Goal: Task Accomplishment & Management: Manage account settings

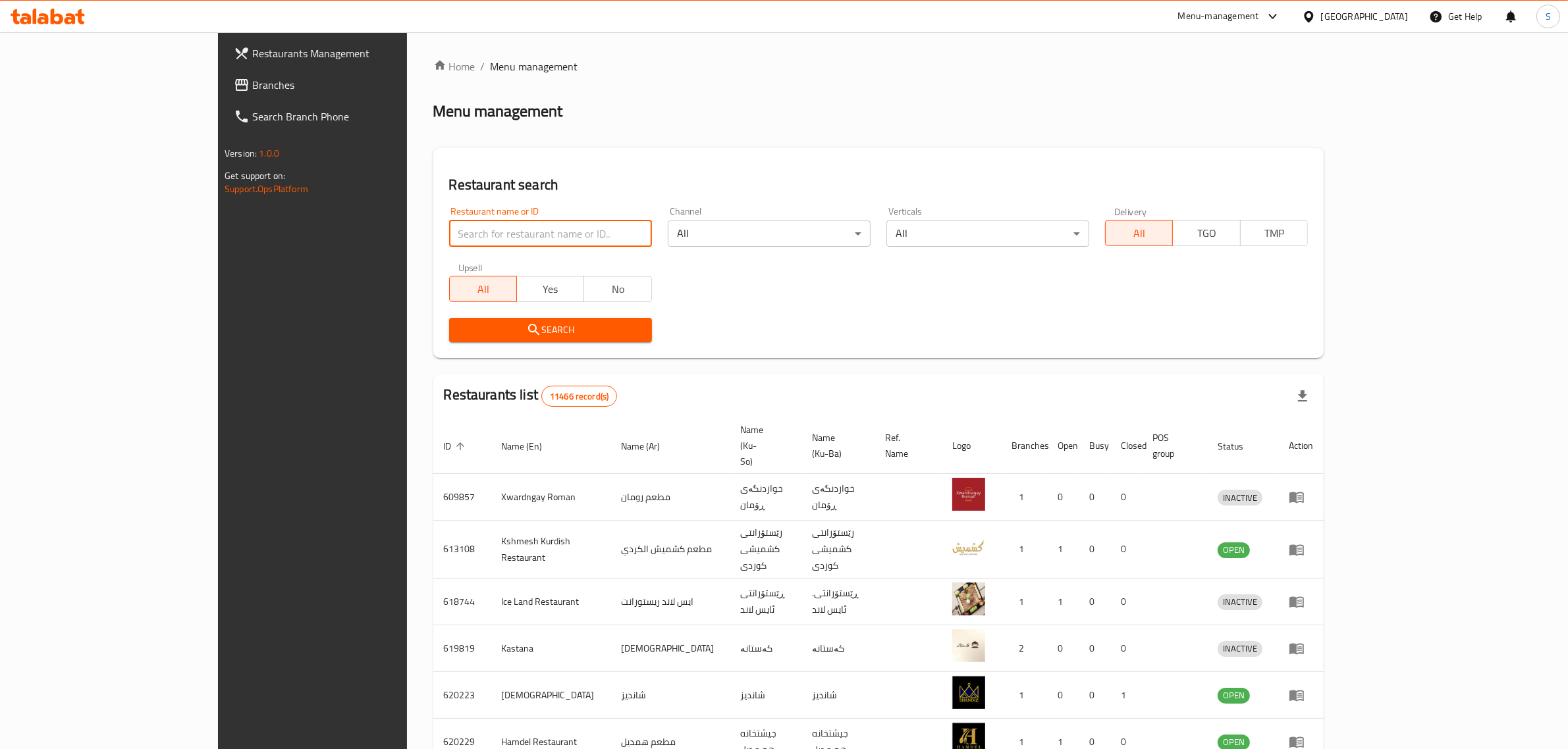
click at [463, 234] on input "search" at bounding box center [550, 233] width 203 height 26
type input "Hadees"
click button "Search" at bounding box center [550, 330] width 203 height 24
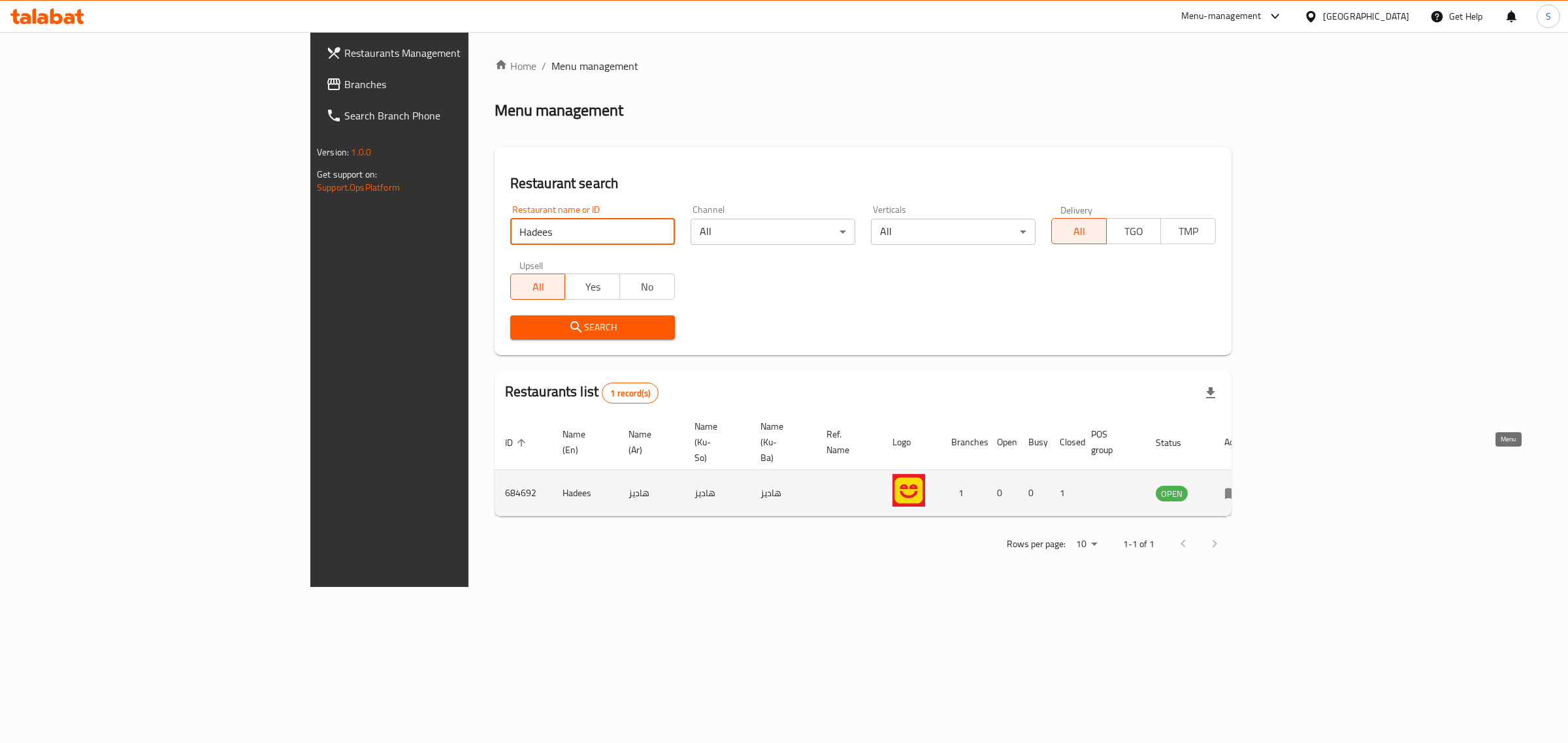
click at [1240, 485] on icon "enhanced table" at bounding box center [1231, 493] width 16 height 16
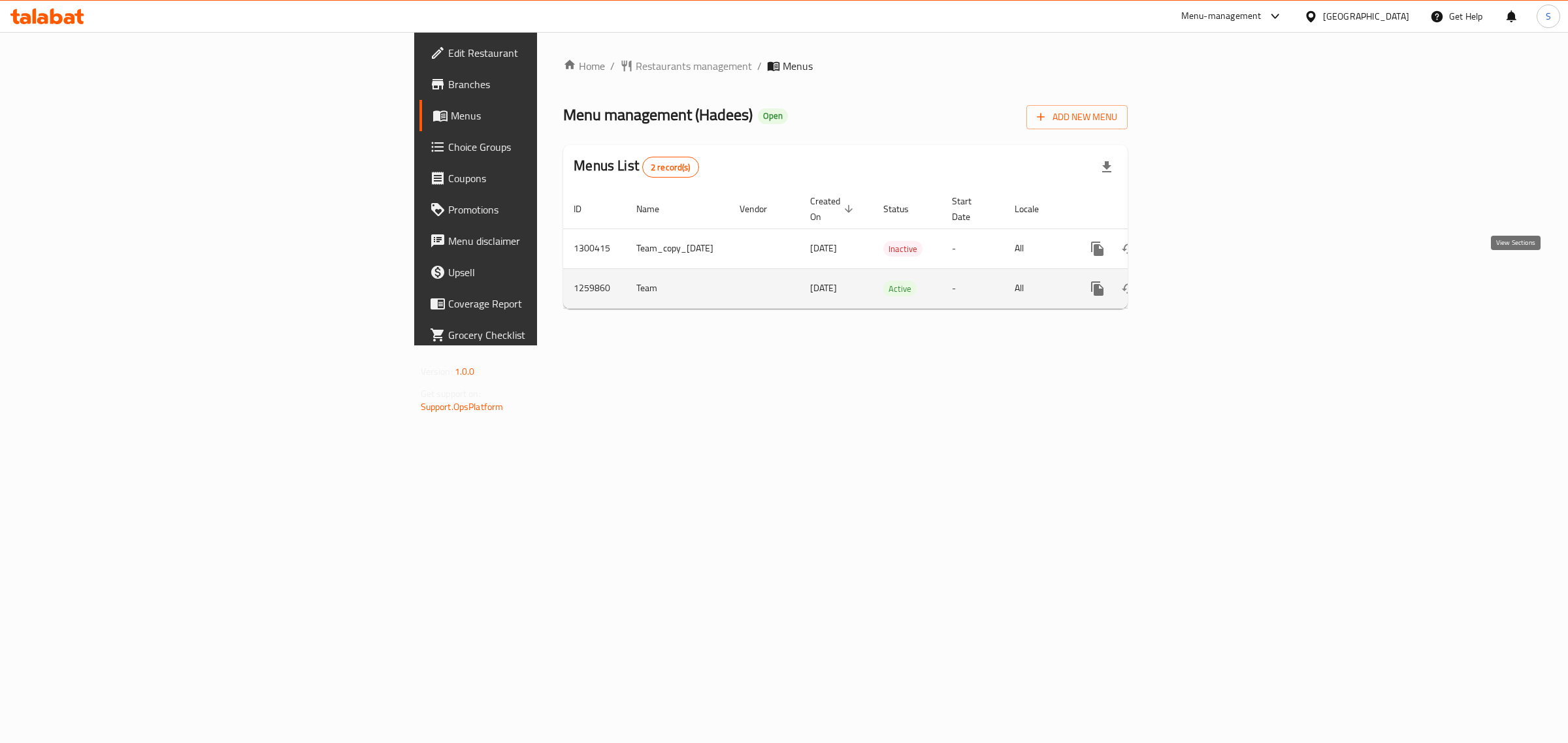
click at [1207, 283] on link "enhanced table" at bounding box center [1191, 289] width 32 height 32
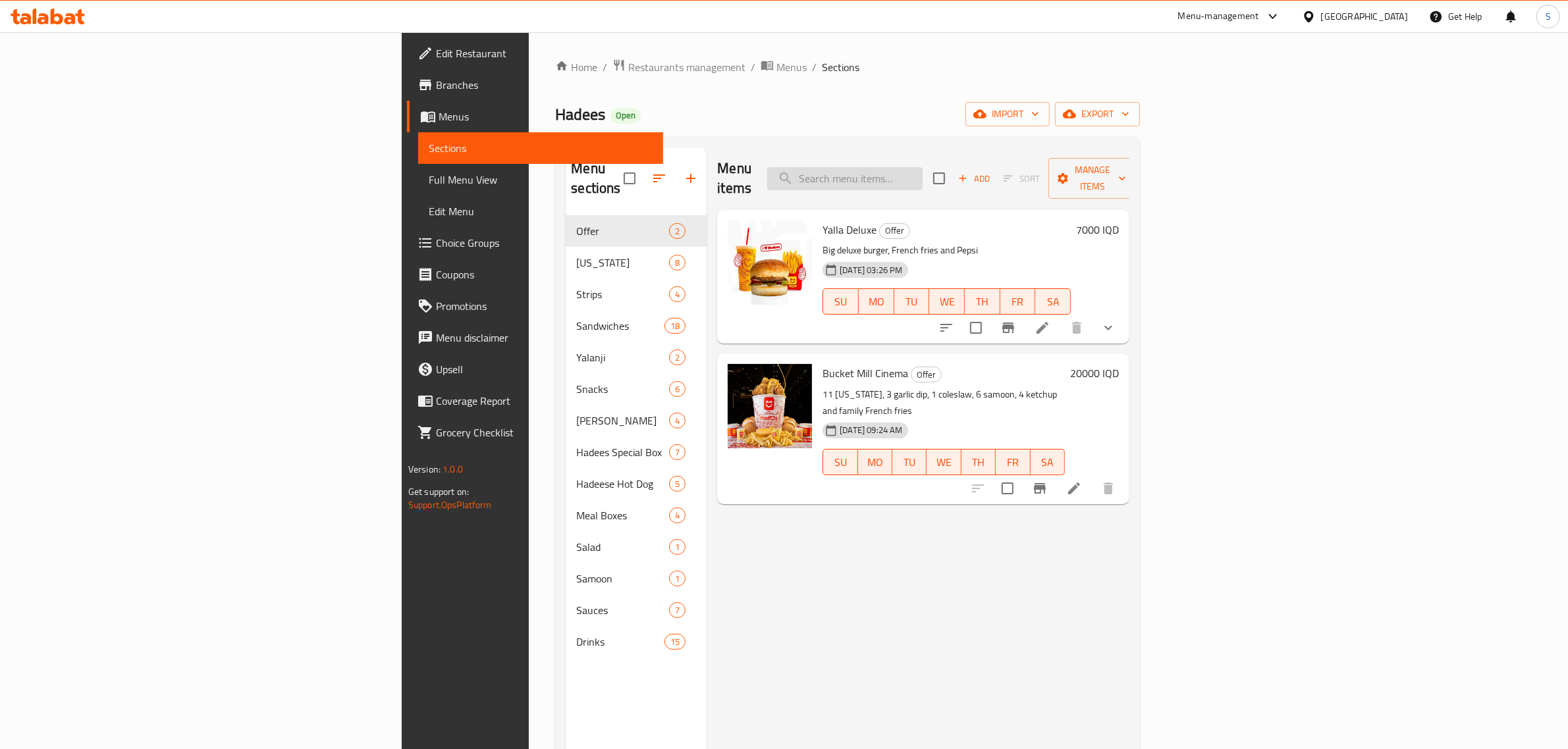
click at [922, 167] on input "search" at bounding box center [845, 178] width 156 height 23
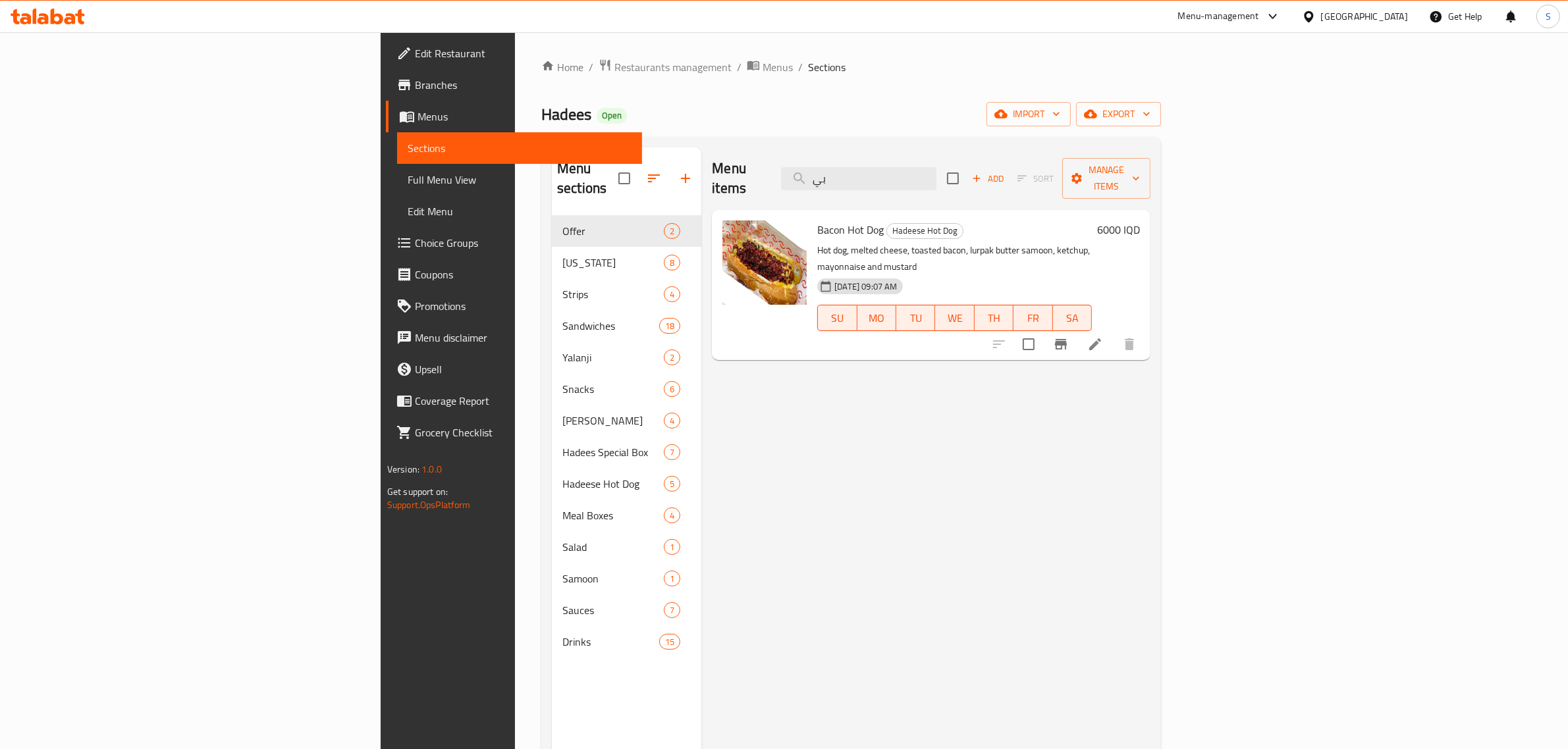
type input "ب"
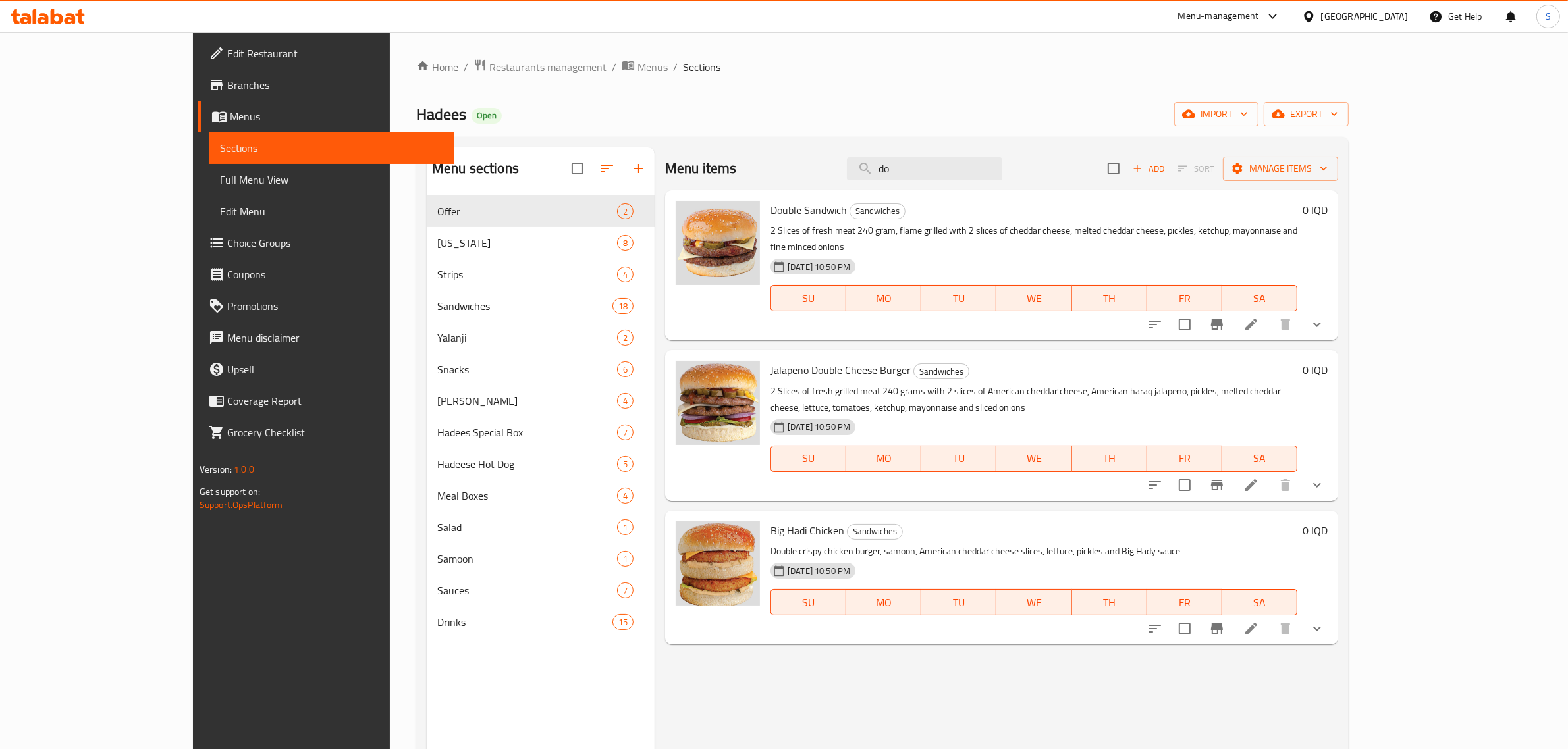
type input "d"
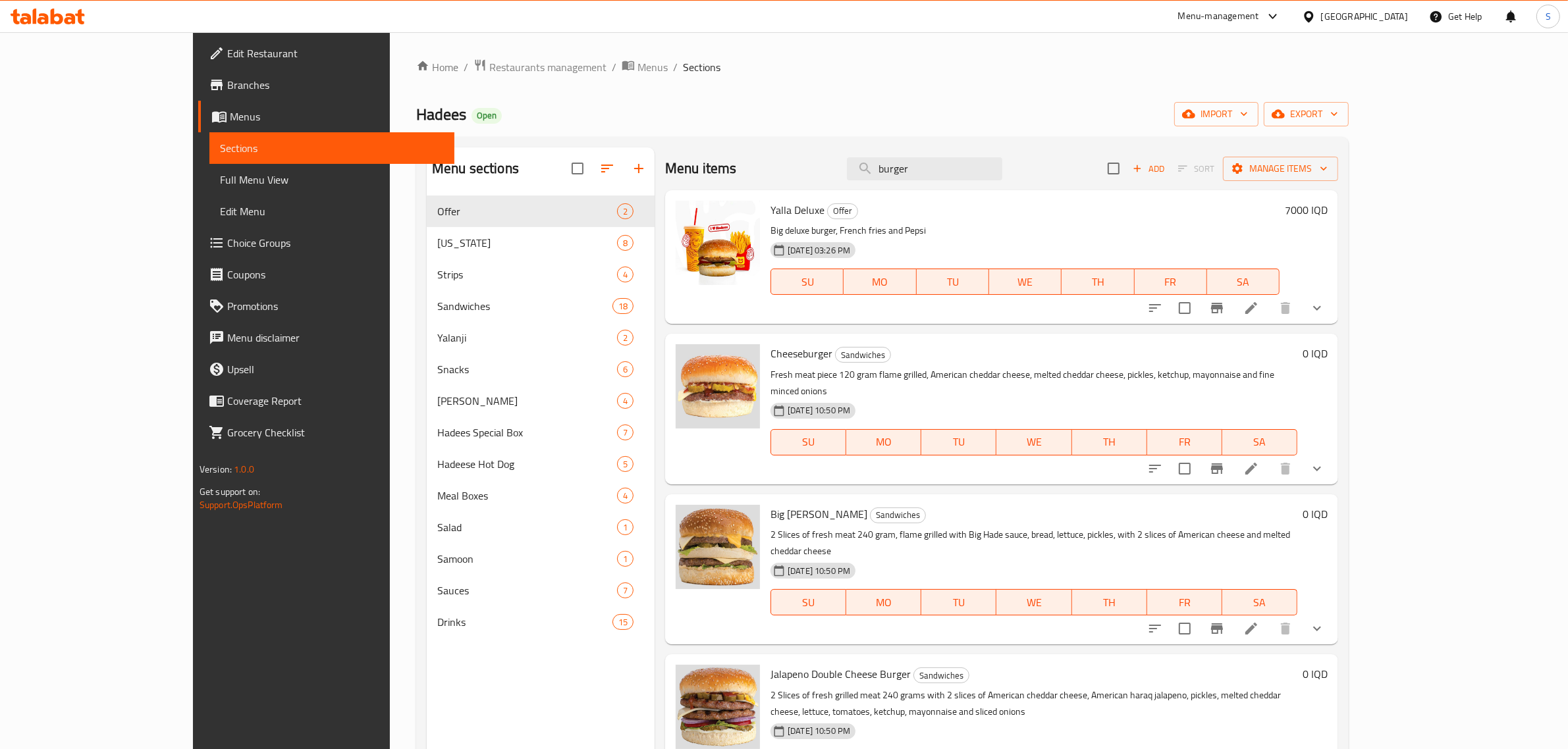
type input "burger"
click at [1325, 460] on icon "show more" at bounding box center [1316, 468] width 16 height 16
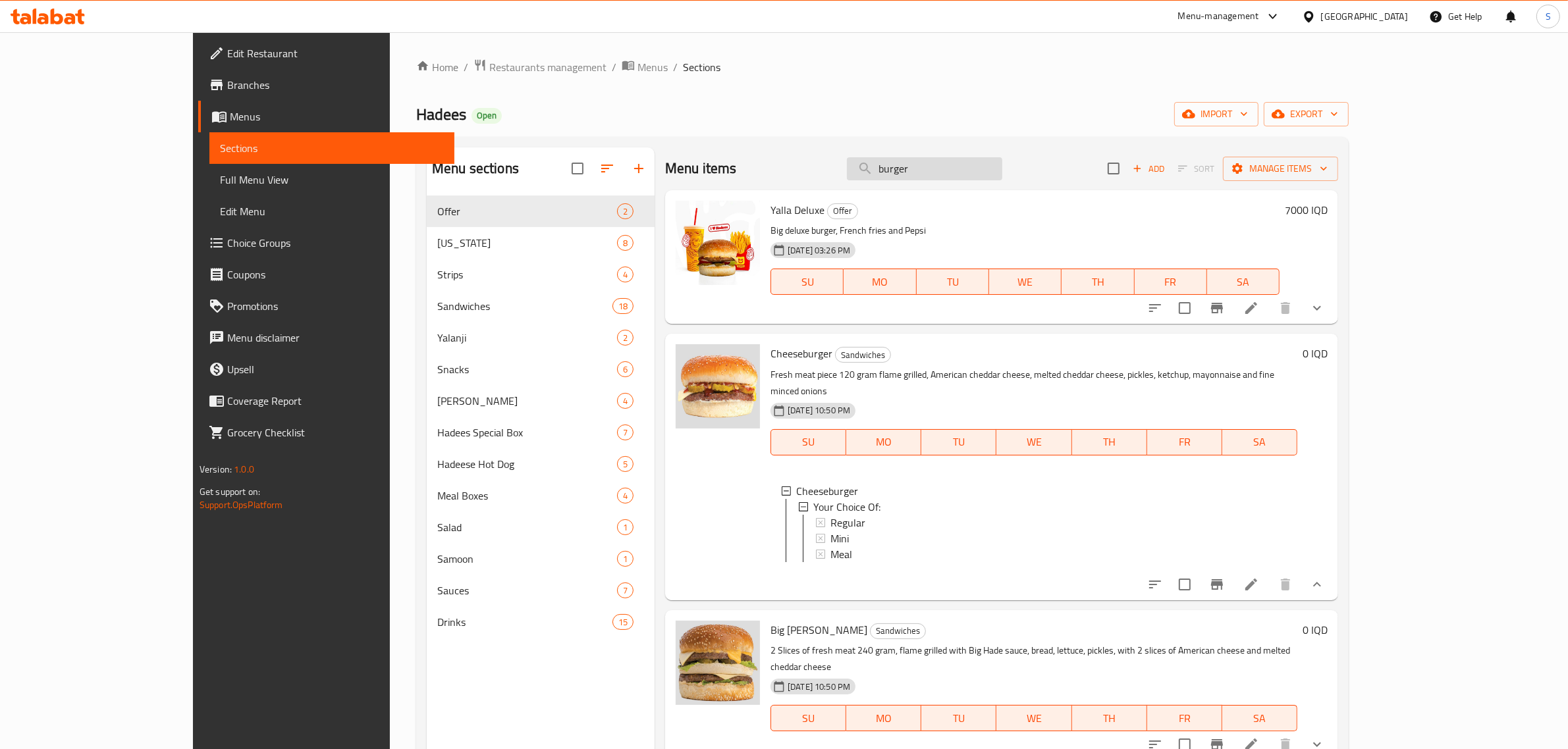
click at [960, 159] on input "burger" at bounding box center [925, 168] width 156 height 23
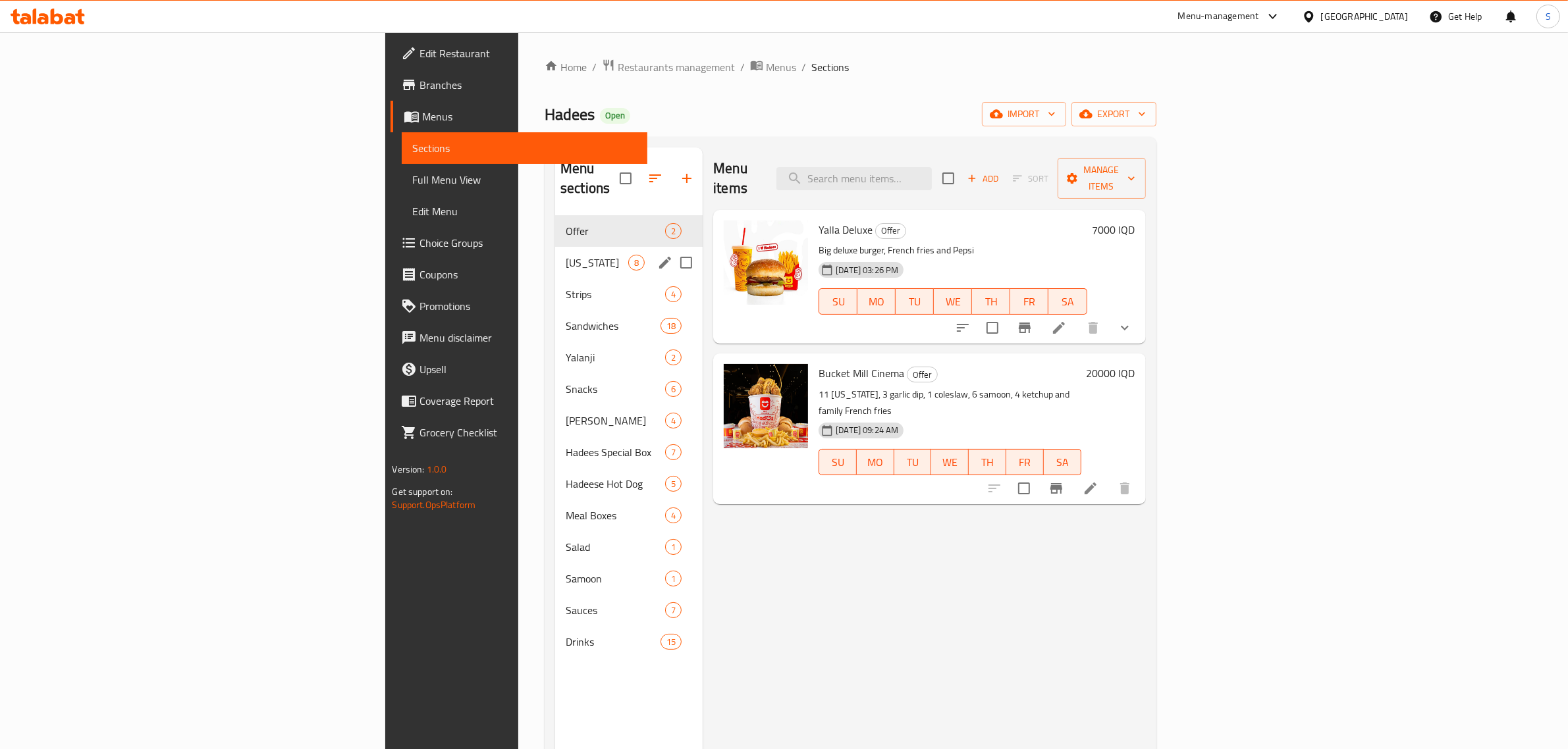
click at [555, 252] on div "[US_STATE] 8" at bounding box center [628, 263] width 147 height 32
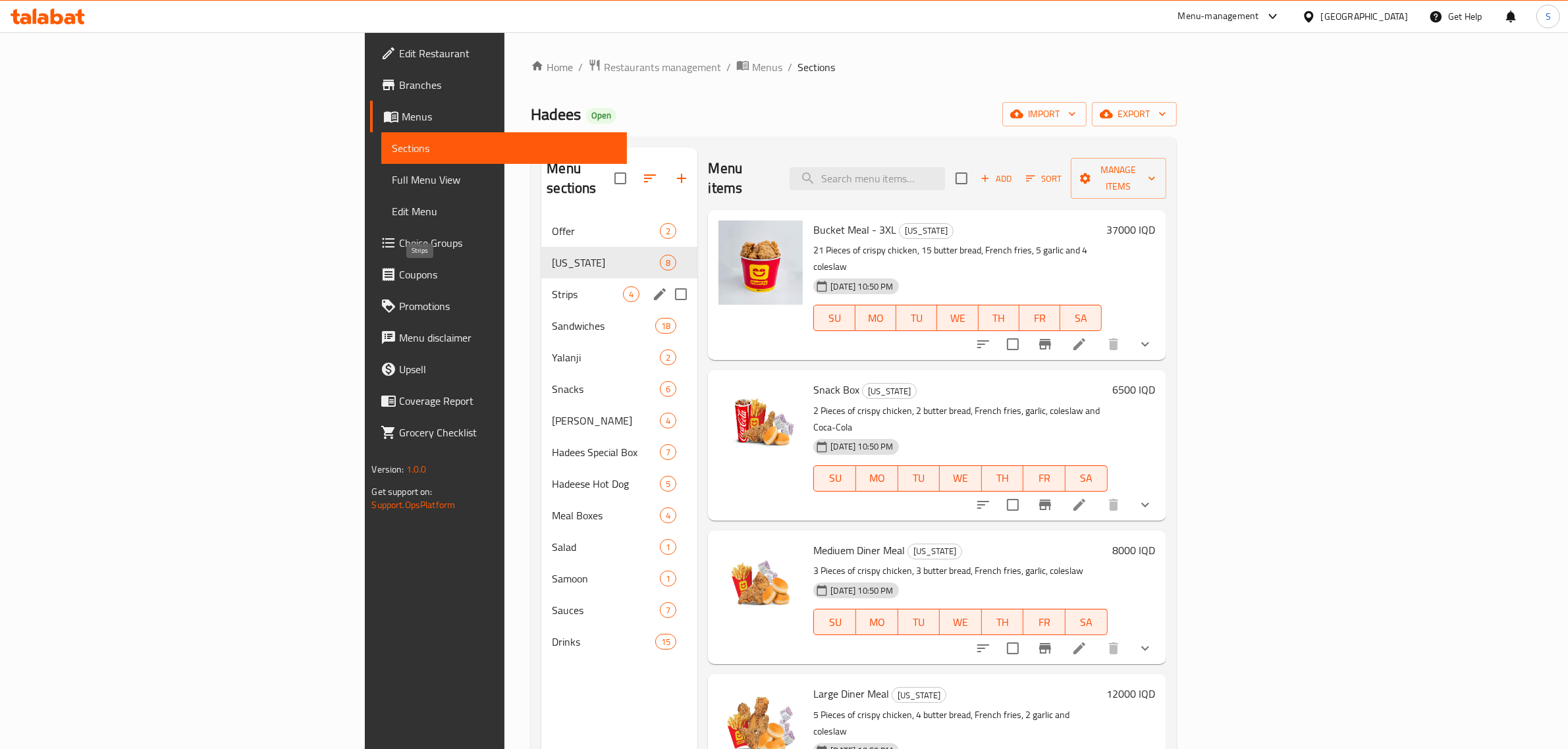
click at [552, 286] on span "Strips" at bounding box center [587, 294] width 71 height 16
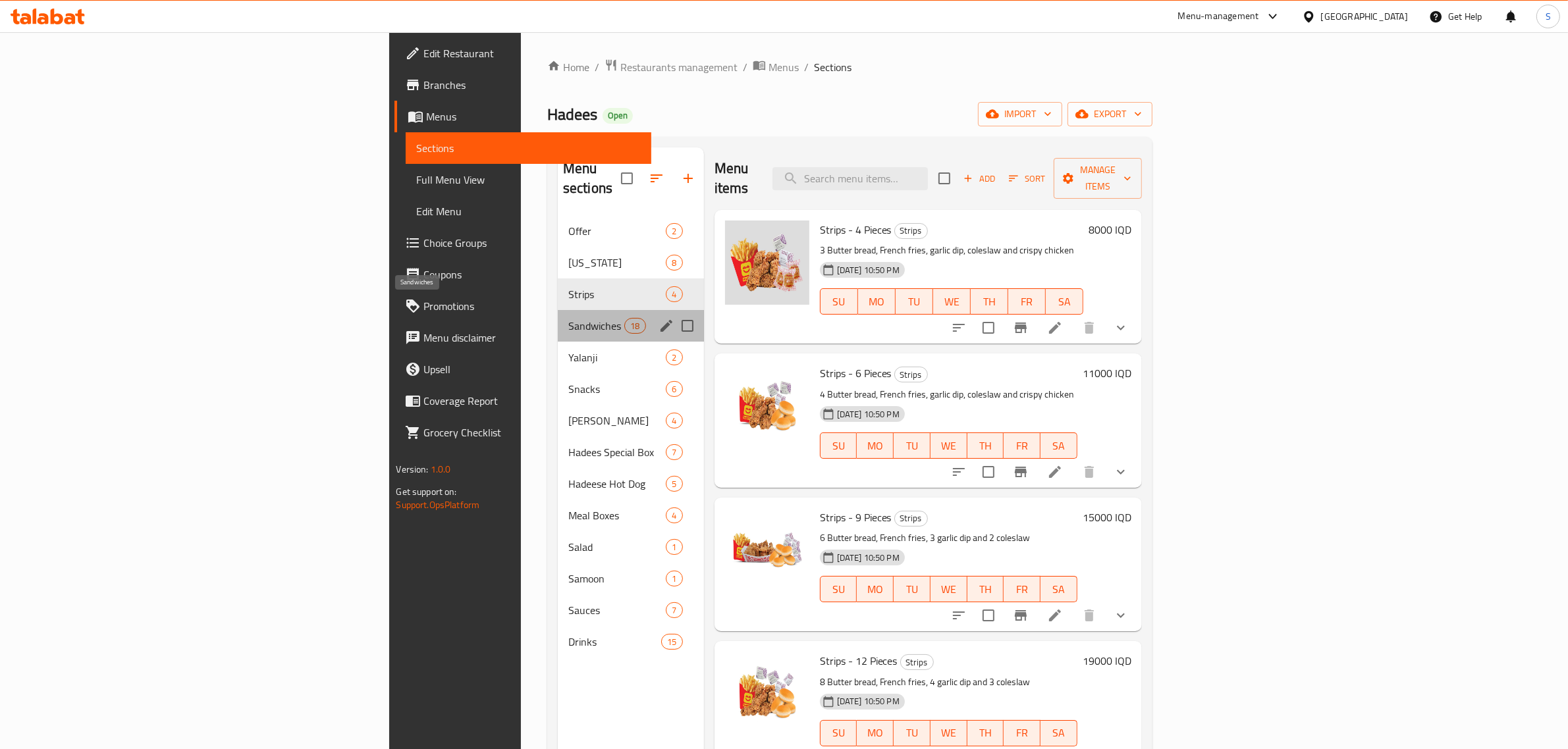
click at [568, 318] on span "Sandwiches" at bounding box center [596, 326] width 56 height 16
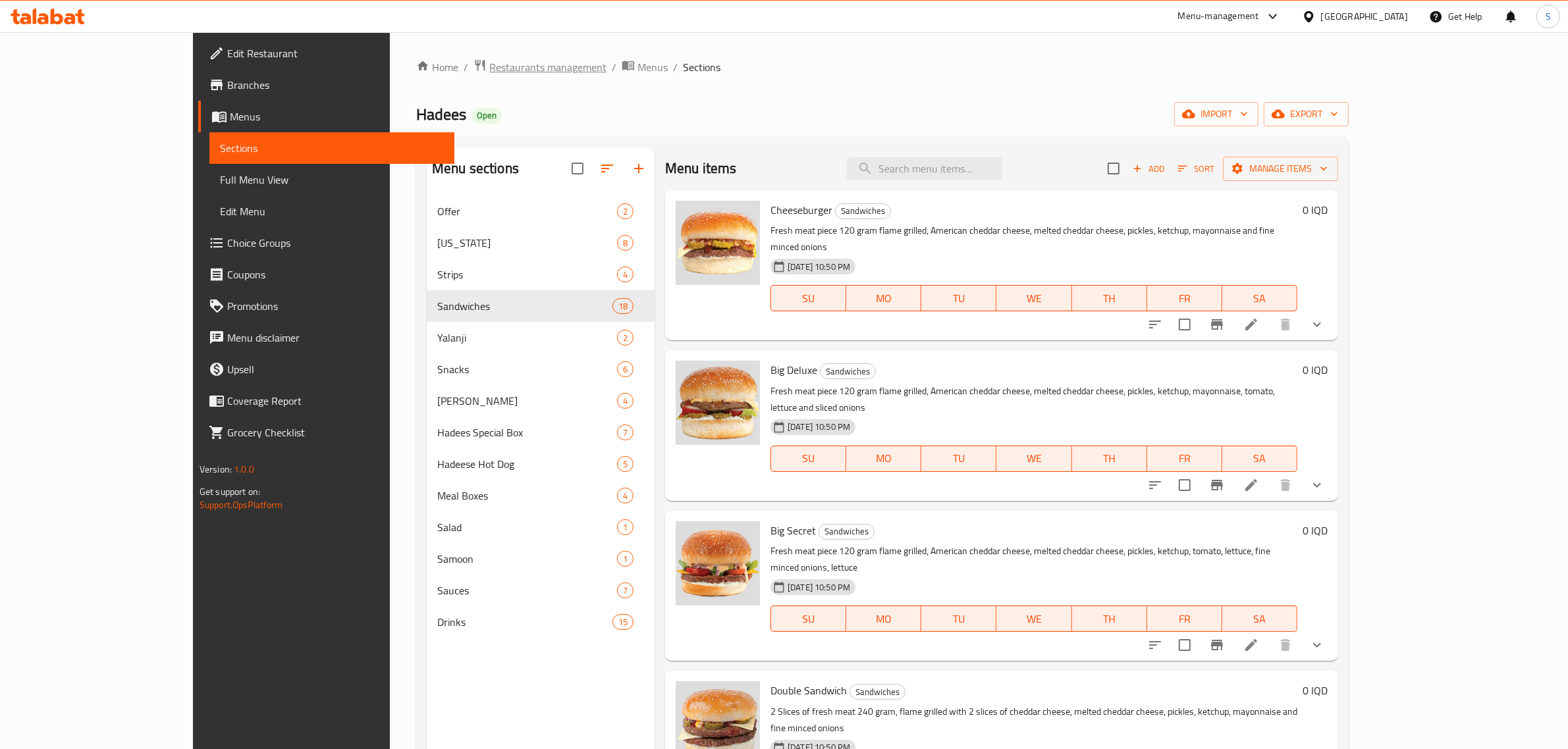
click at [489, 71] on span "Restaurants management" at bounding box center [547, 66] width 117 height 16
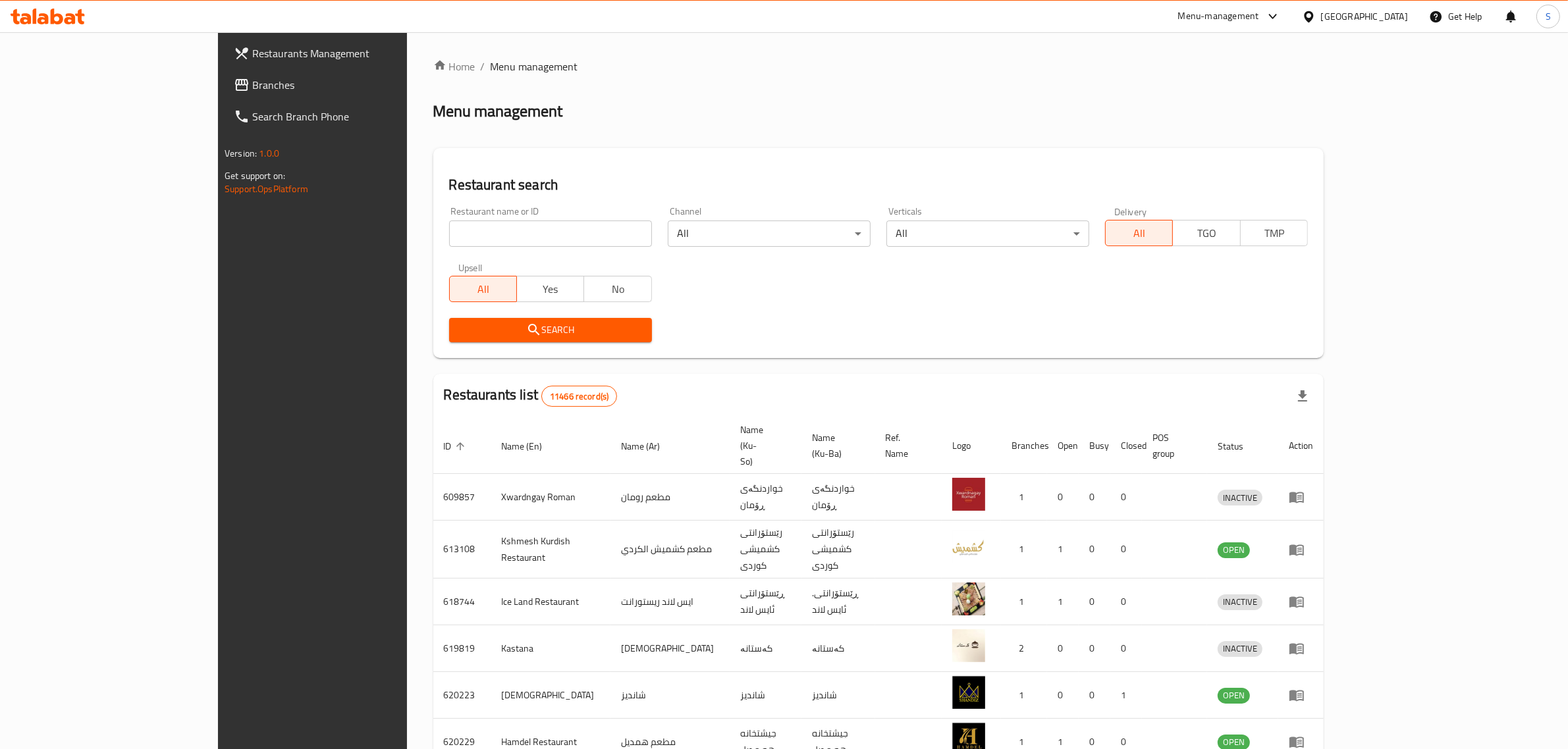
click at [509, 228] on input "search" at bounding box center [550, 233] width 203 height 26
type input "،"
type input "[PERSON_NAME]"
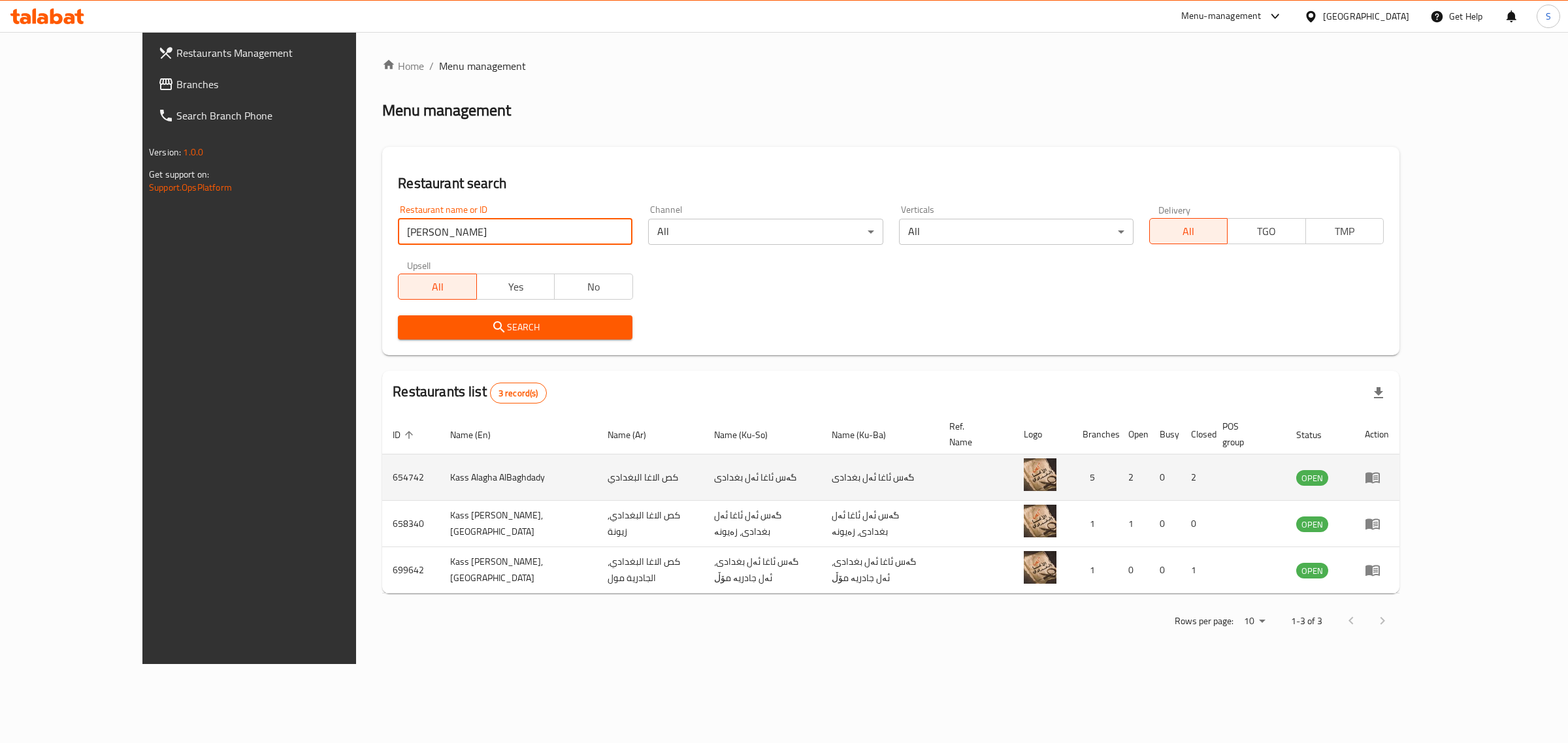
click at [1380, 469] on icon "enhanced table" at bounding box center [1372, 477] width 16 height 16
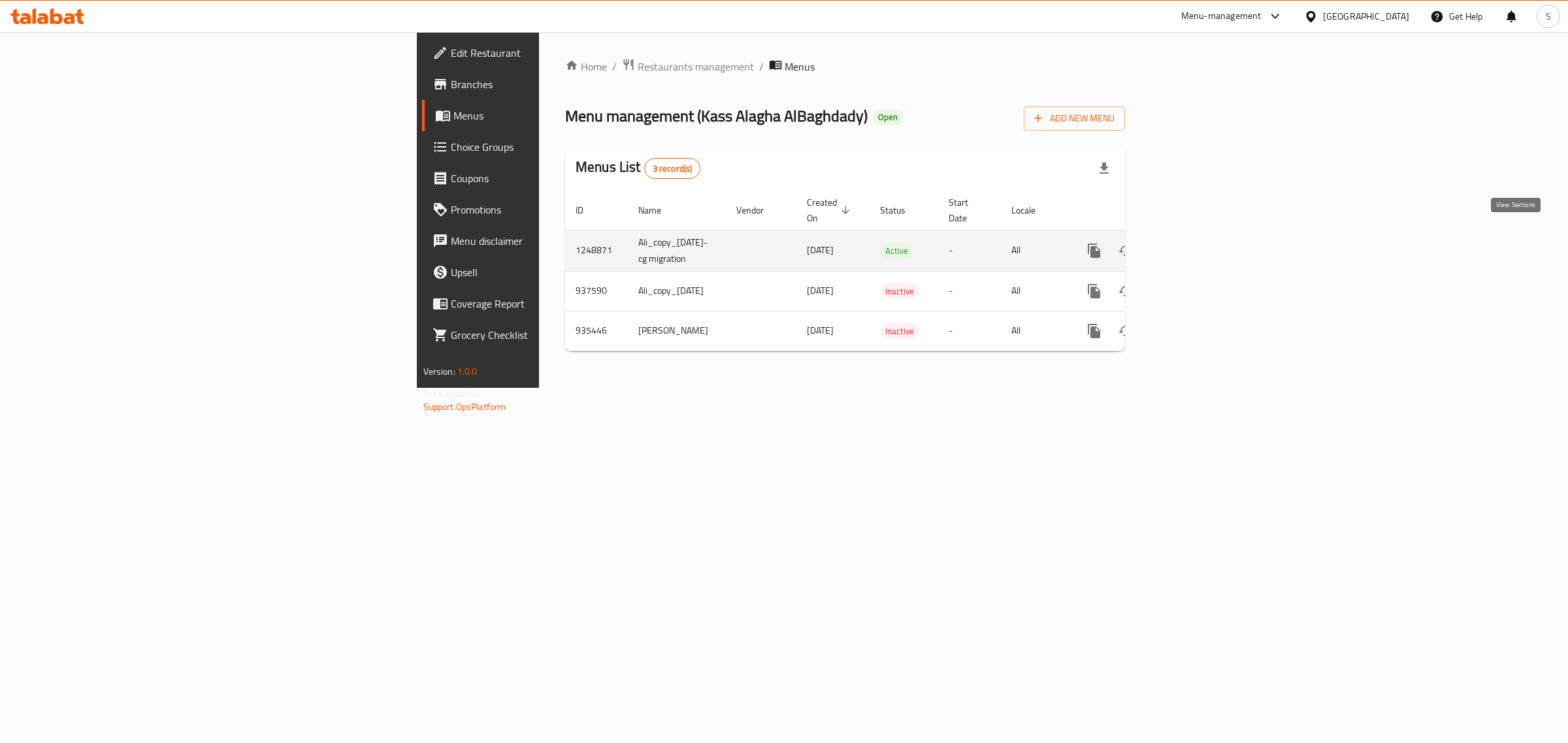
click at [1196, 243] on icon "enhanced table" at bounding box center [1188, 250] width 16 height 16
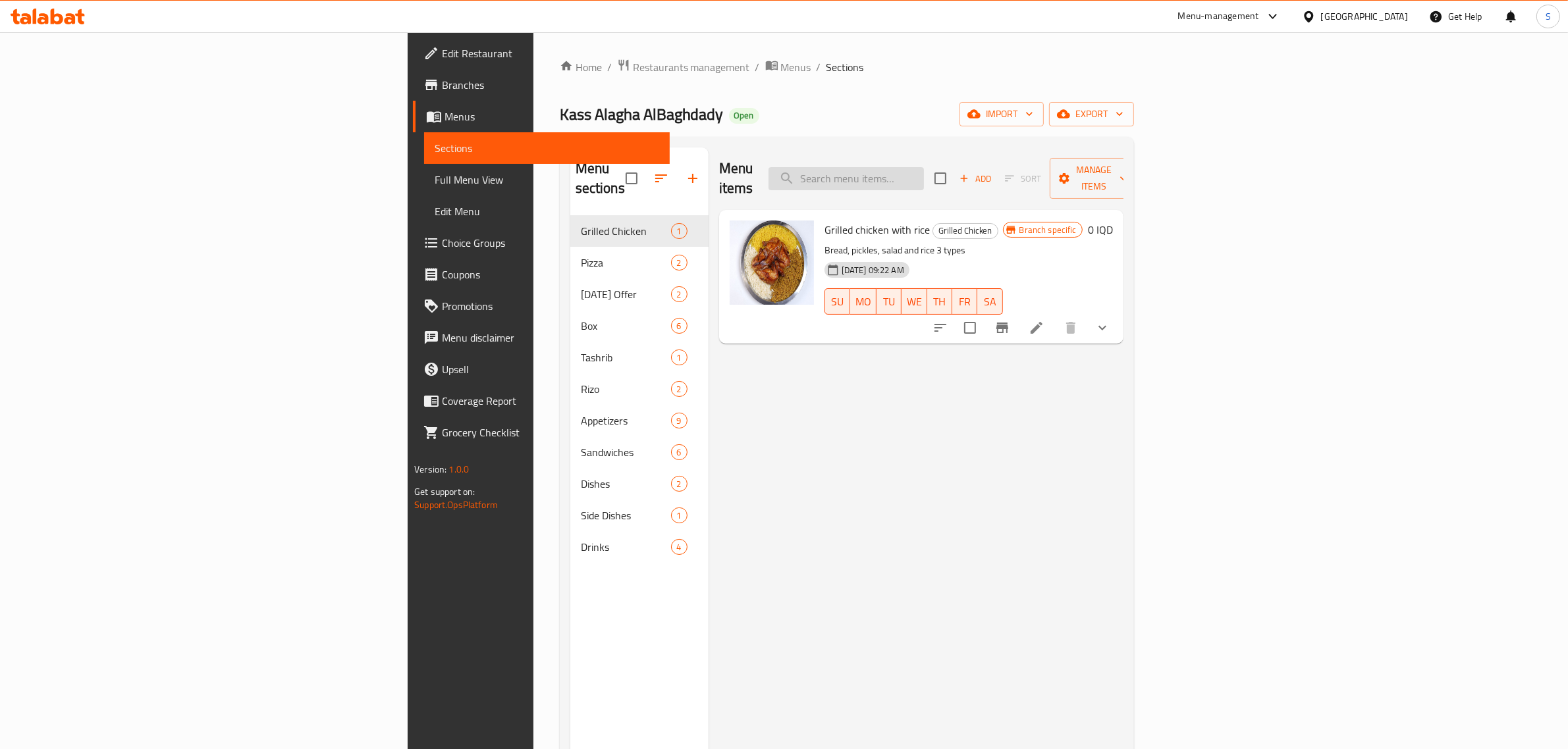
click at [924, 173] on input "search" at bounding box center [845, 178] width 156 height 23
type input "طبق اللحم"
click at [1008, 322] on icon "Branch-specific-item" at bounding box center [1002, 327] width 12 height 11
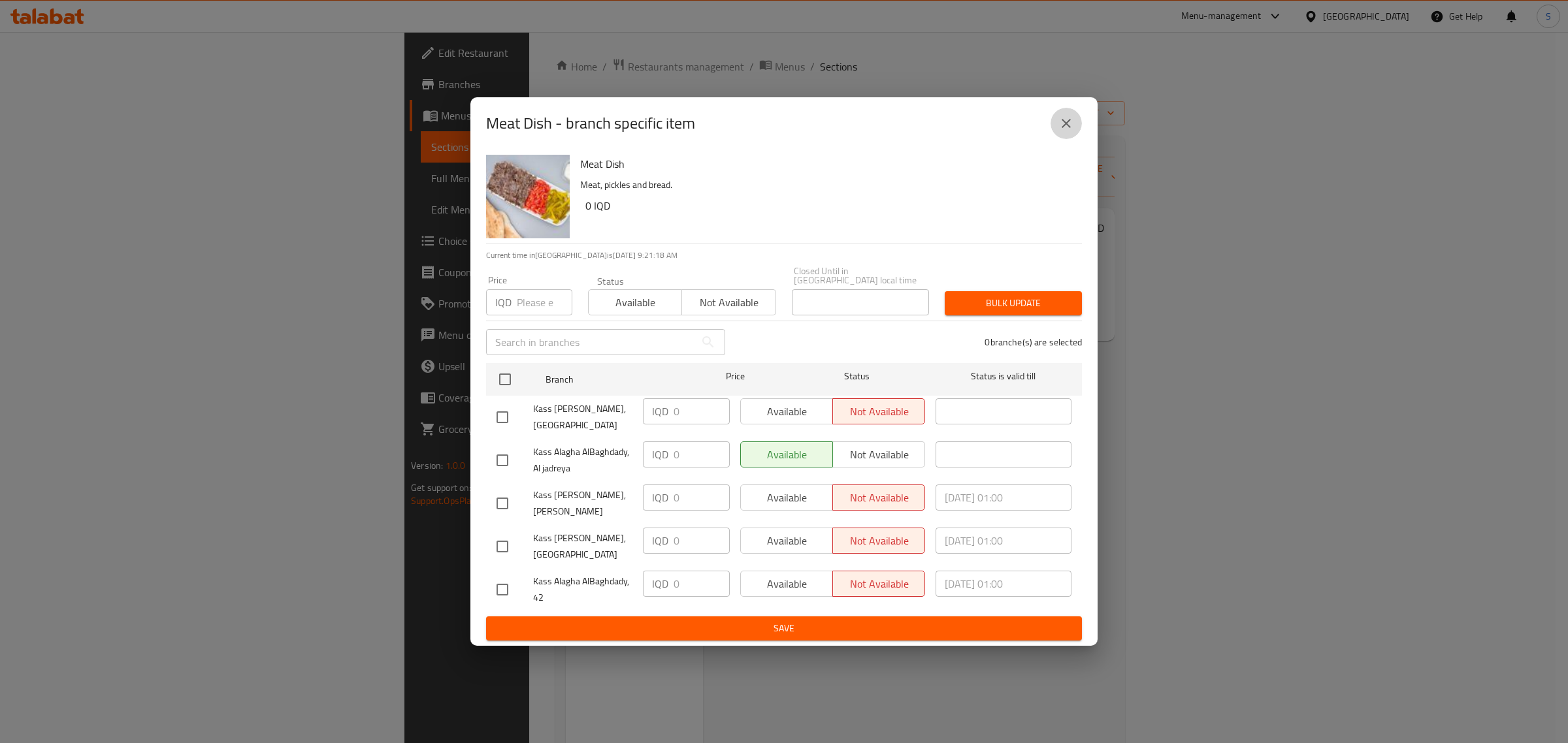
click at [1071, 124] on icon "close" at bounding box center [1066, 123] width 16 height 16
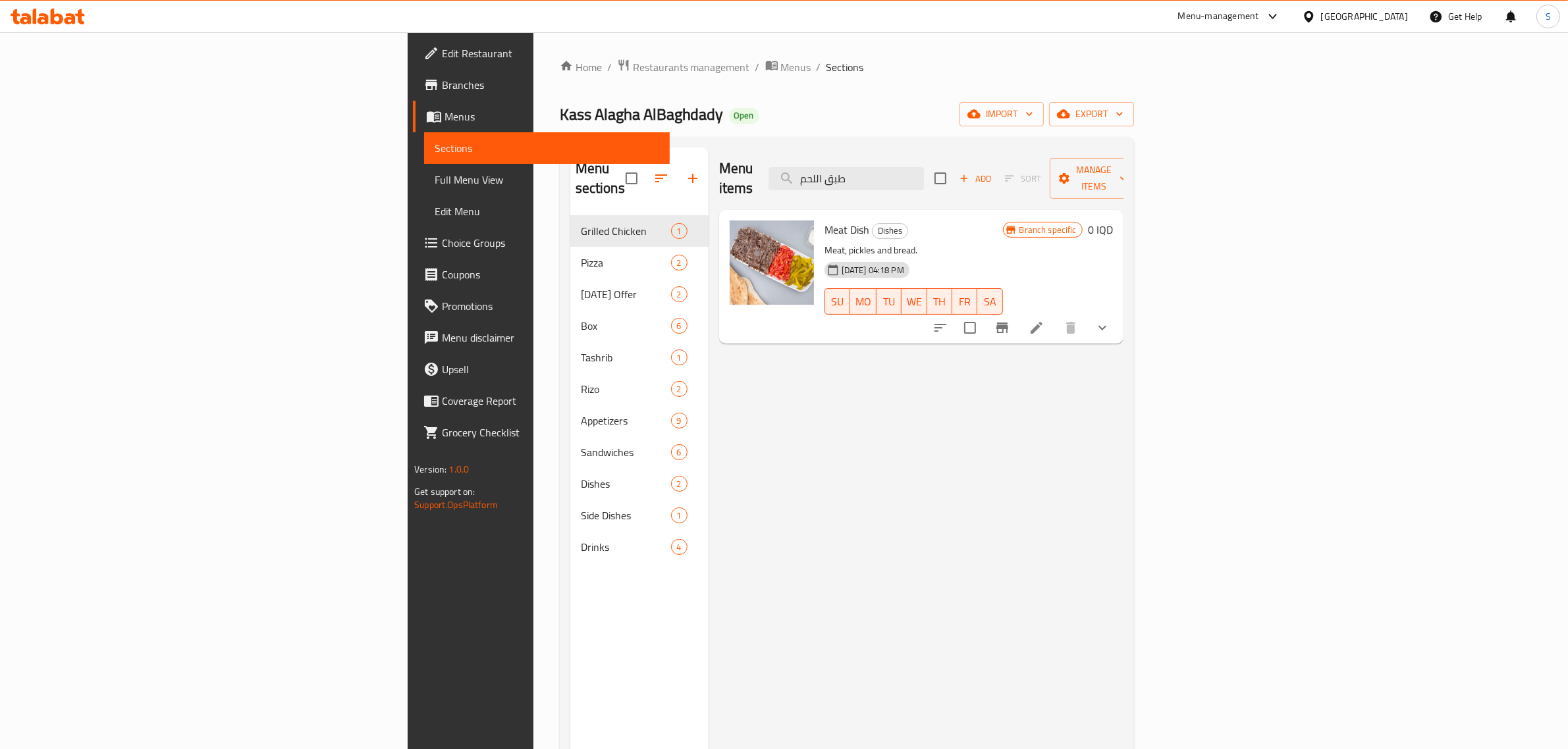
click at [1110, 320] on icon "show more" at bounding box center [1101, 327] width 16 height 16
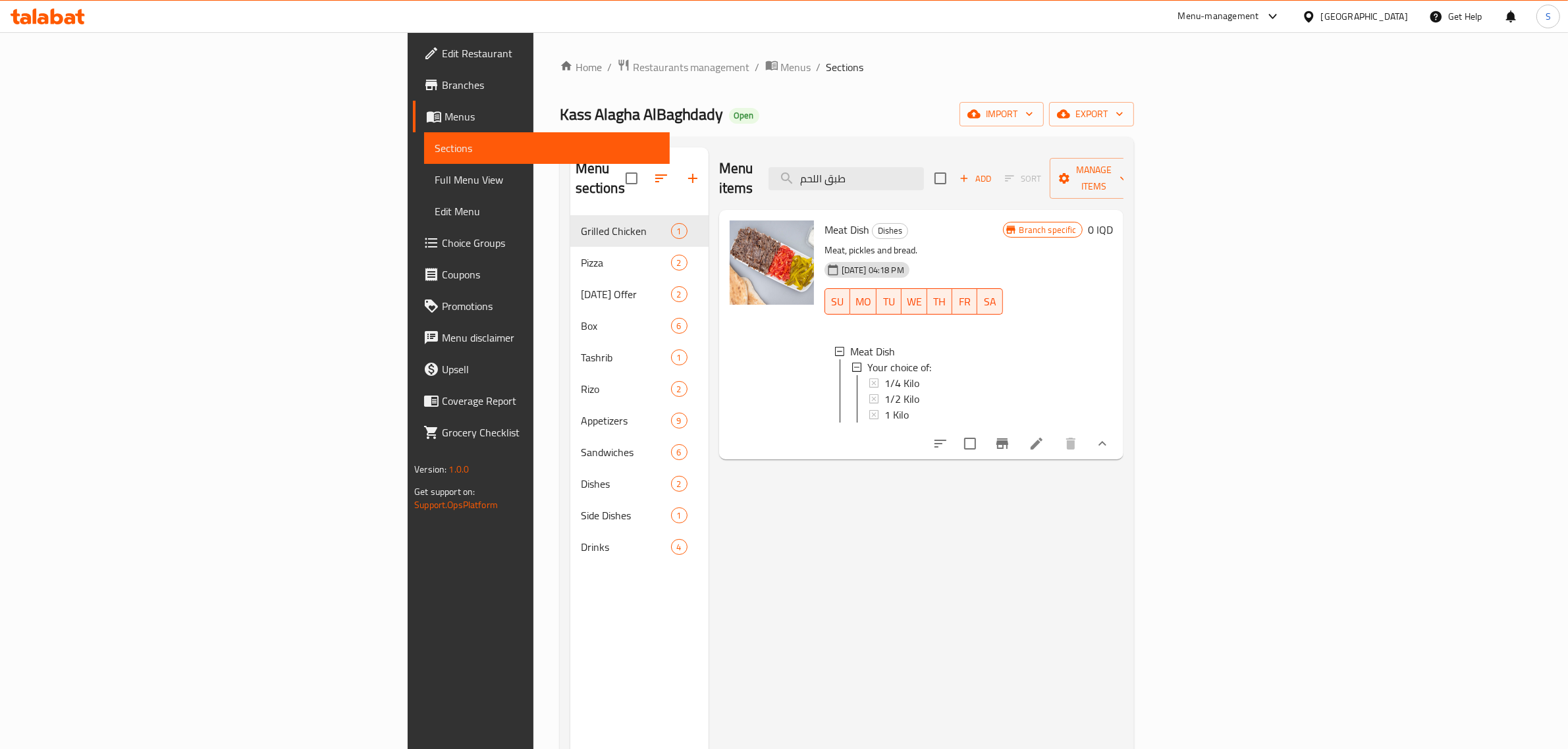
click at [1055, 433] on li at bounding box center [1037, 444] width 37 height 24
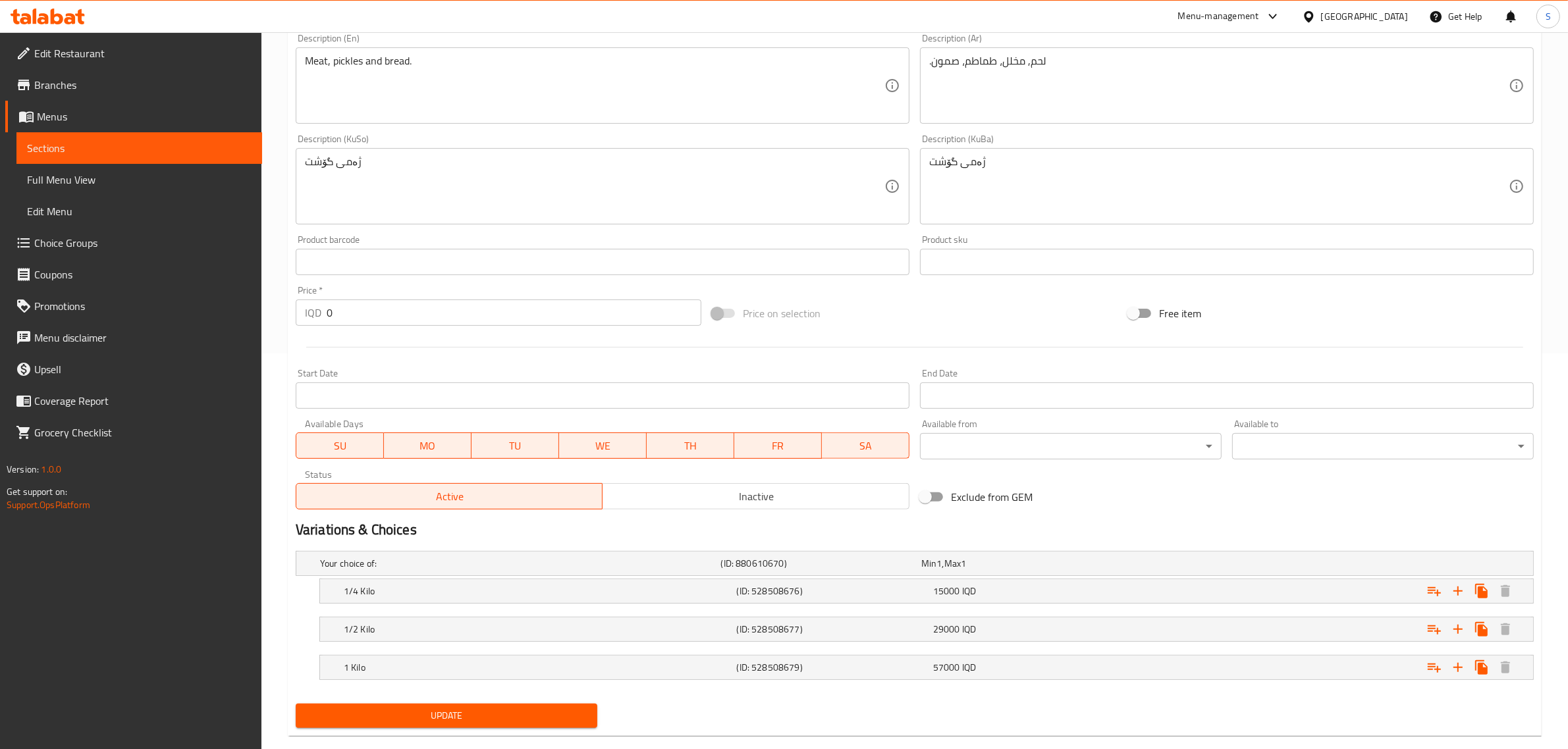
scroll to position [419, 0]
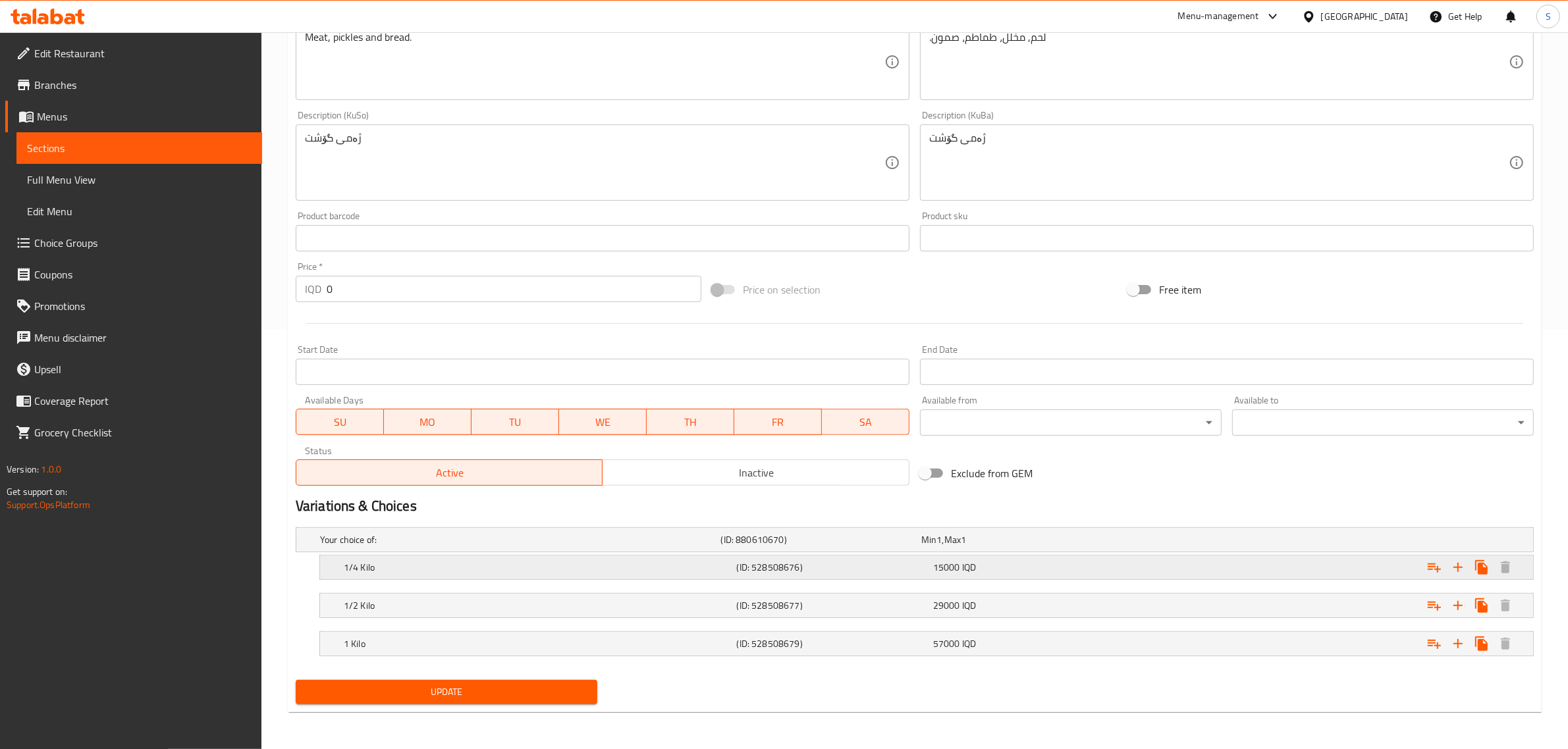
click at [957, 569] on span "15000" at bounding box center [947, 567] width 27 height 17
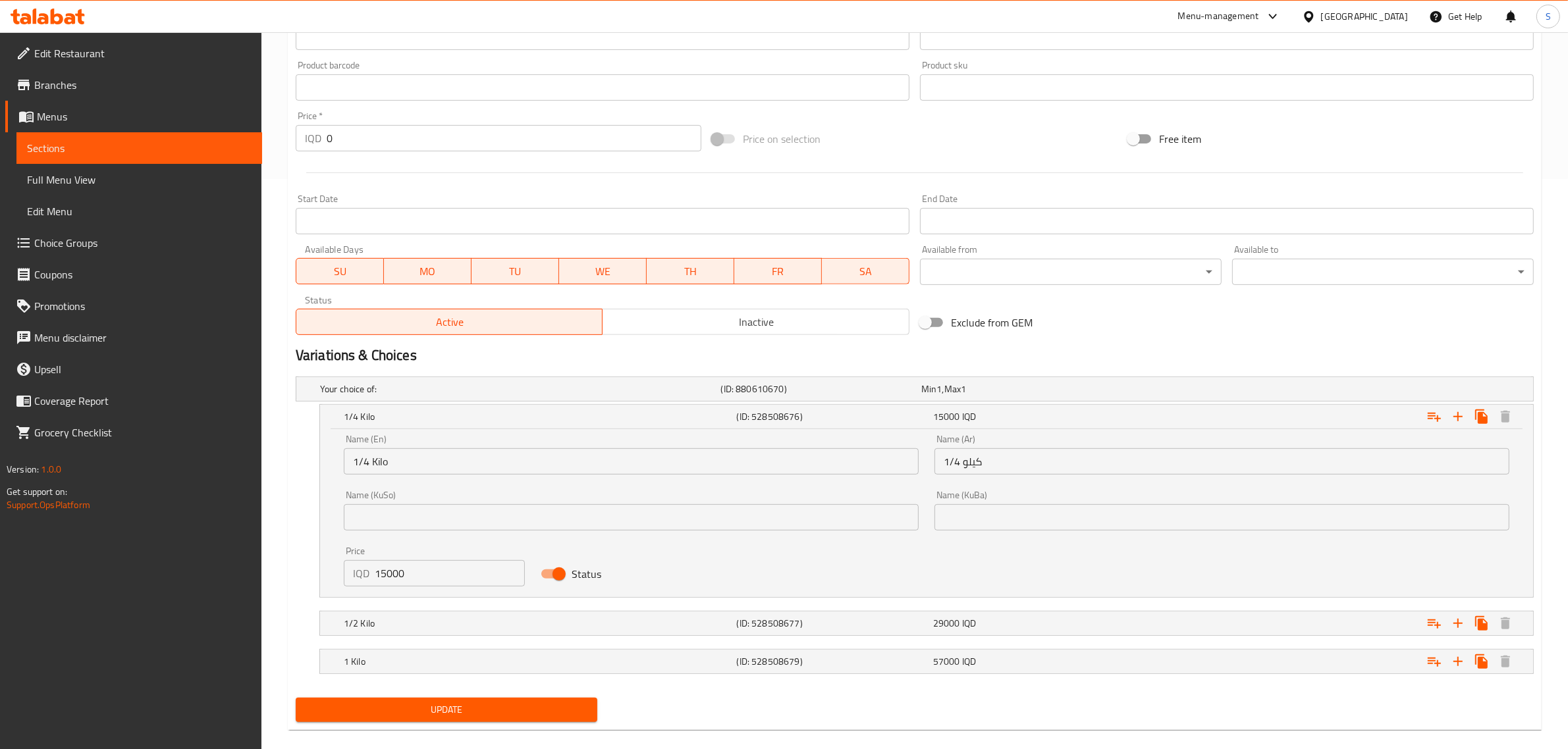
scroll to position [584, 0]
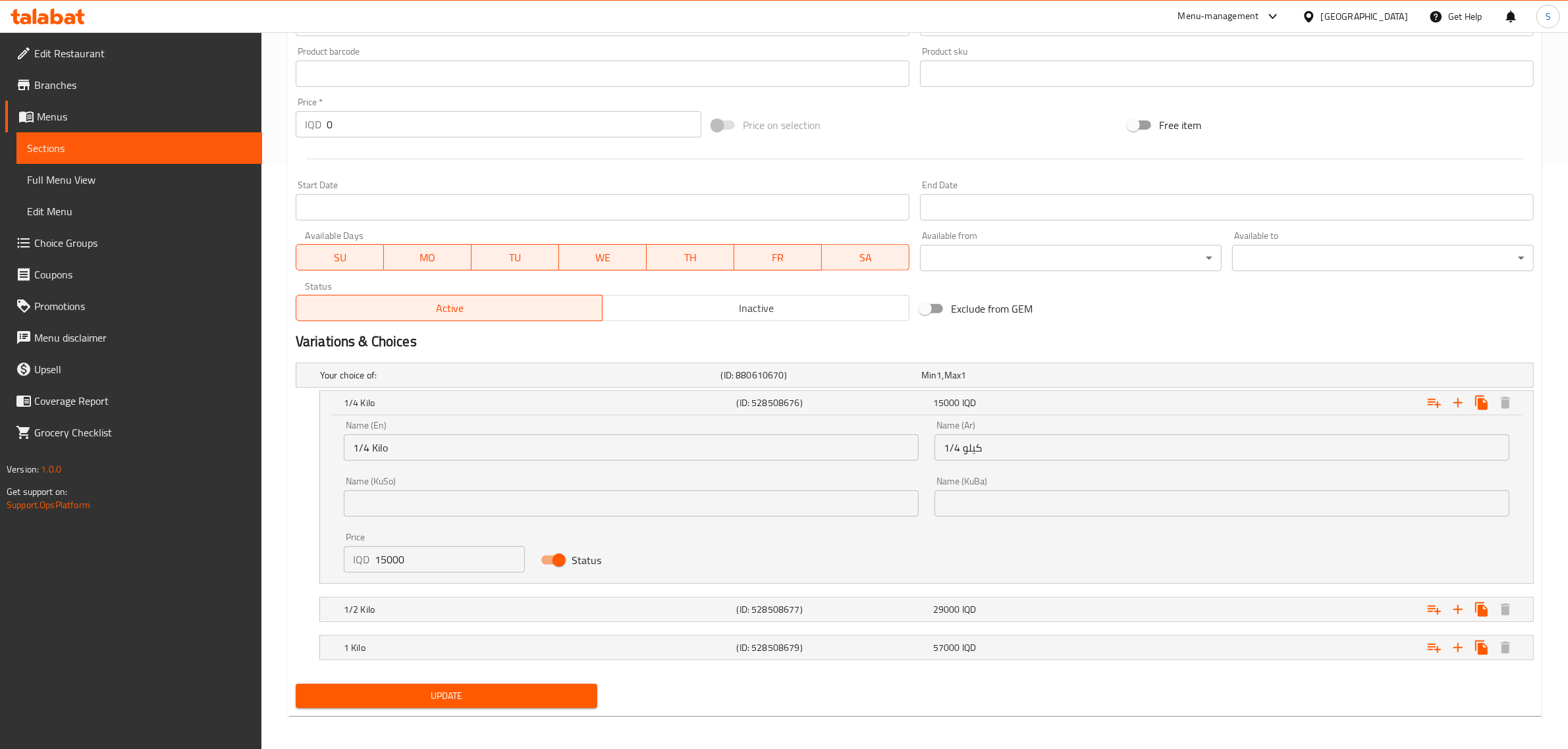
click at [387, 556] on input "15000" at bounding box center [450, 559] width 150 height 26
type input "17500"
click at [703, 608] on h5 "1/2 Kilo" at bounding box center [537, 609] width 388 height 13
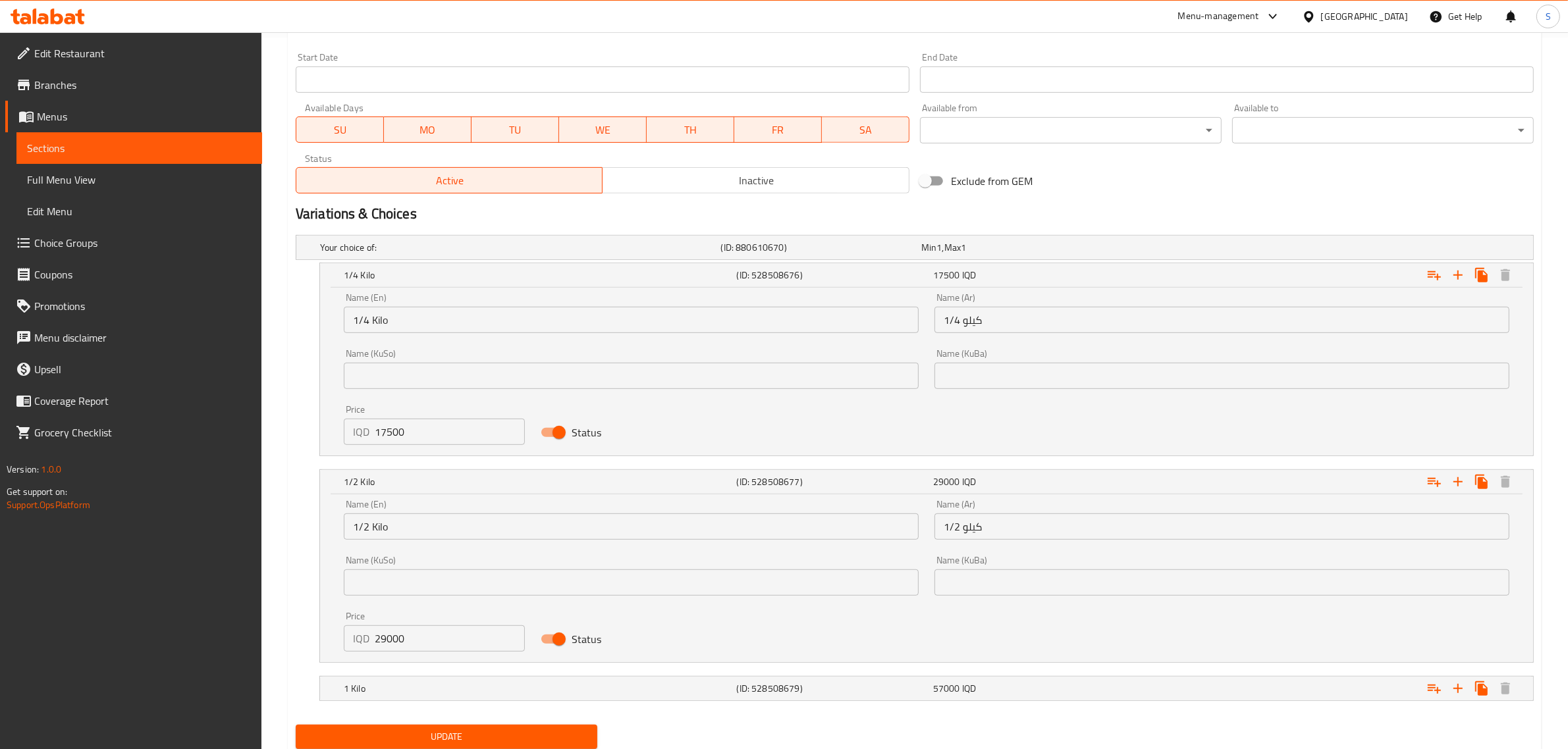
scroll to position [748, 0]
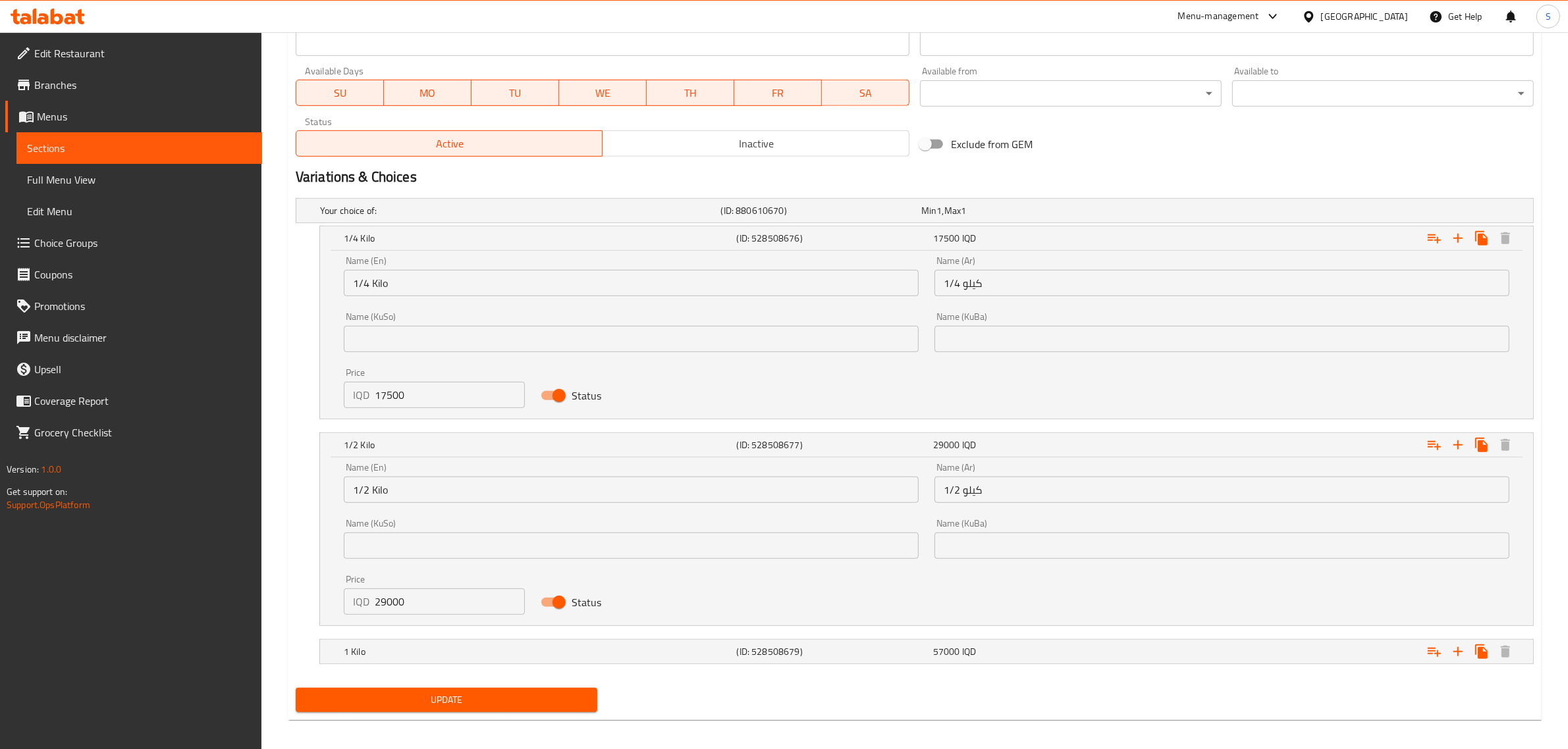
click at [413, 603] on input "29000" at bounding box center [450, 601] width 150 height 26
click at [376, 603] on input "29000" at bounding box center [450, 601] width 150 height 26
type input "35000"
click at [410, 650] on h5 "1 Kilo" at bounding box center [537, 651] width 388 height 13
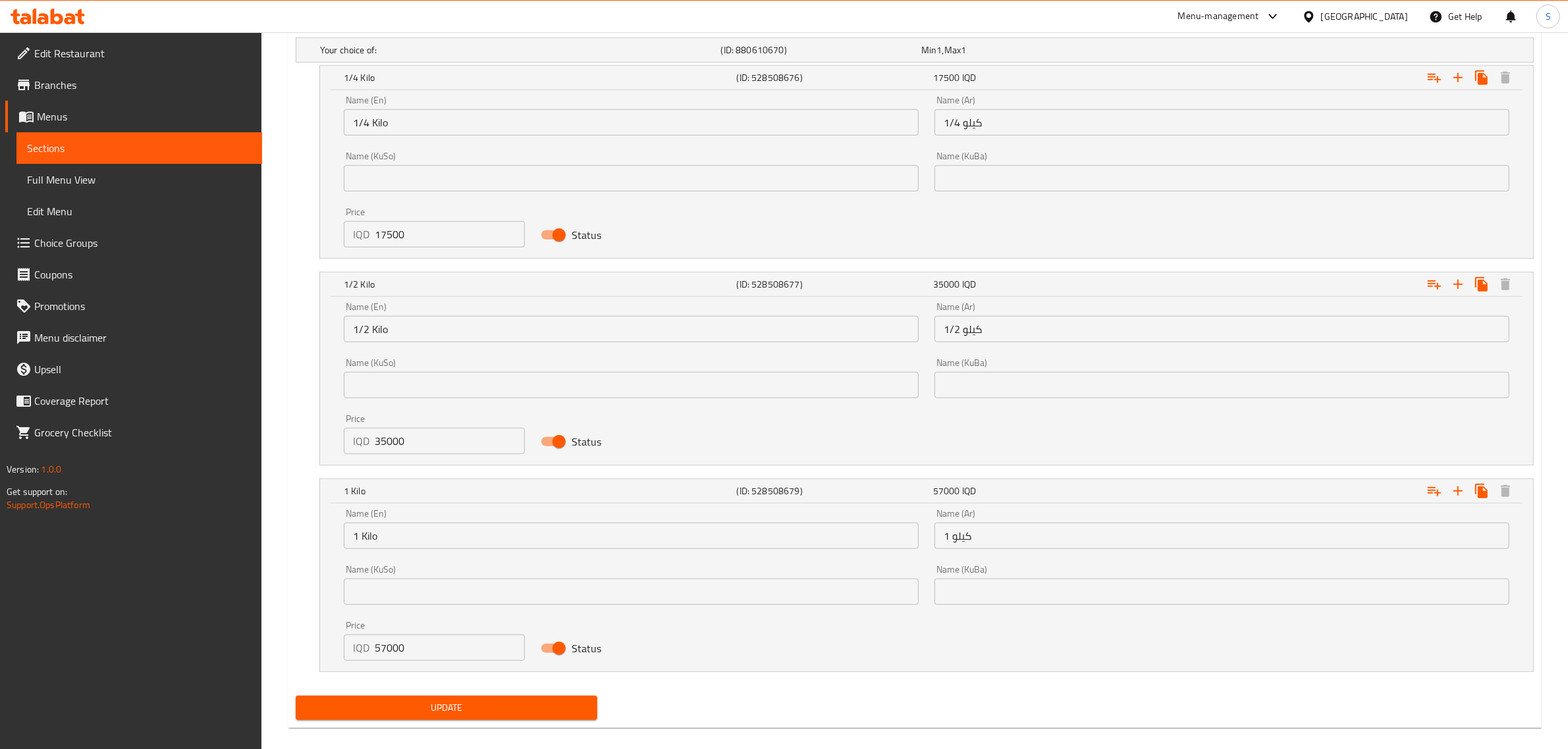
scroll to position [925, 0]
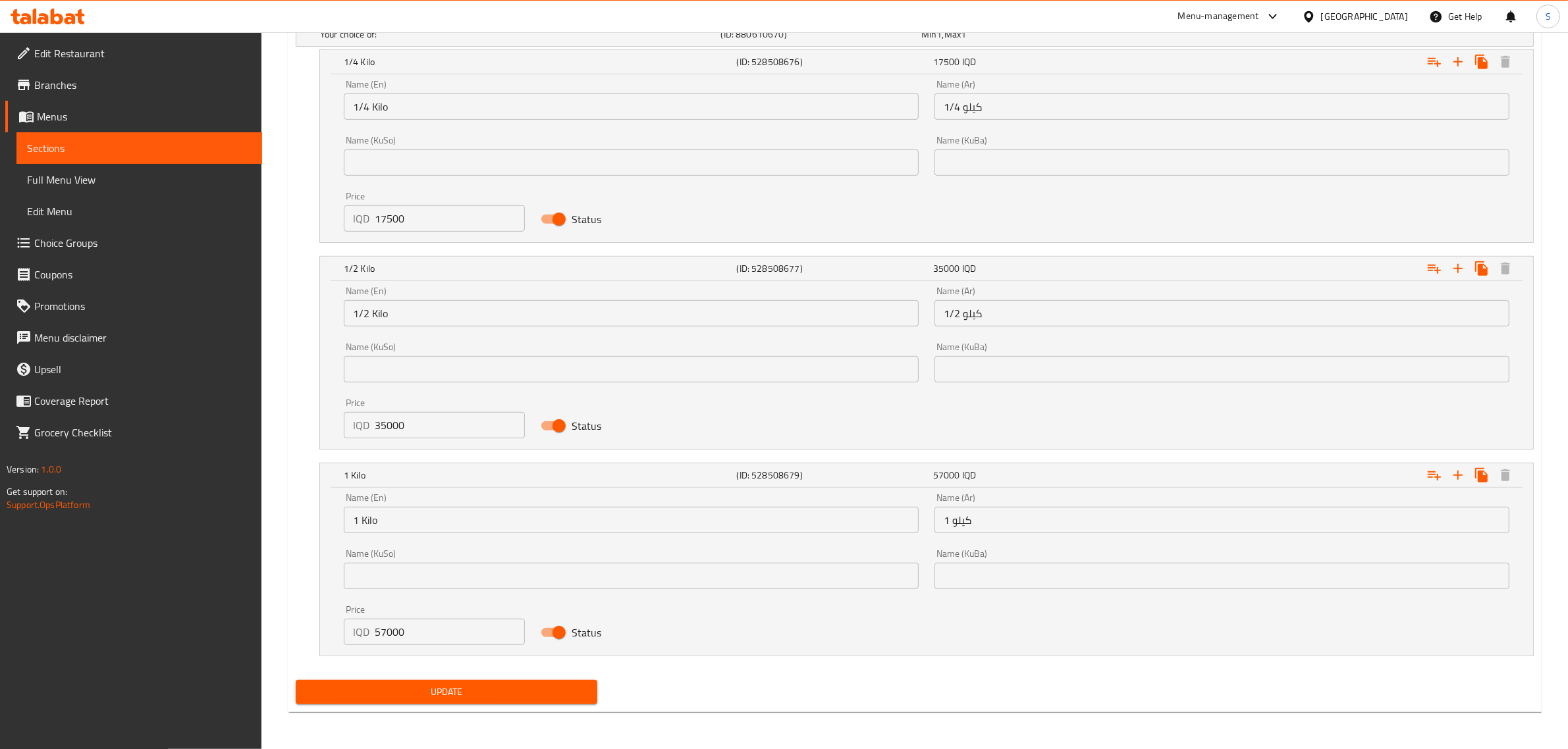
click at [393, 639] on input "57000" at bounding box center [450, 631] width 150 height 26
type input "70000"
click at [455, 687] on span "Update" at bounding box center [446, 692] width 280 height 17
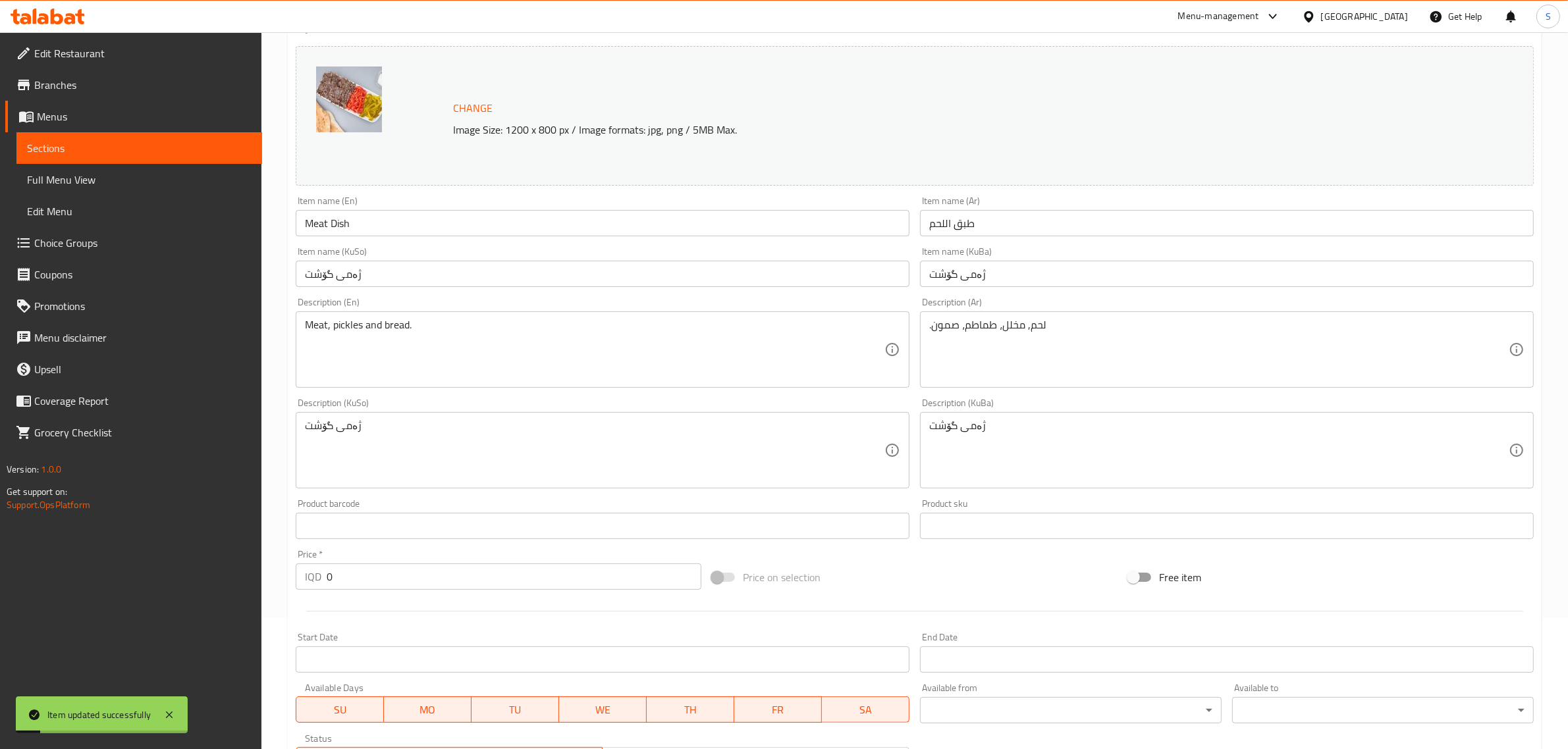
scroll to position [0, 0]
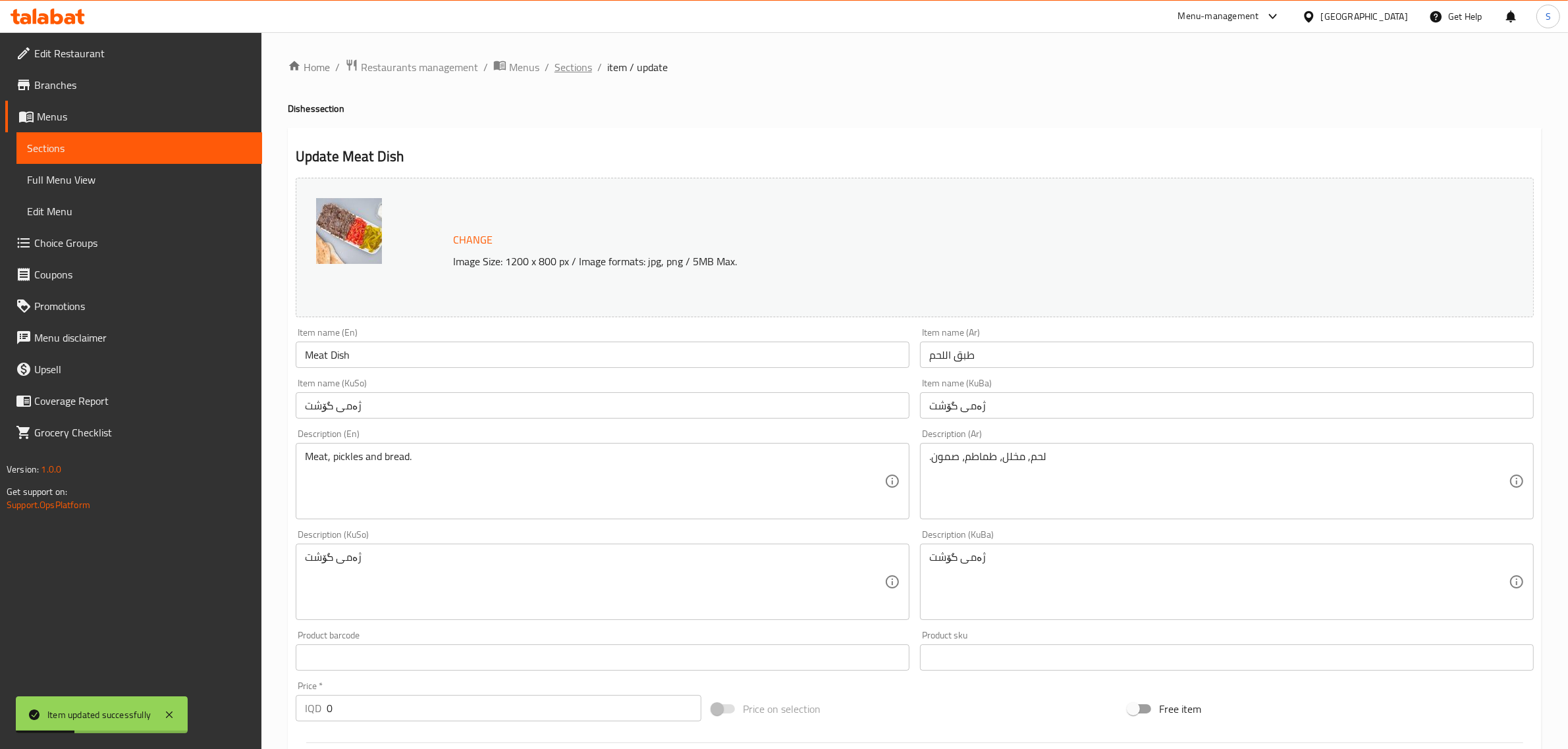
click at [571, 71] on span "Sections" at bounding box center [573, 66] width 38 height 16
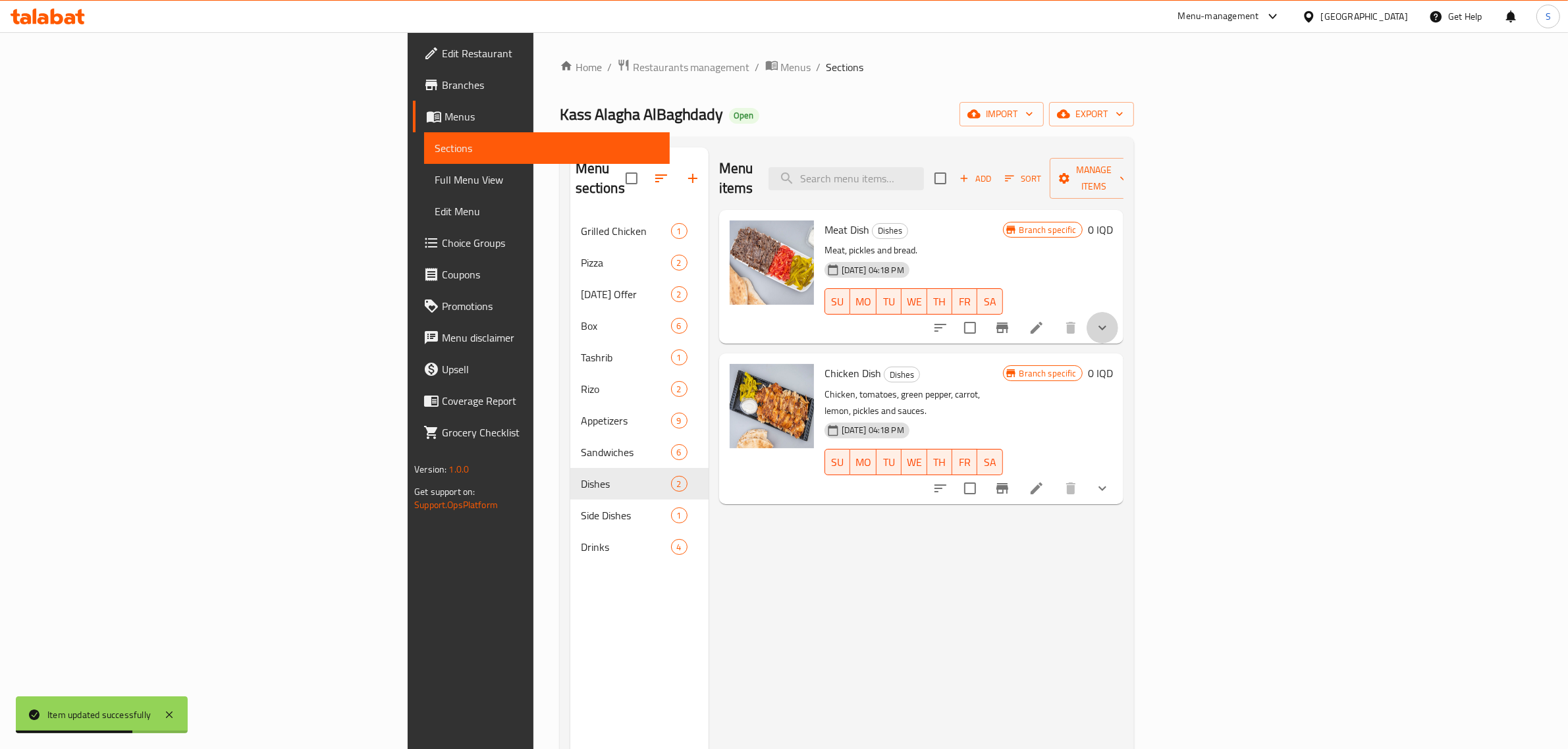
click at [1118, 317] on button "show more" at bounding box center [1102, 328] width 32 height 32
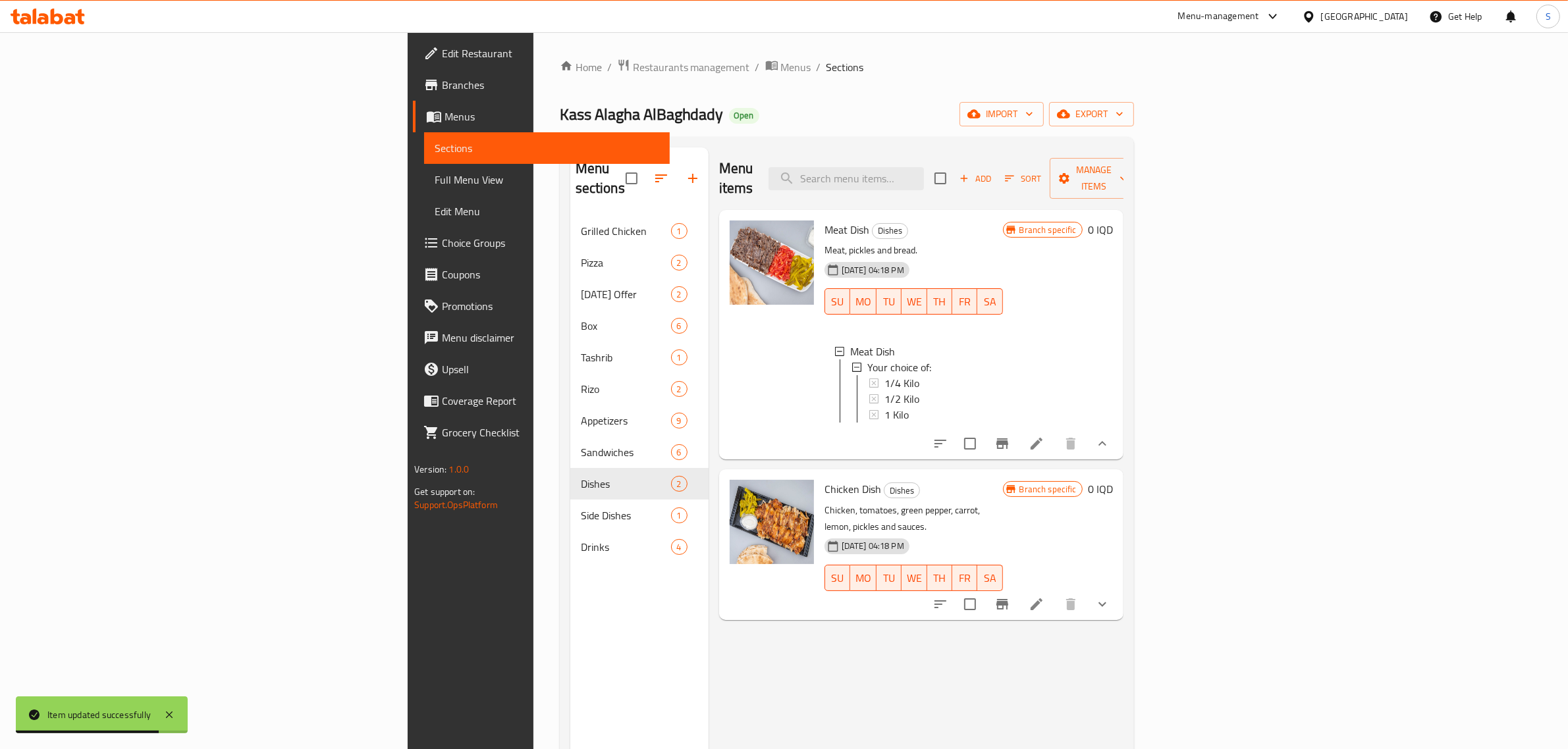
click at [1010, 436] on icon "Branch-specific-item" at bounding box center [1002, 444] width 16 height 16
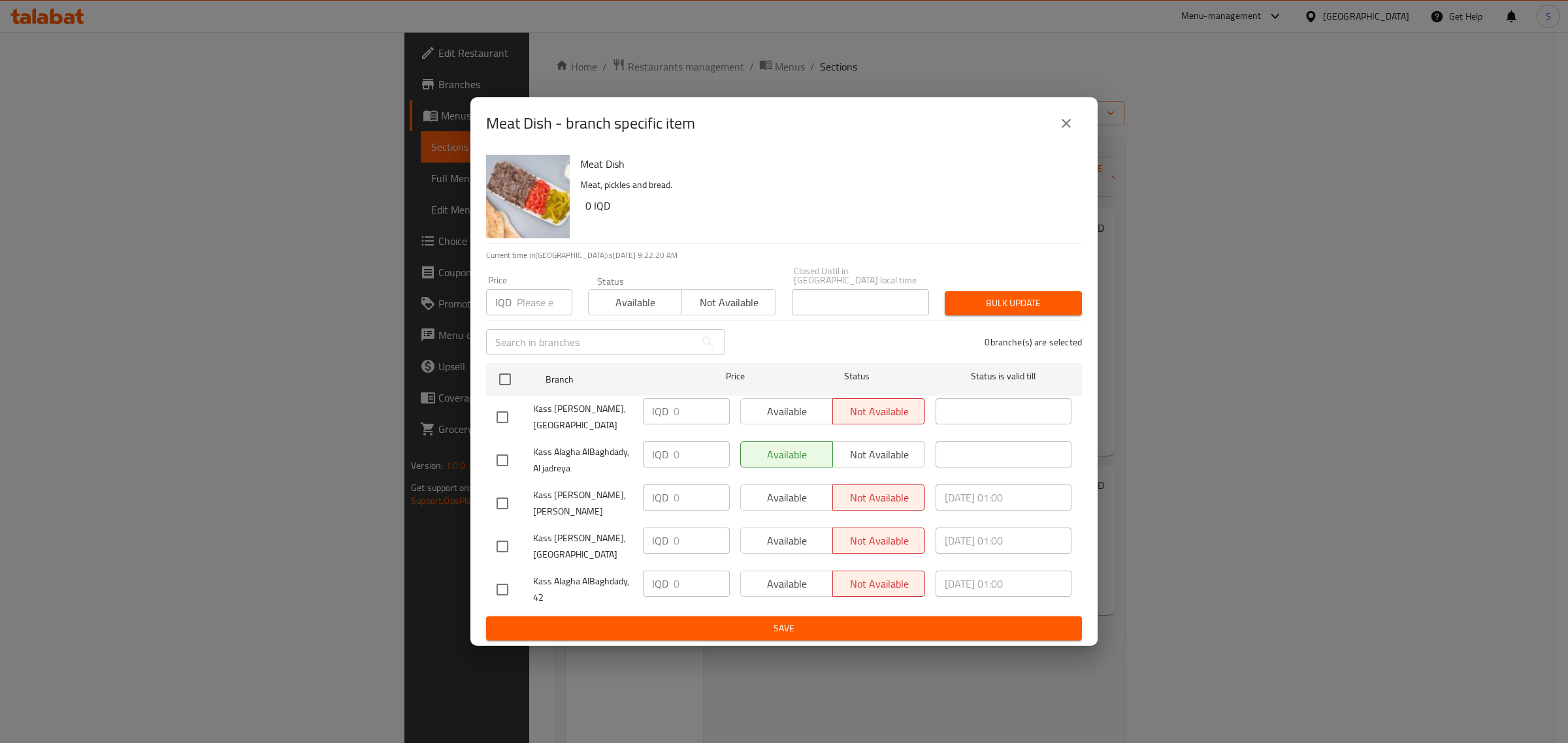
click at [1067, 127] on icon "close" at bounding box center [1066, 123] width 9 height 9
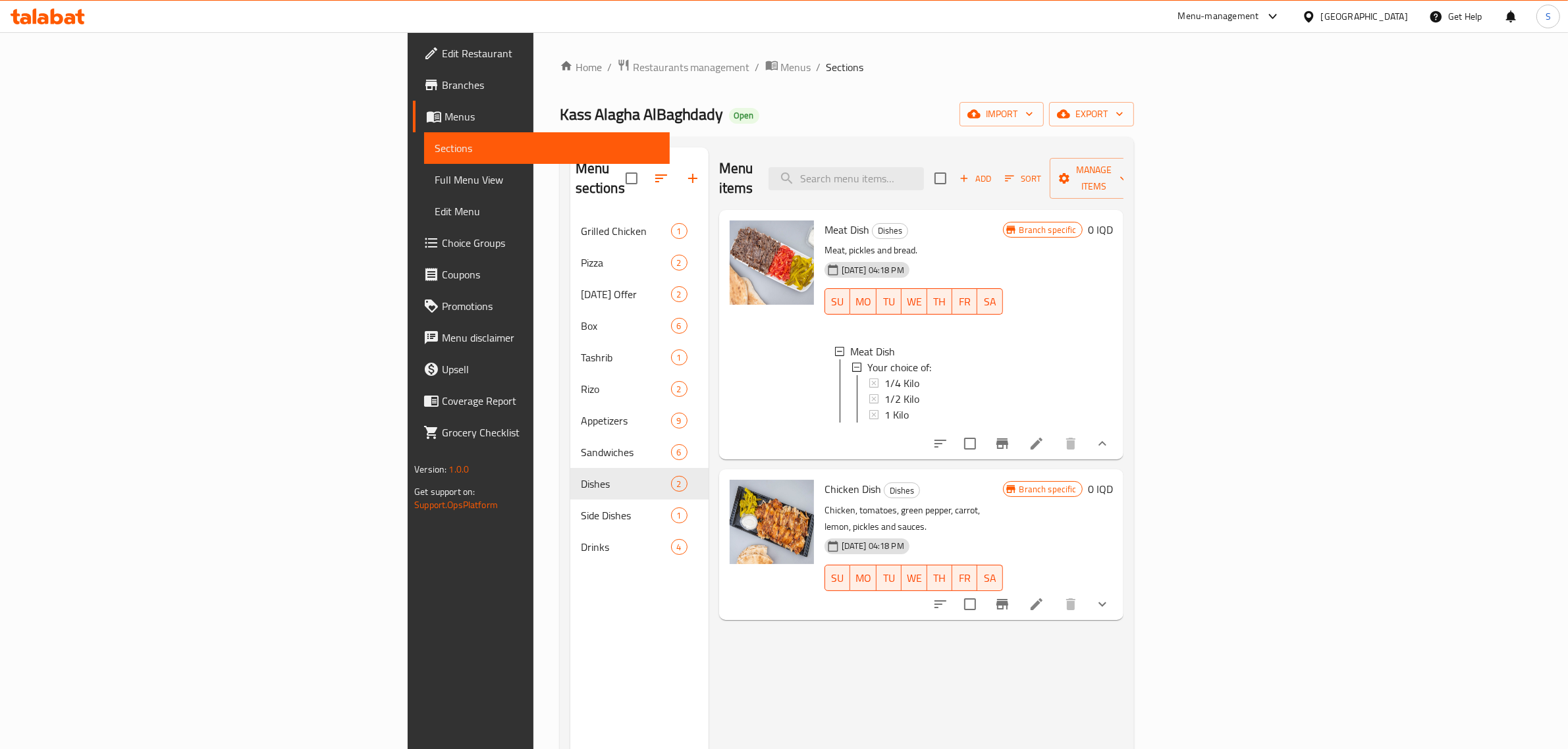
click at [1044, 436] on icon at bounding box center [1036, 444] width 16 height 16
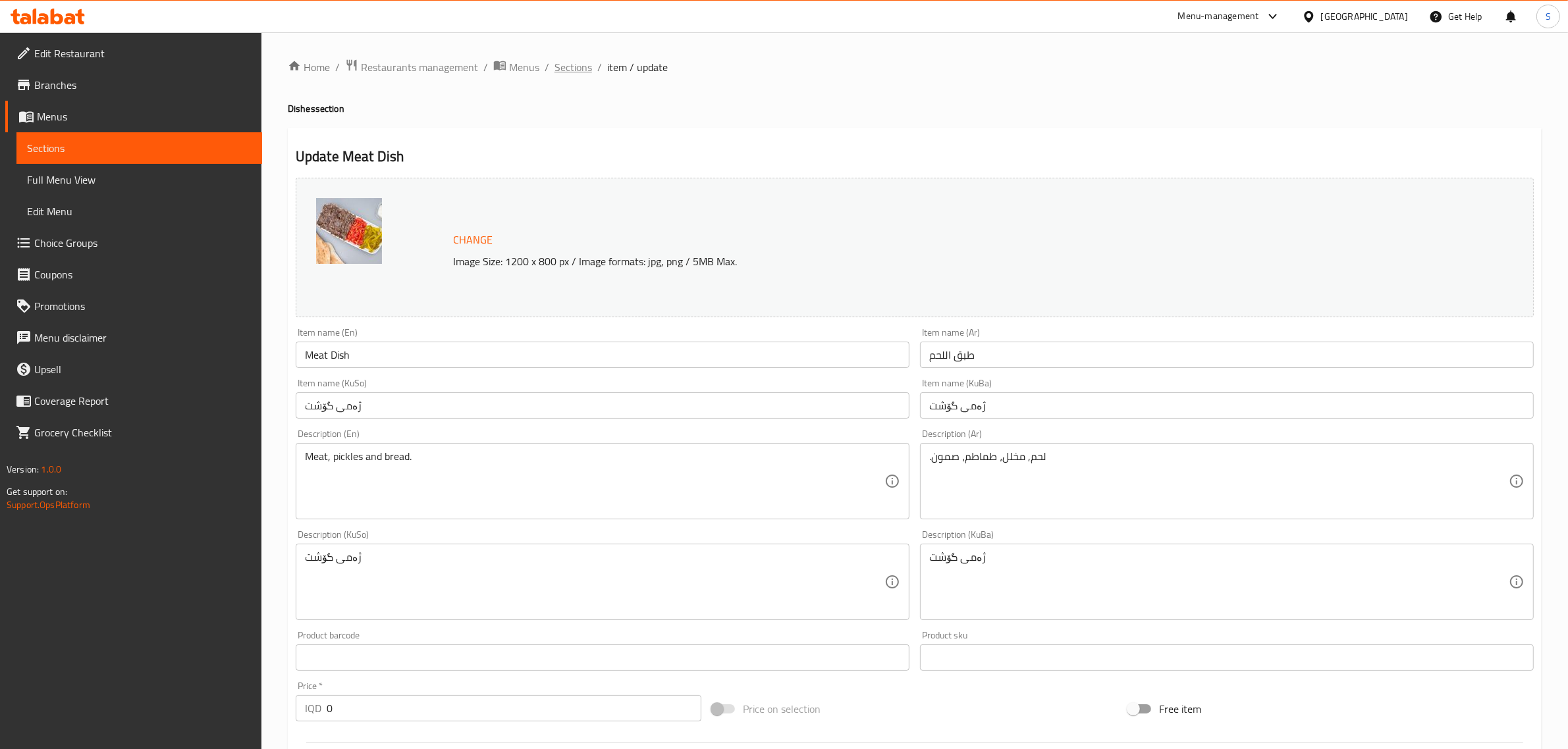
click at [575, 73] on span "Sections" at bounding box center [573, 66] width 38 height 16
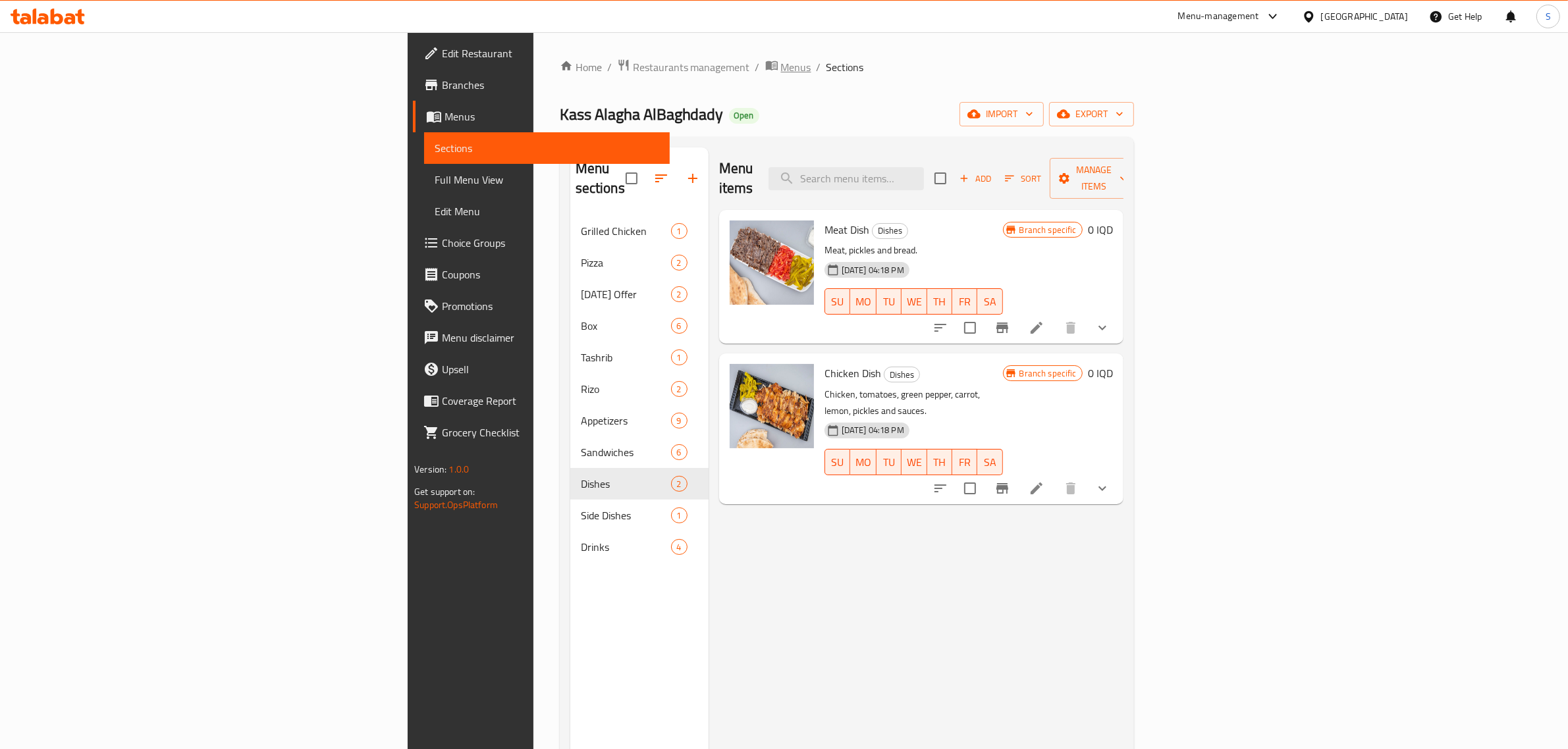
click at [781, 62] on span "Menus" at bounding box center [796, 66] width 30 height 16
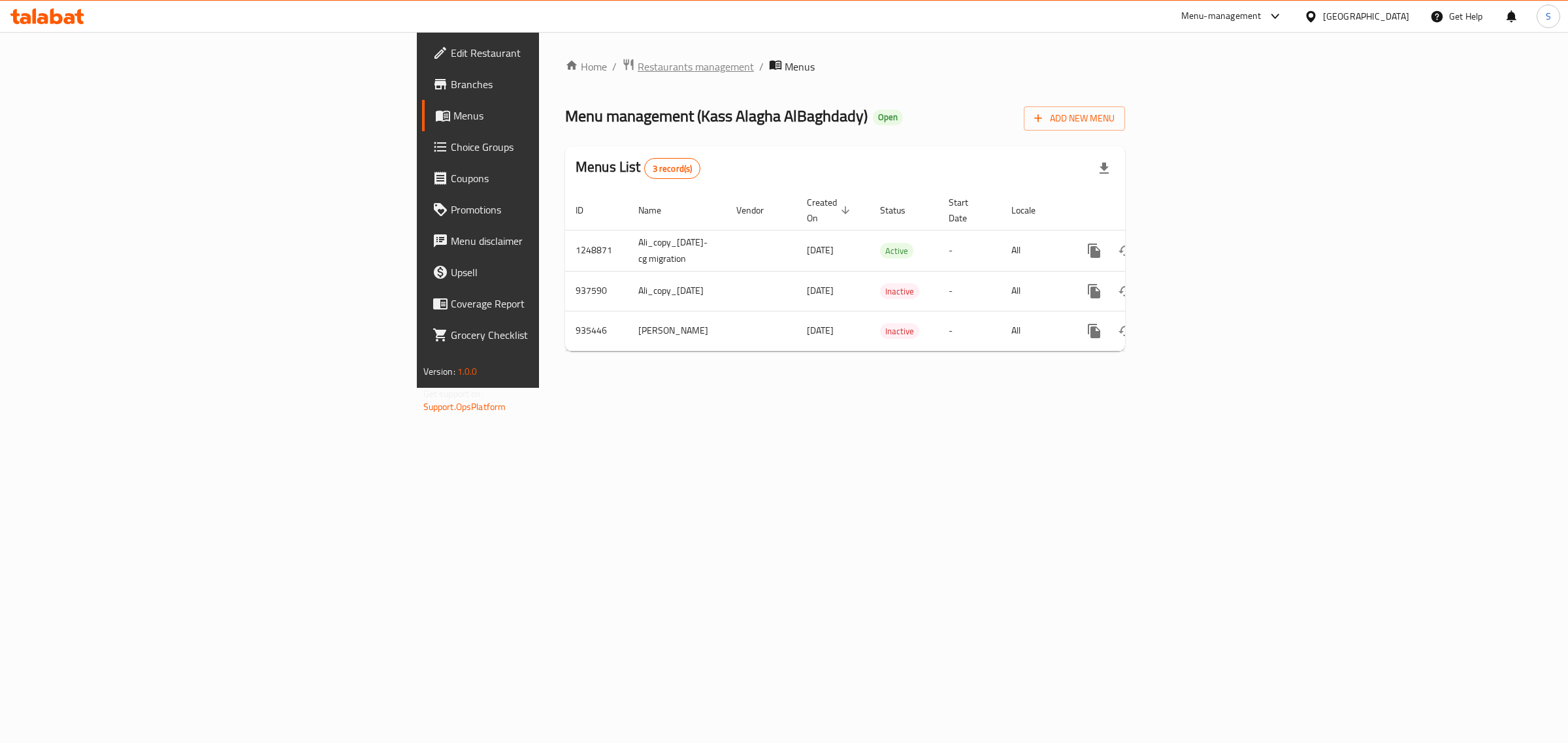
click at [637, 59] on span "Restaurants management" at bounding box center [695, 66] width 116 height 16
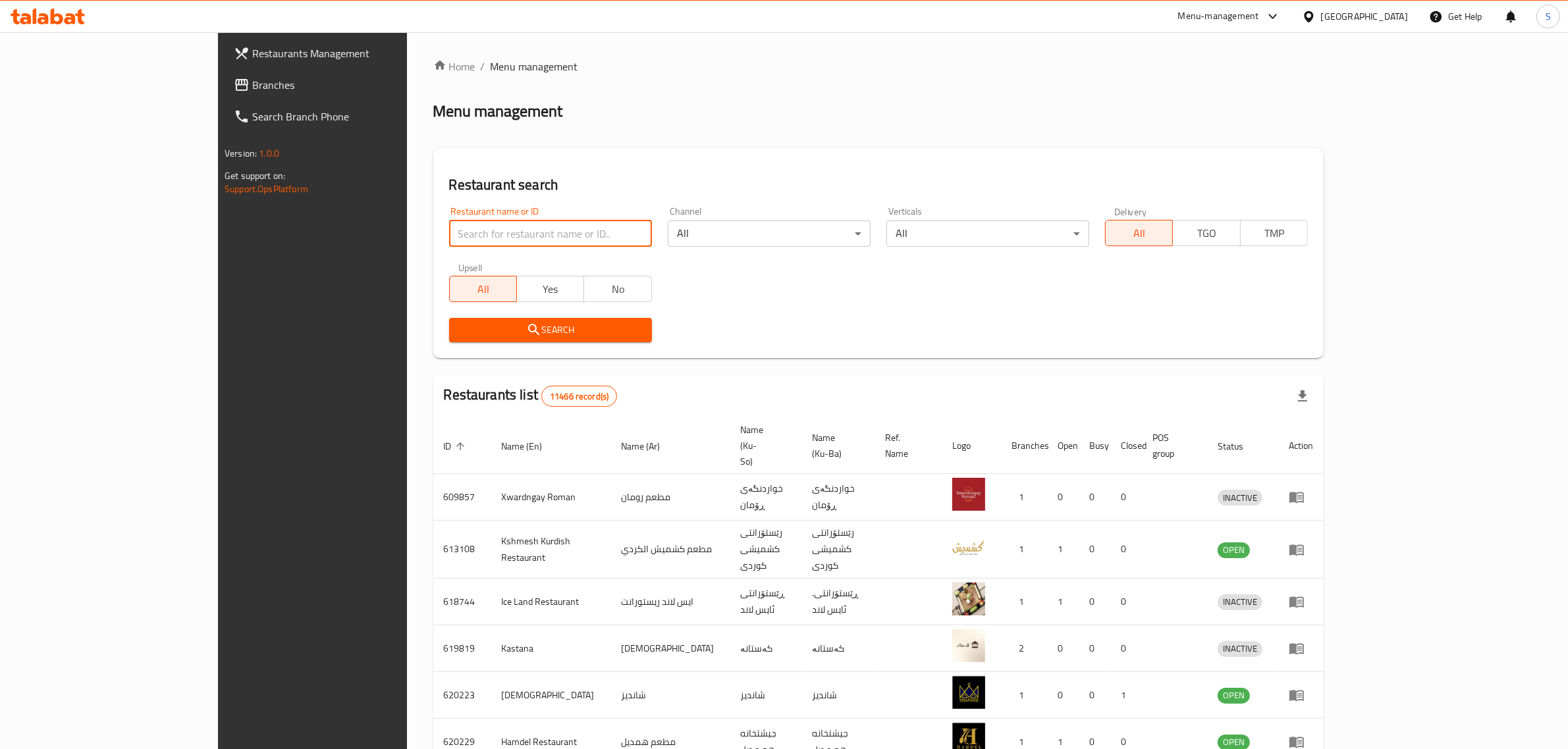
click at [494, 234] on input "search" at bounding box center [550, 233] width 203 height 26
type input "،"
type input "كص الاغا"
click button "Search" at bounding box center [550, 330] width 203 height 24
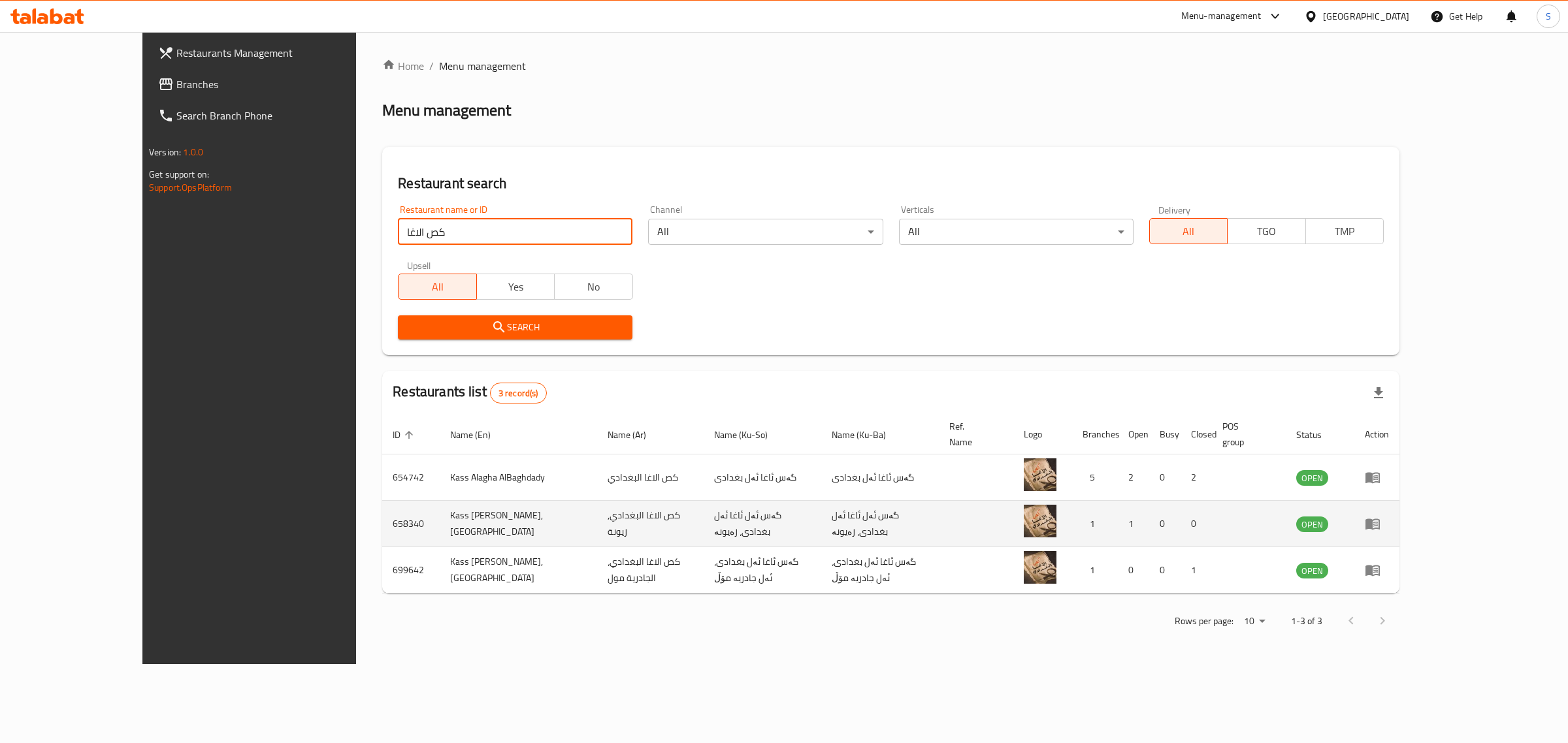
click at [1379, 519] on icon "enhanced table" at bounding box center [1372, 524] width 14 height 11
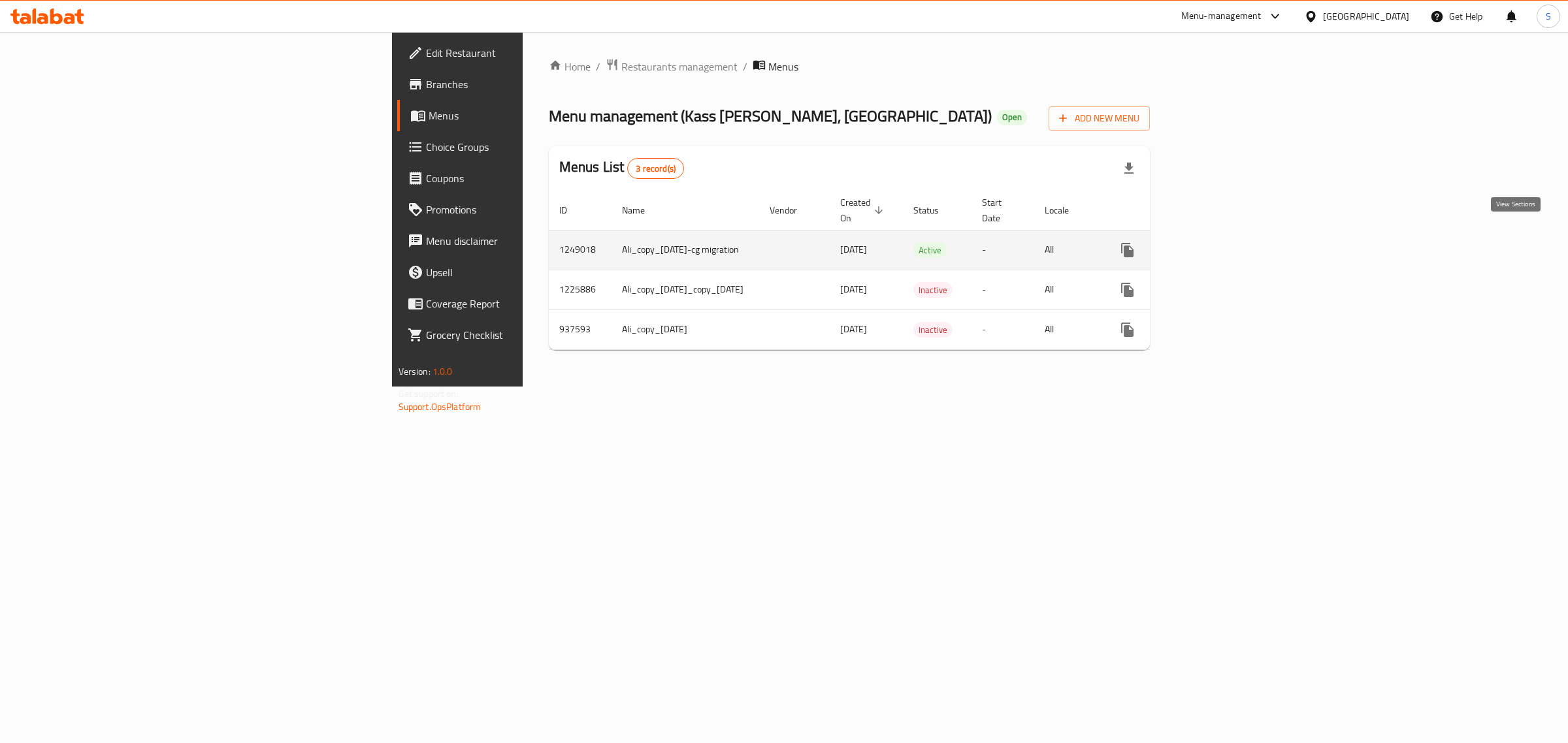
click at [1227, 244] on icon "enhanced table" at bounding box center [1221, 250] width 12 height 12
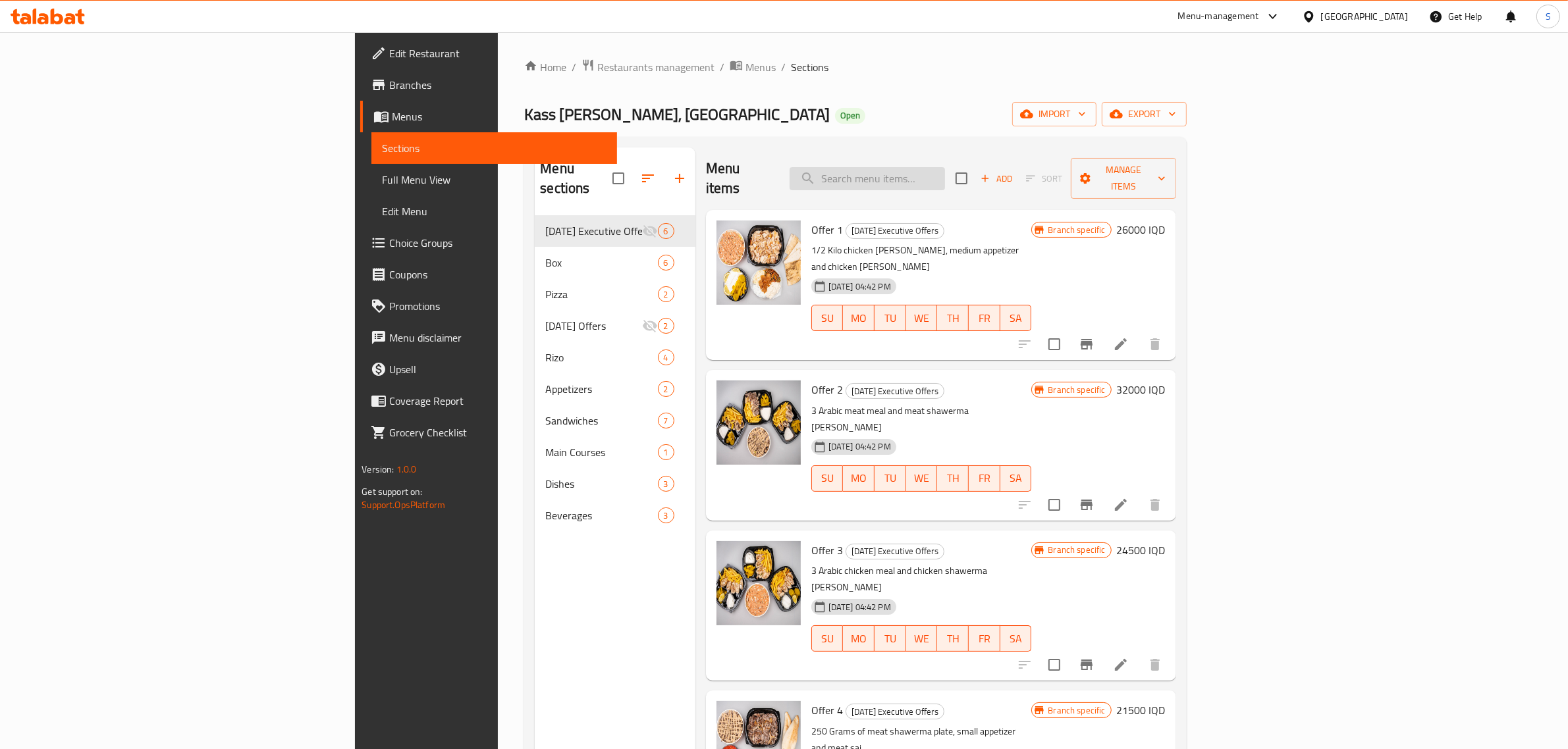
click at [945, 173] on input "search" at bounding box center [867, 178] width 156 height 23
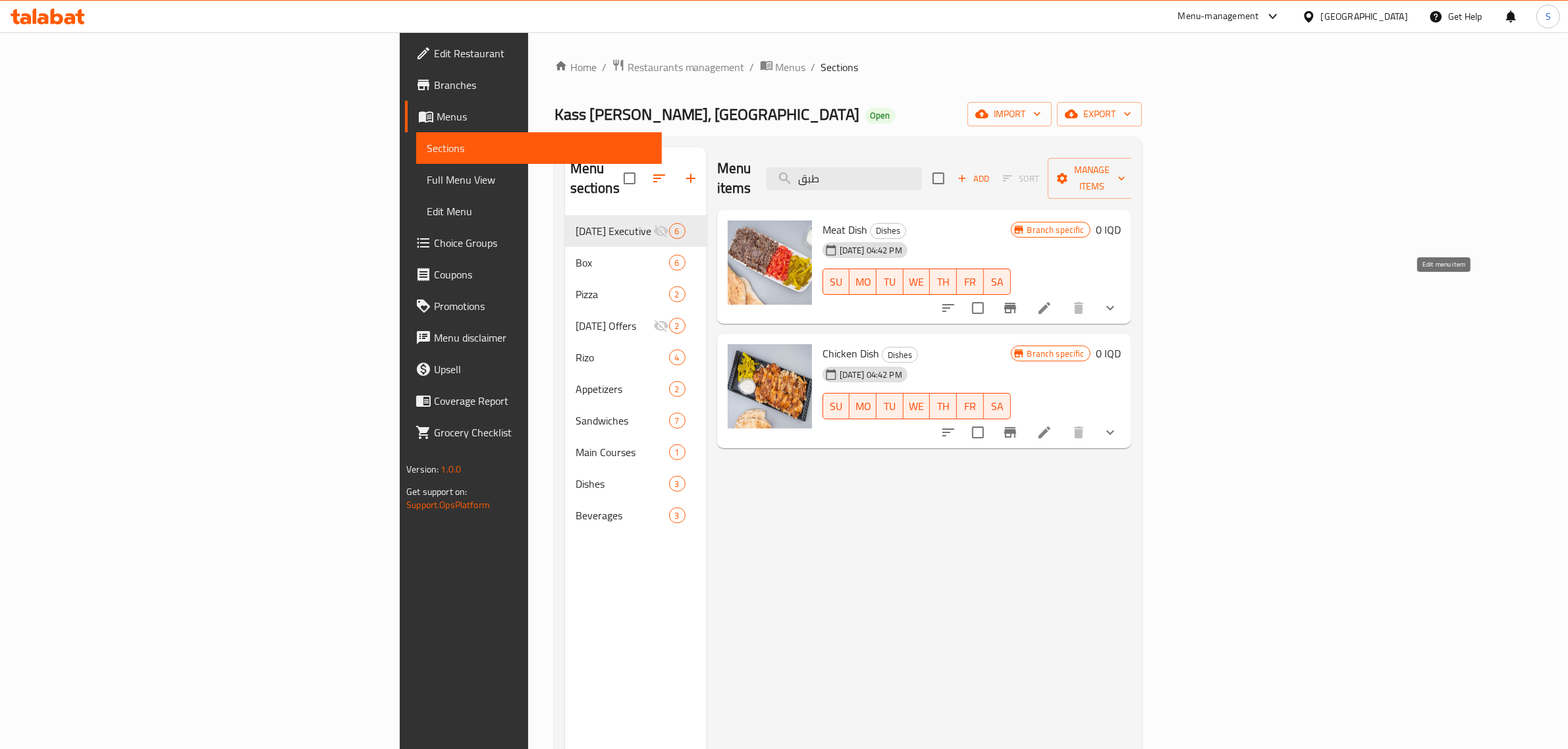
type input "طبق"
click at [1052, 300] on icon at bounding box center [1044, 308] width 16 height 16
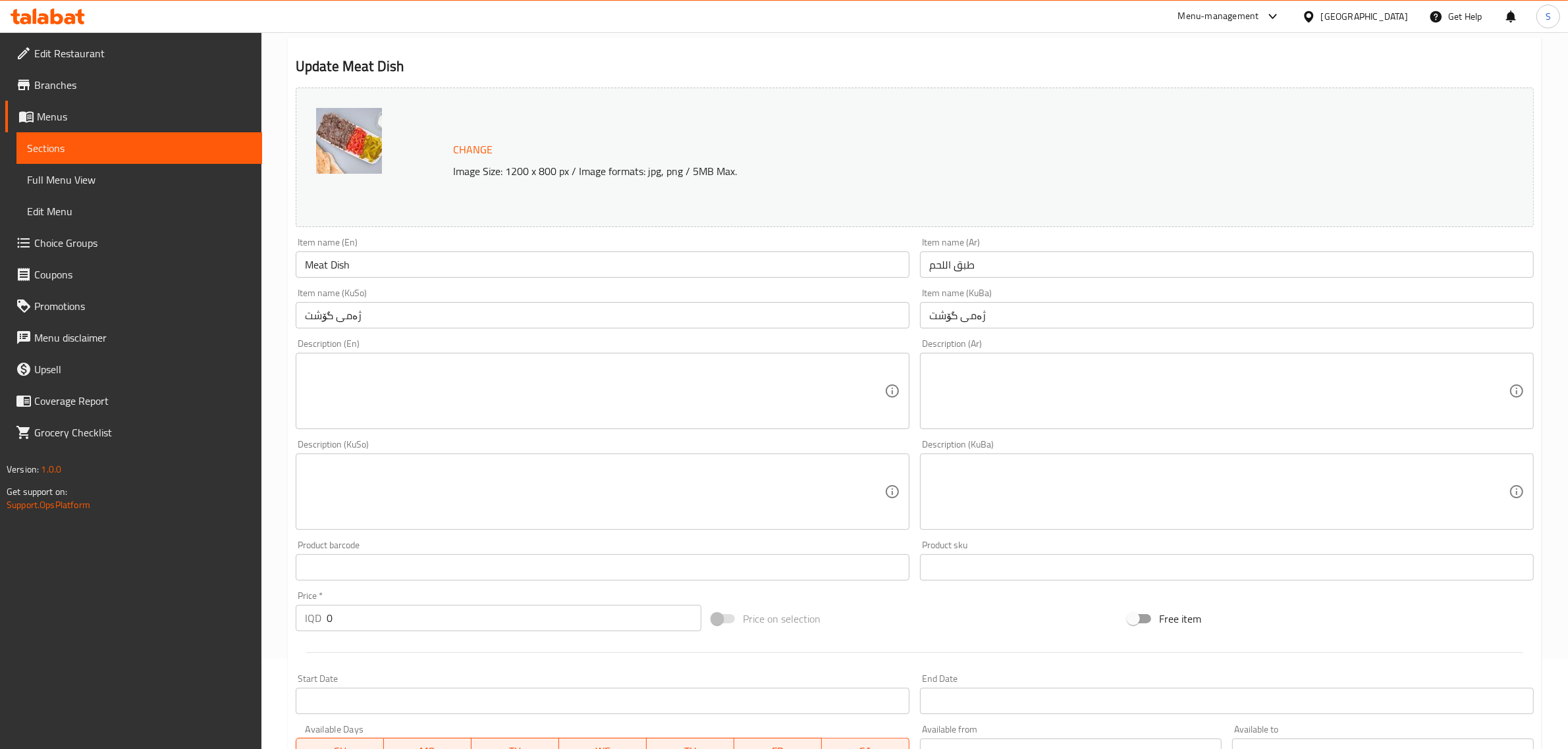
scroll to position [419, 0]
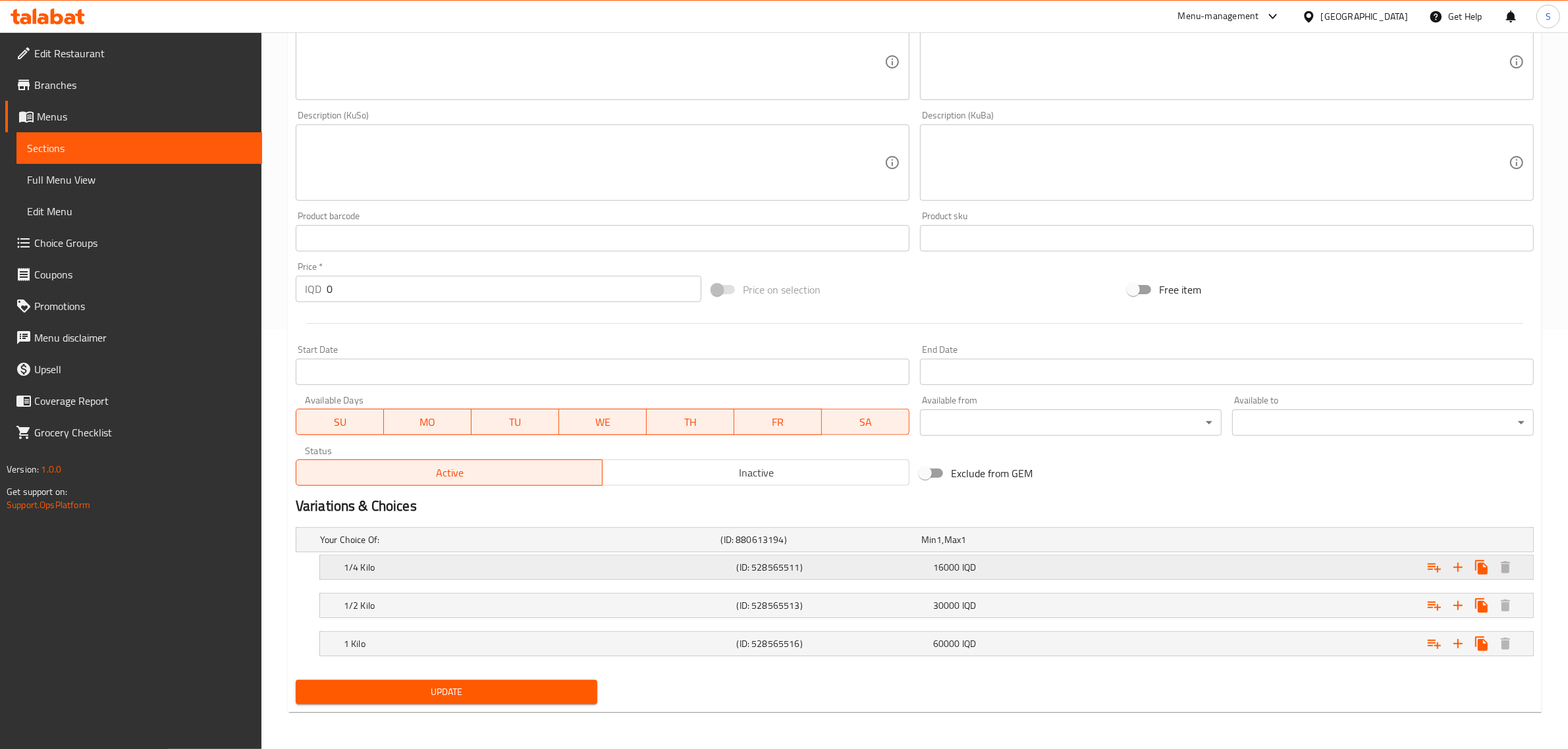
click at [584, 574] on div "1/4 Kilo" at bounding box center [537, 567] width 393 height 19
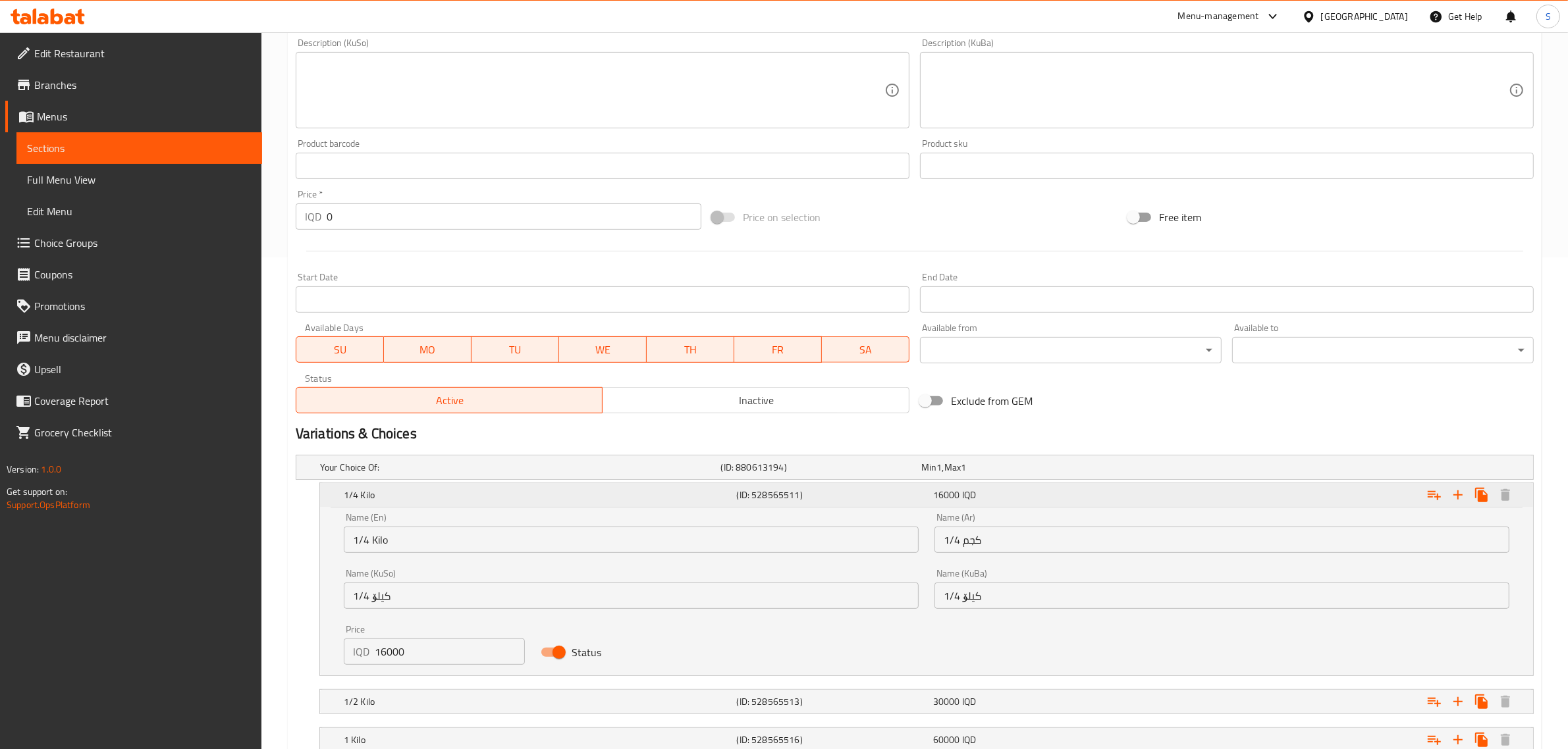
scroll to position [587, 0]
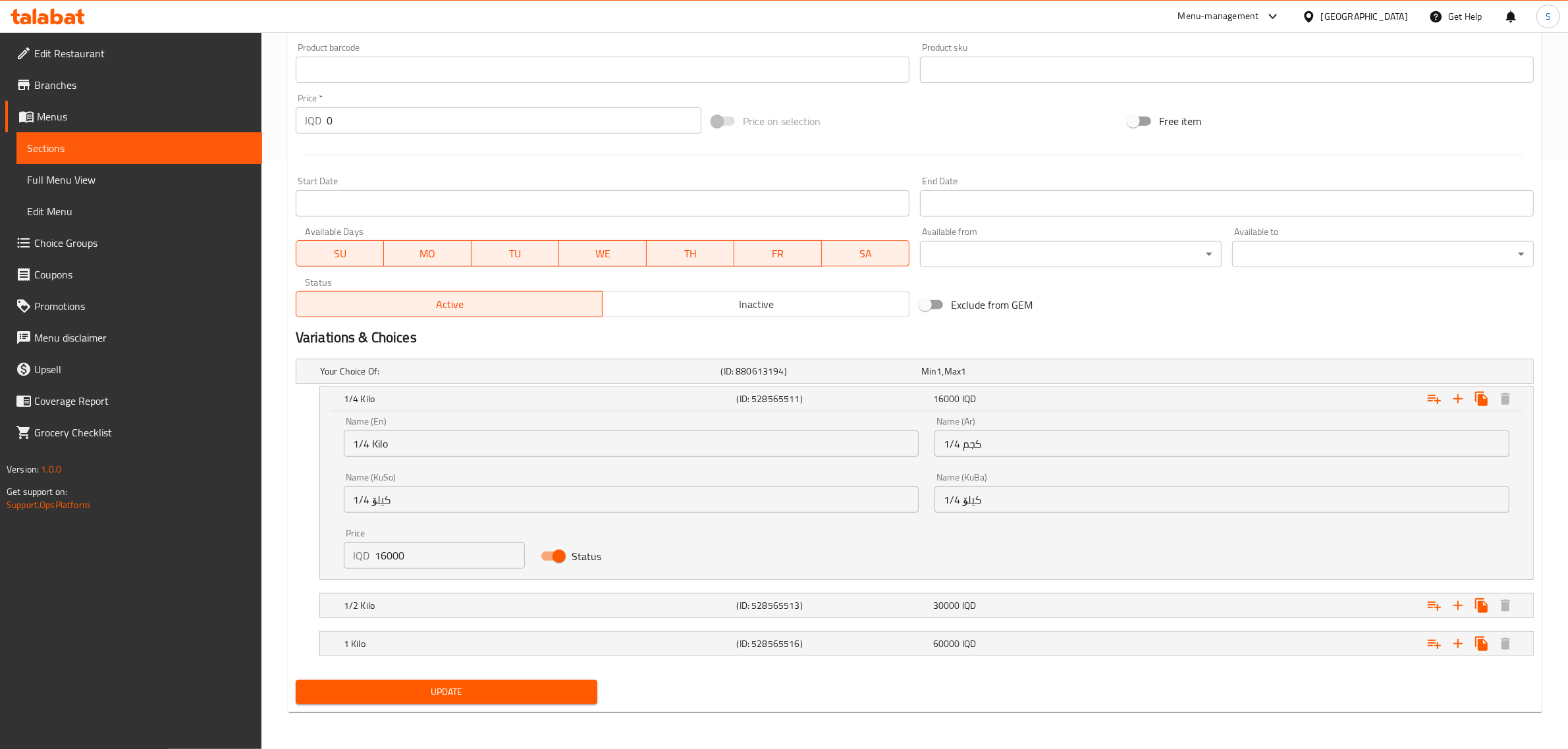
click at [397, 554] on input "16000" at bounding box center [450, 555] width 150 height 26
type input "17500"
click at [467, 614] on div "1/2 Kilo" at bounding box center [537, 605] width 393 height 19
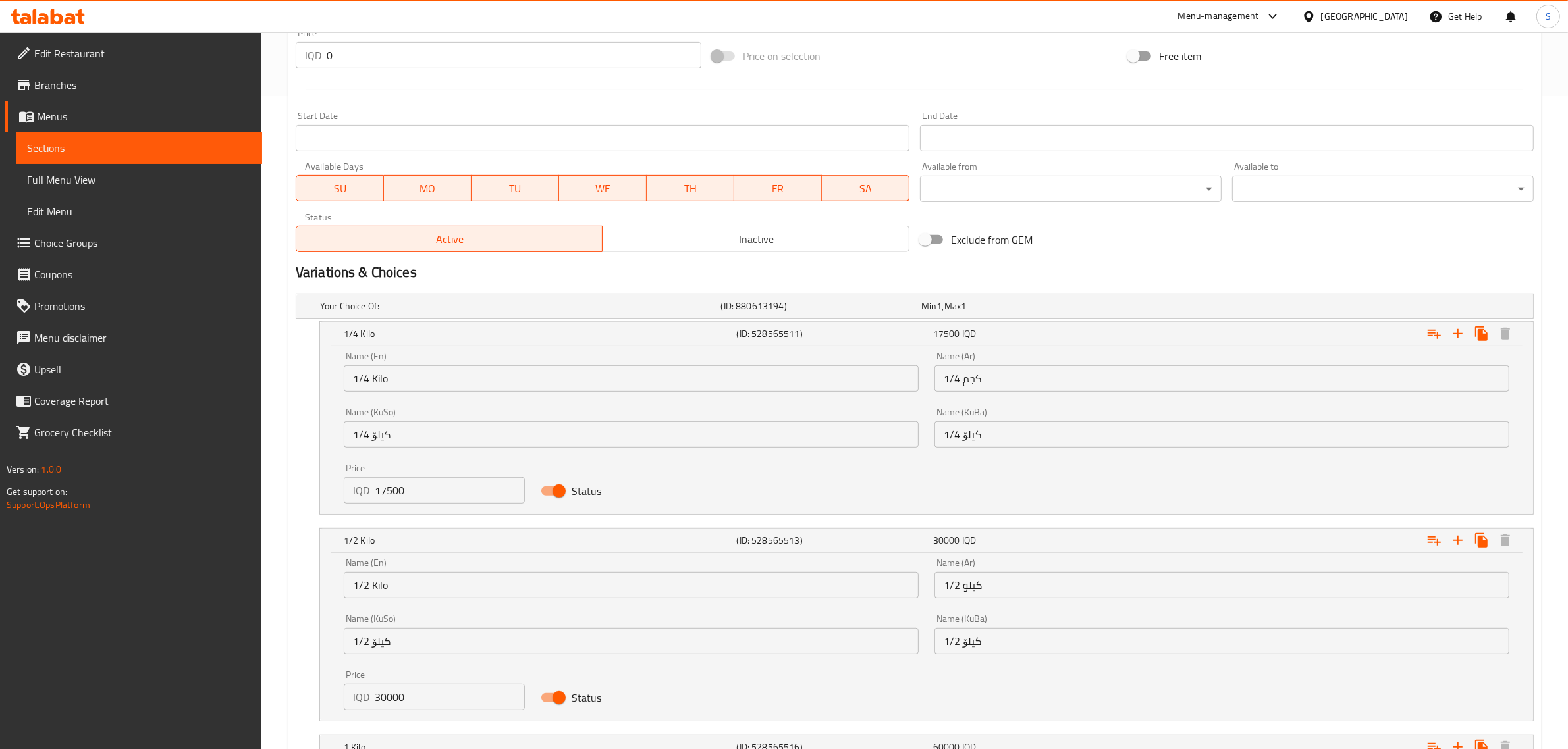
scroll to position [756, 0]
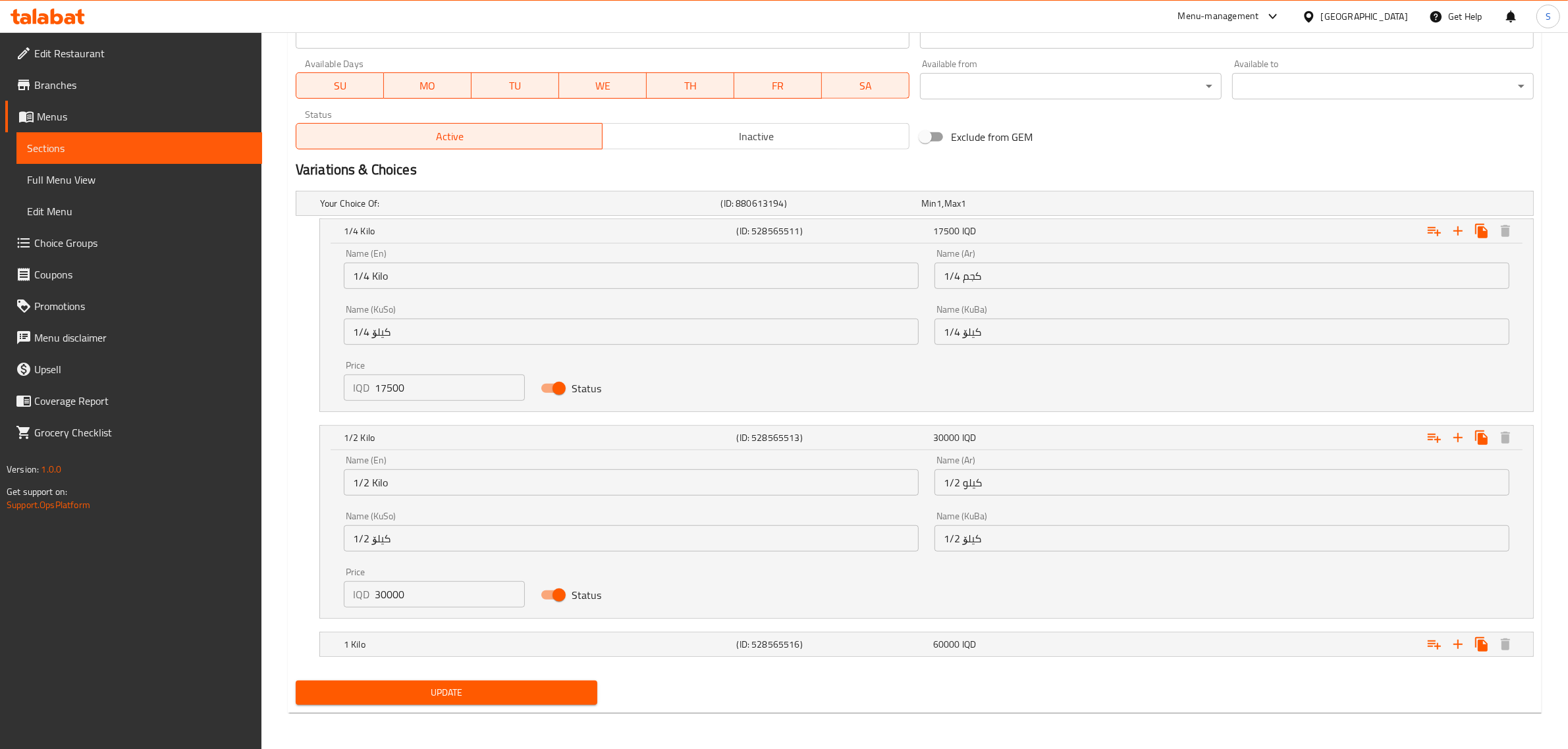
click at [392, 593] on input "30000" at bounding box center [450, 593] width 150 height 26
type input "35000"
click at [474, 635] on div "1 Kilo" at bounding box center [537, 645] width 393 height 19
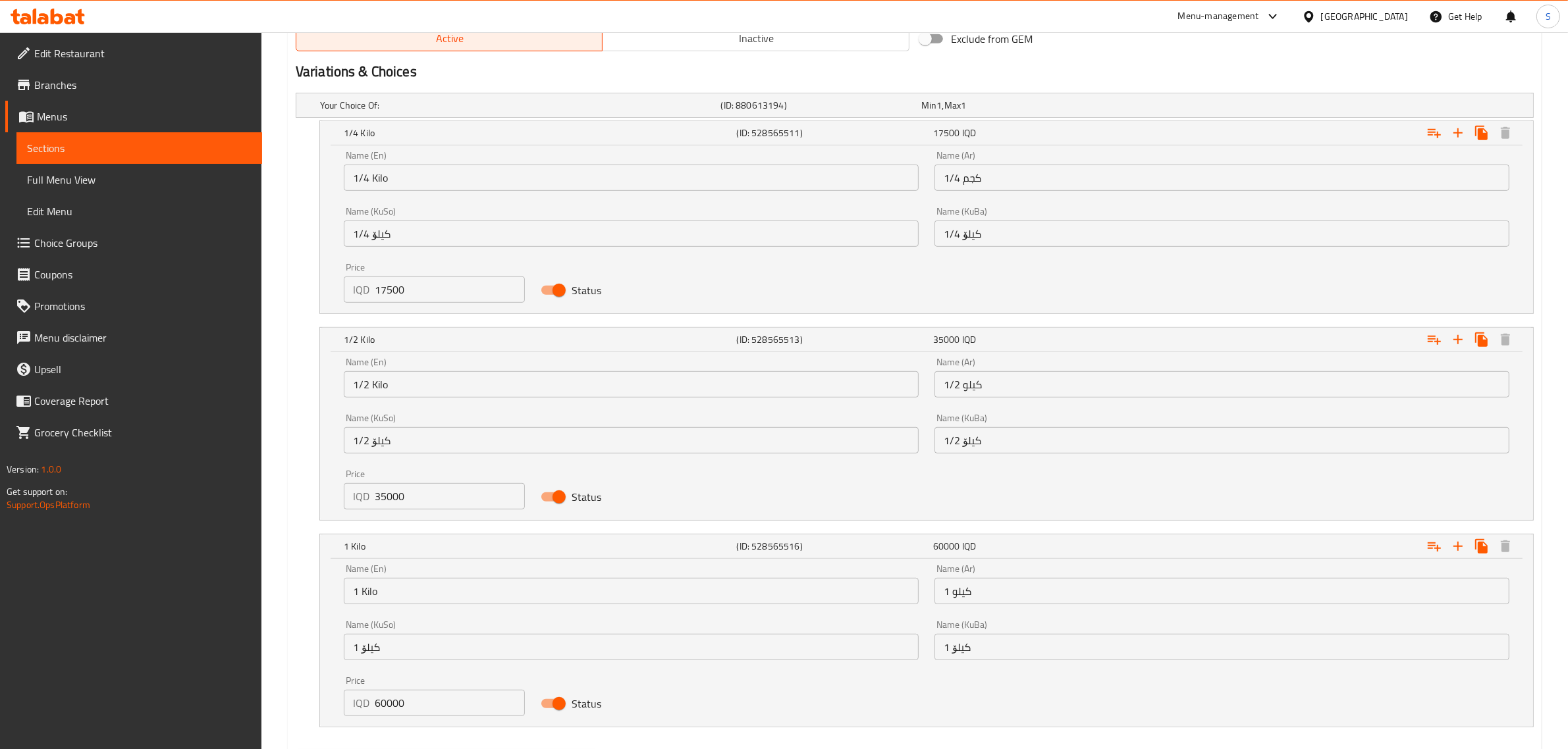
scroll to position [925, 0]
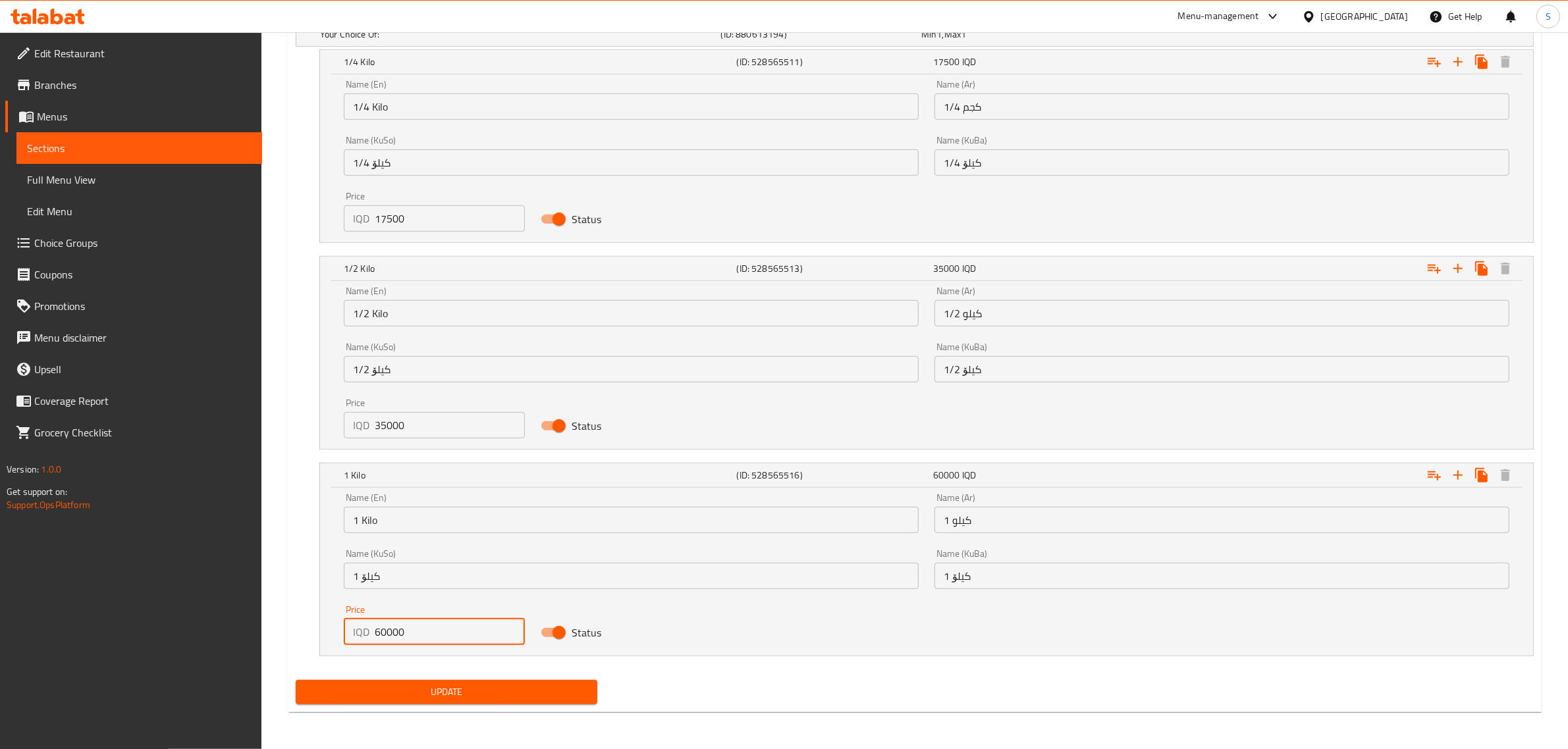
click at [375, 632] on input "60000" at bounding box center [450, 631] width 150 height 26
type input "70000"
click at [442, 688] on span "Update" at bounding box center [446, 692] width 280 height 17
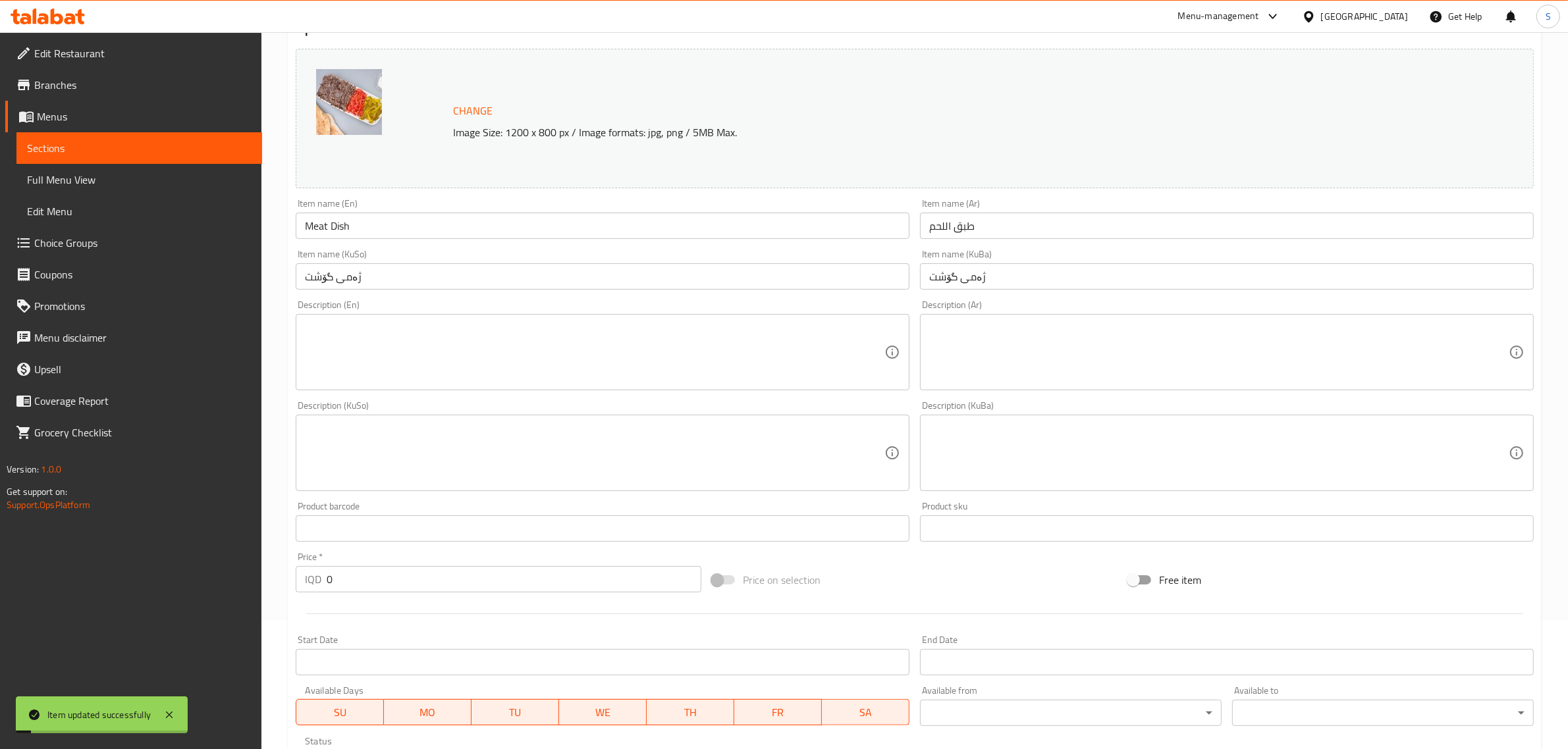
scroll to position [0, 0]
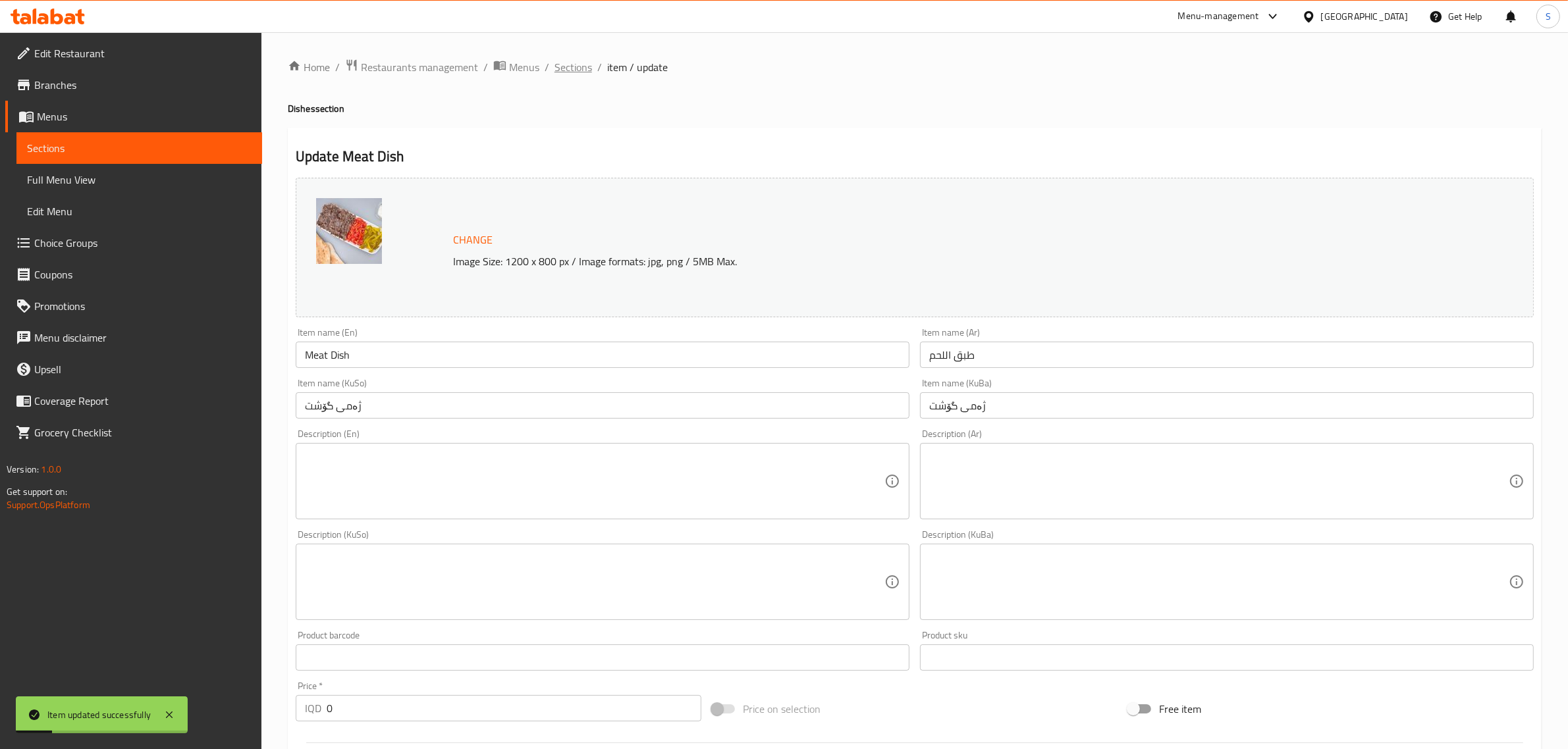
click at [565, 62] on span "Sections" at bounding box center [573, 66] width 38 height 16
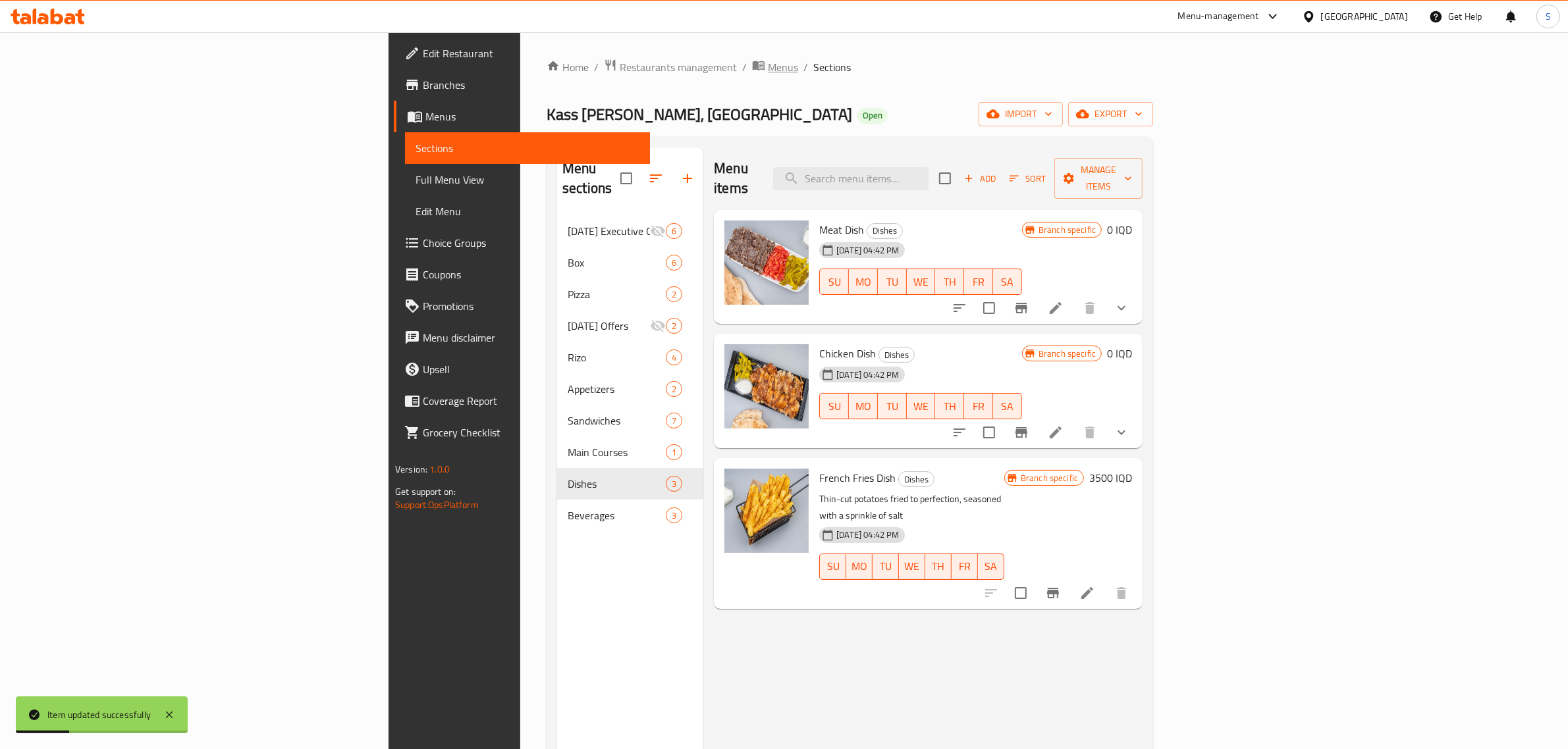
click at [752, 71] on span "breadcrumb" at bounding box center [760, 67] width 16 height 17
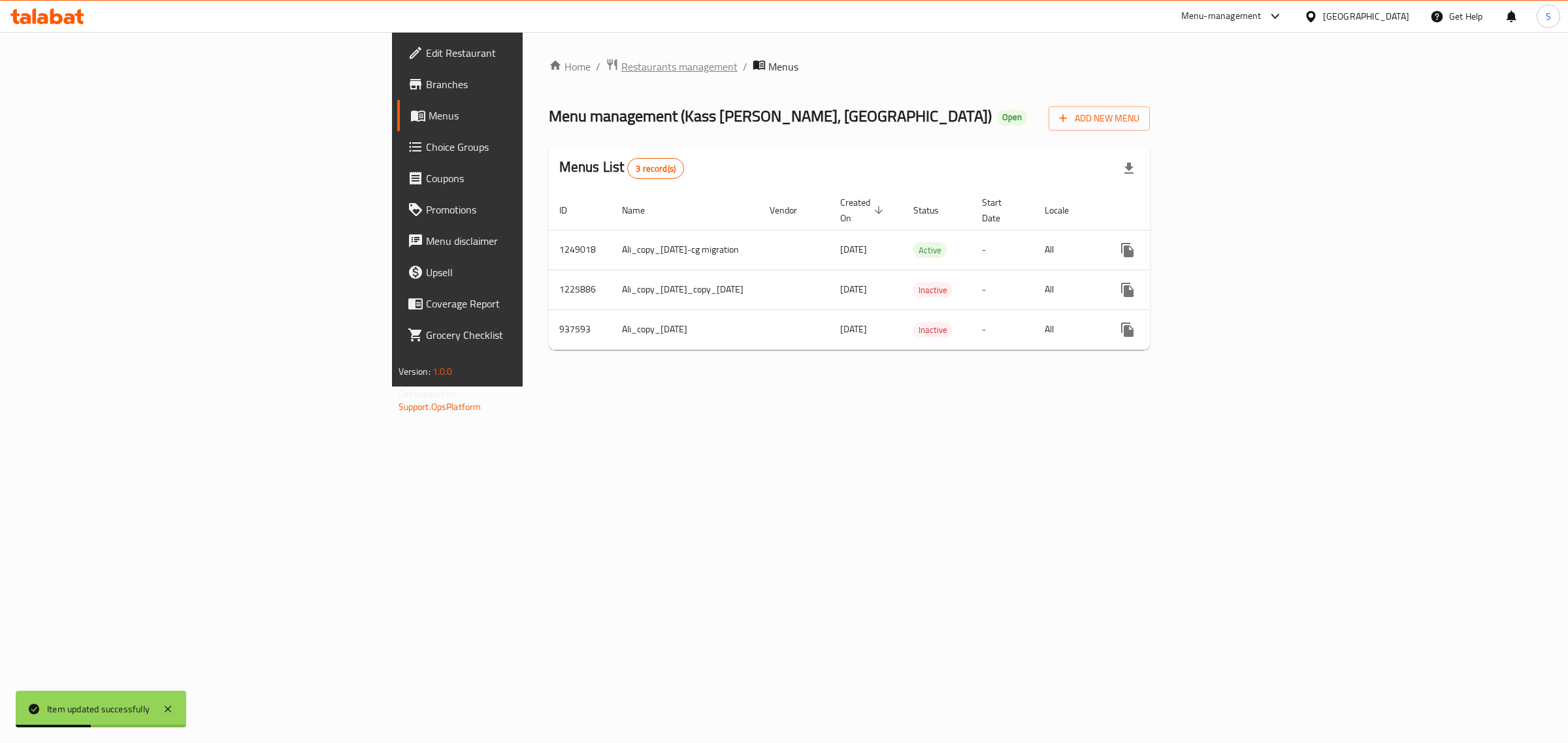
click at [622, 70] on span "Restaurants management" at bounding box center [679, 66] width 116 height 16
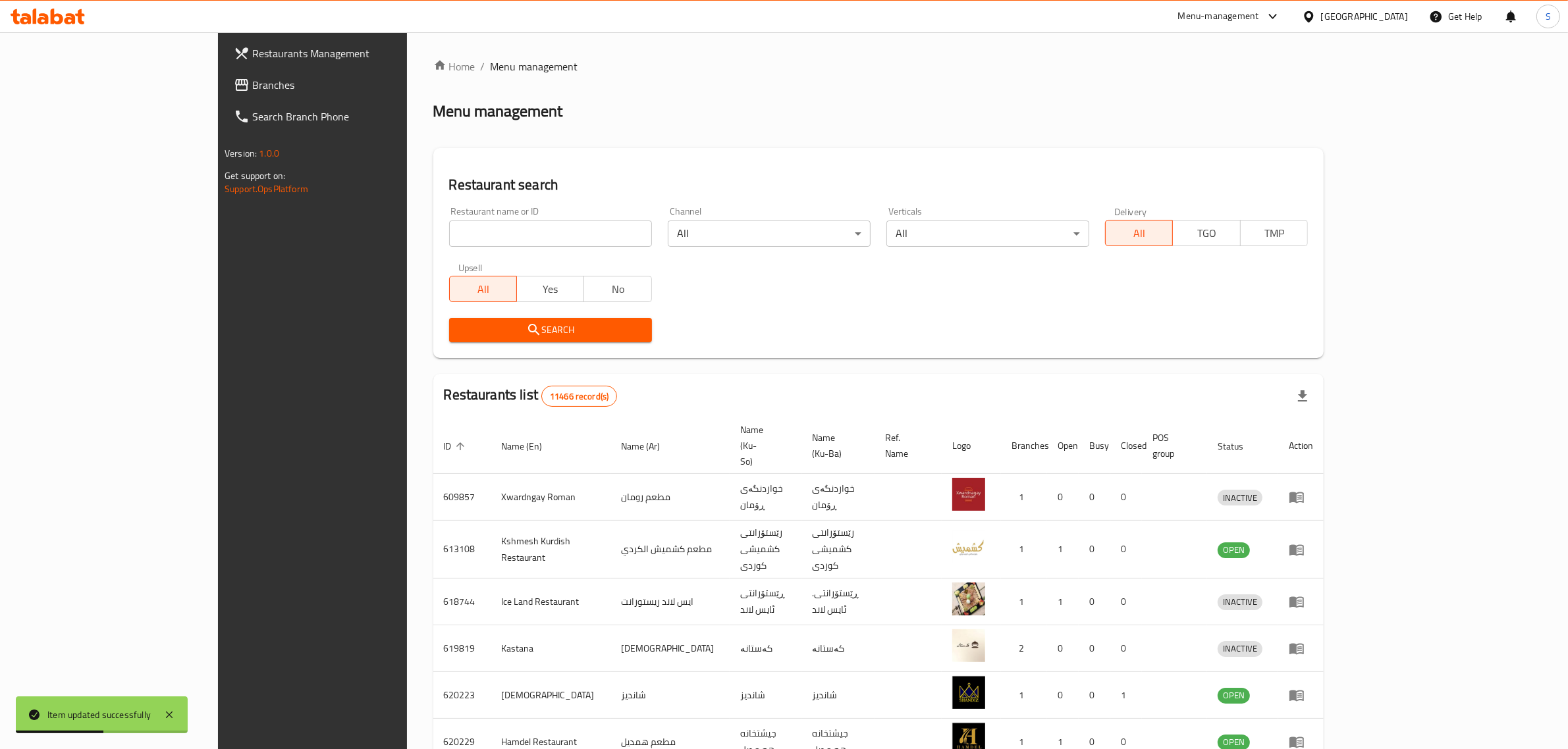
click at [474, 227] on input "search" at bounding box center [550, 233] width 203 height 26
type input "كص الاغا"
click button "Search" at bounding box center [550, 330] width 203 height 24
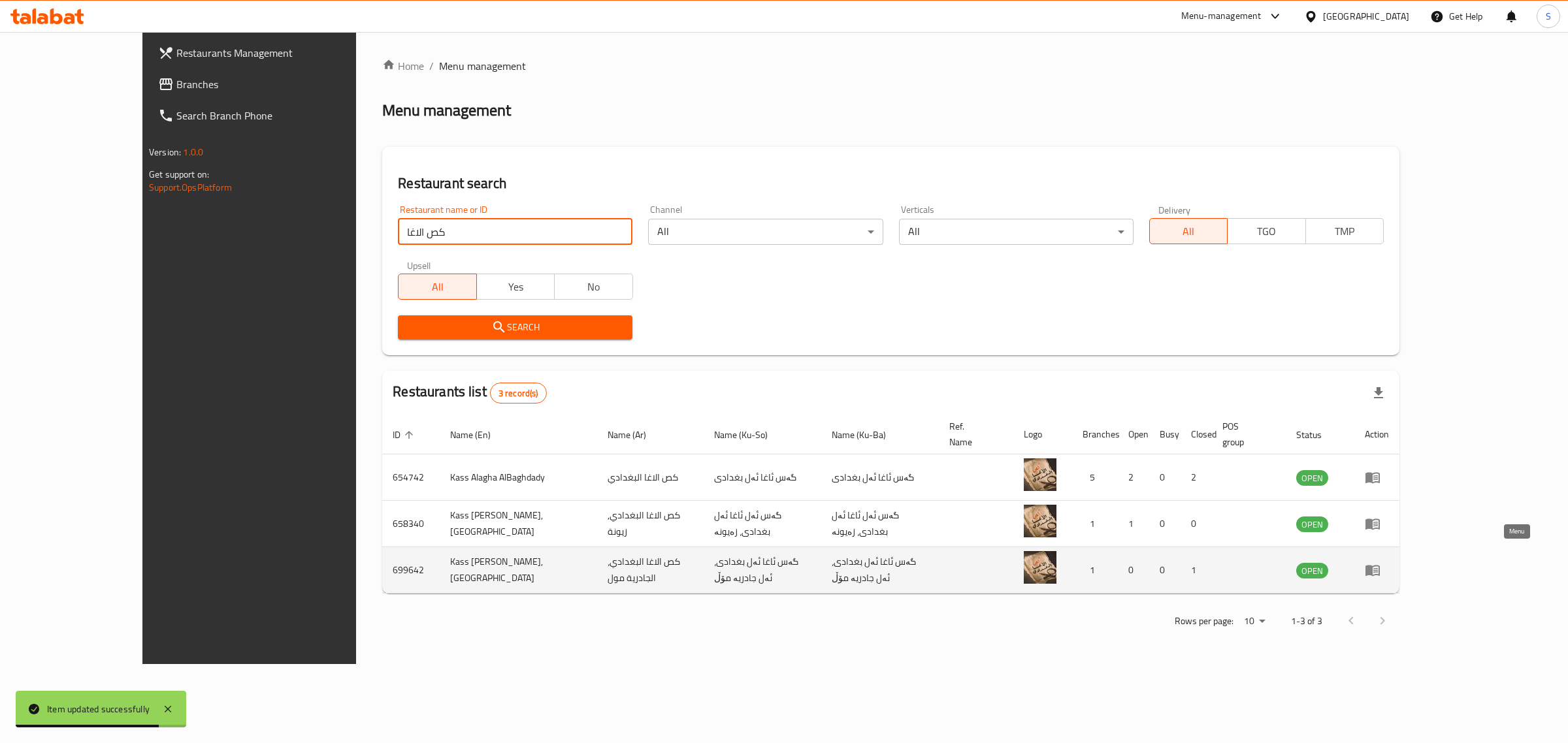
click at [1380, 563] on icon "enhanced table" at bounding box center [1372, 569] width 16 height 16
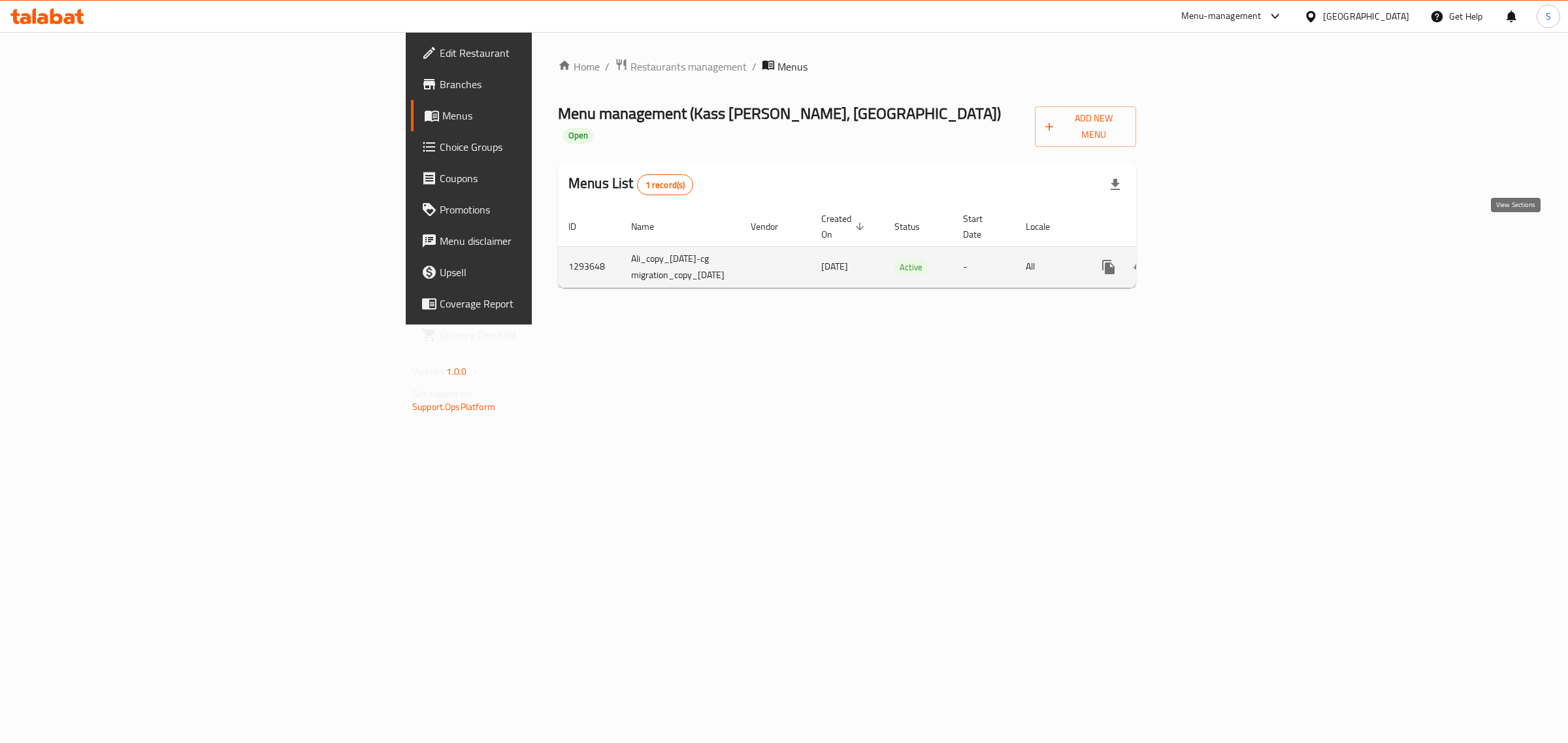
click at [1218, 251] on link "enhanced table" at bounding box center [1203, 267] width 32 height 32
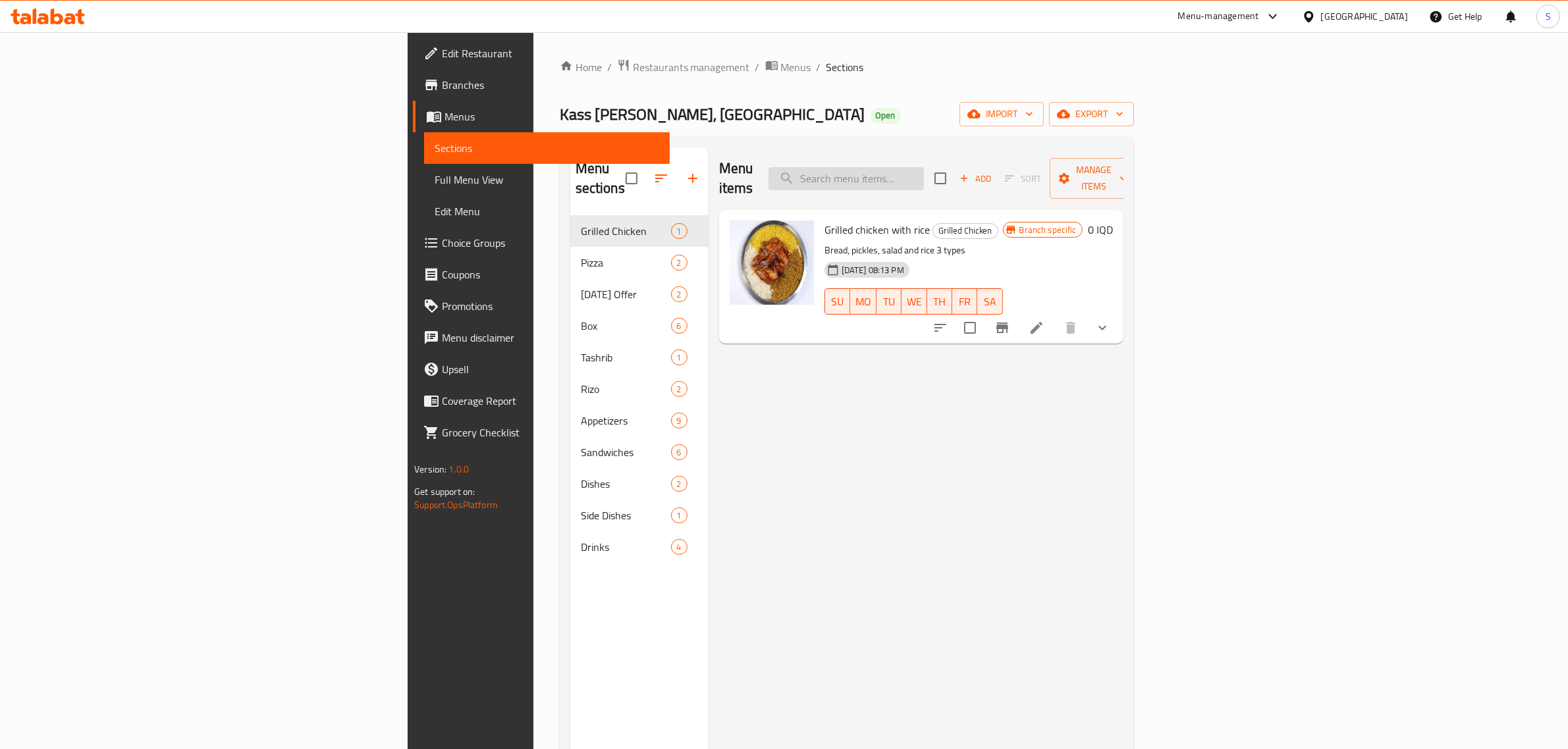
click at [924, 167] on input "search" at bounding box center [845, 178] width 156 height 23
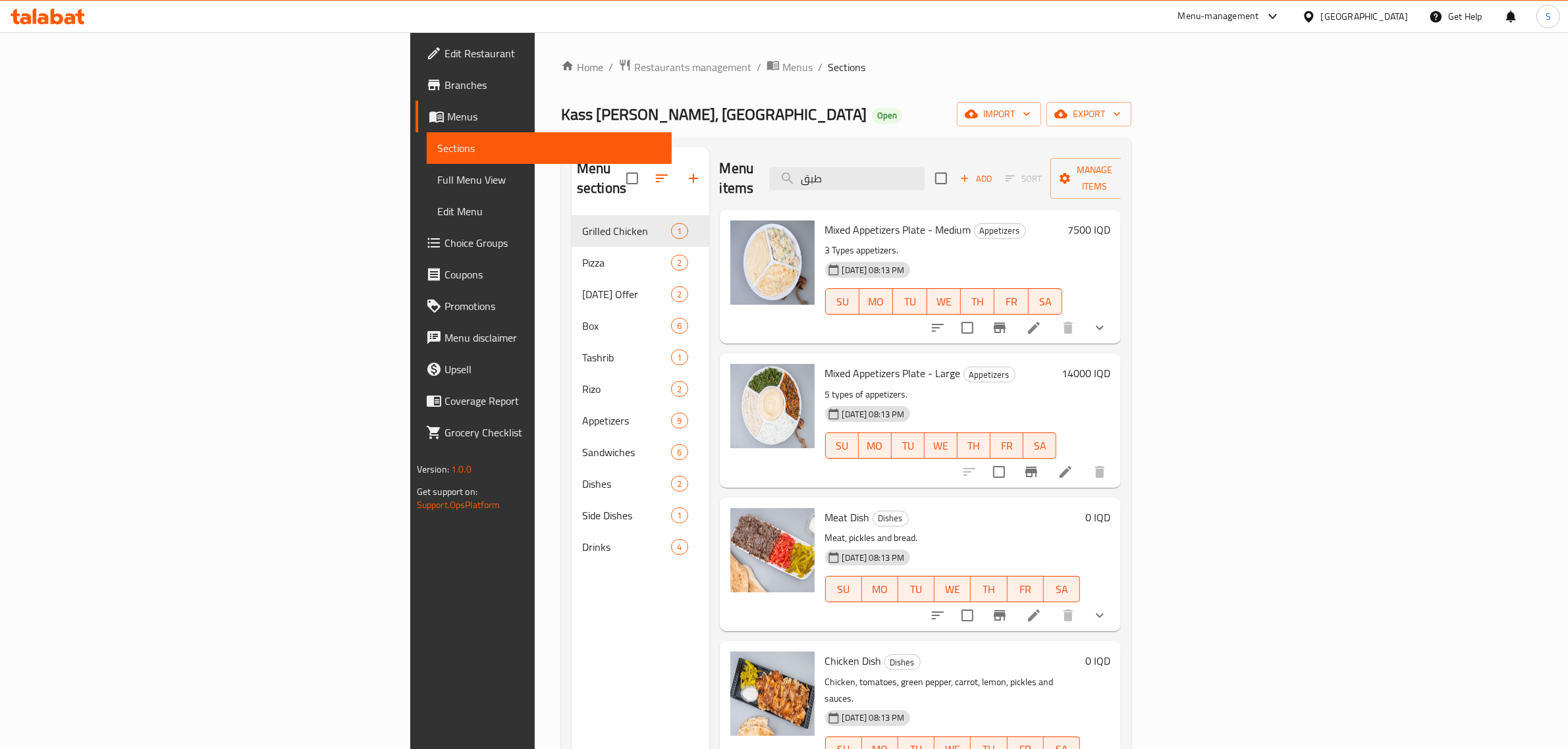
scroll to position [164, 0]
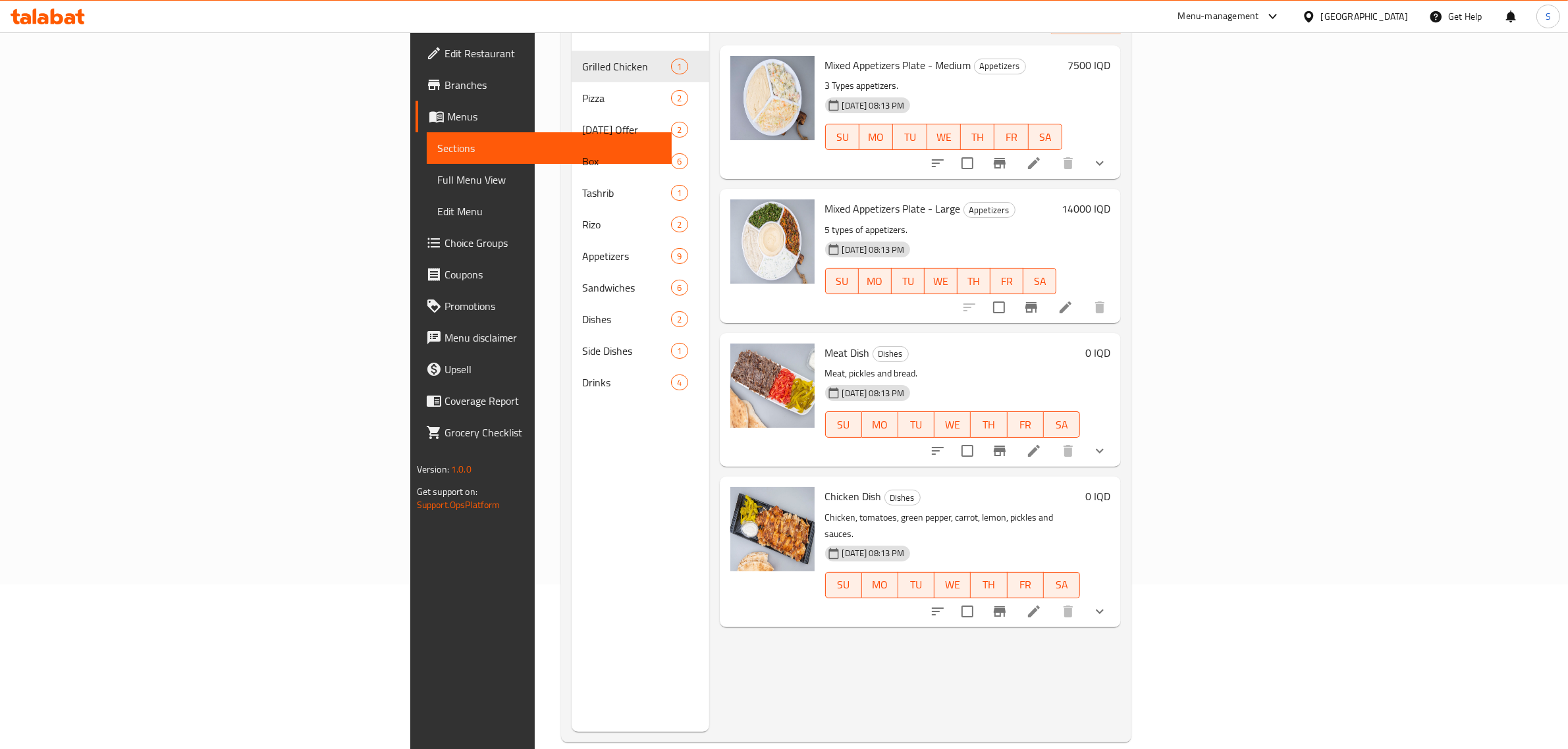
type input "طبق"
click at [1042, 443] on icon at bounding box center [1033, 450] width 16 height 16
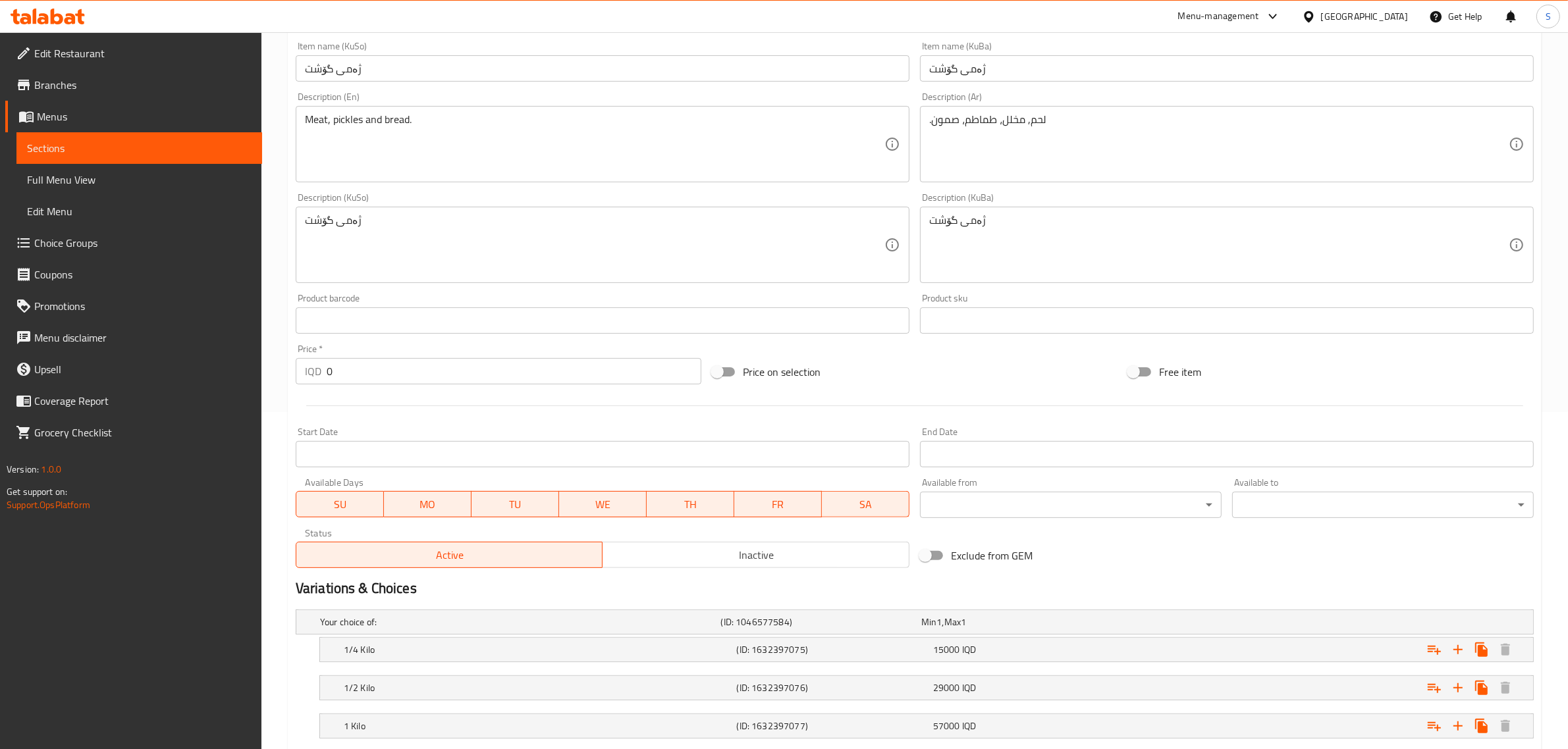
scroll to position [419, 0]
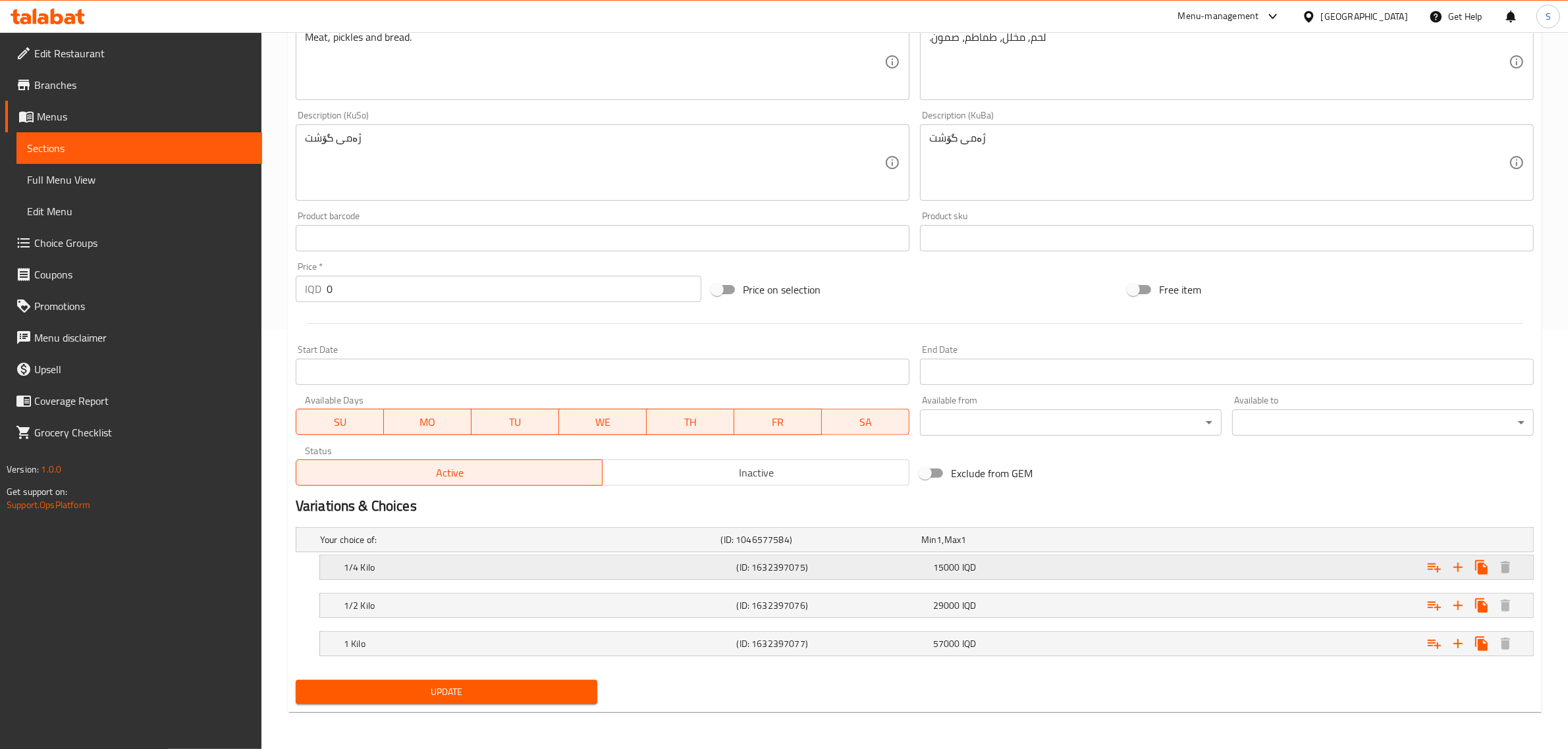
click at [755, 569] on h5 "(ID: 1632397075)" at bounding box center [832, 567] width 191 height 13
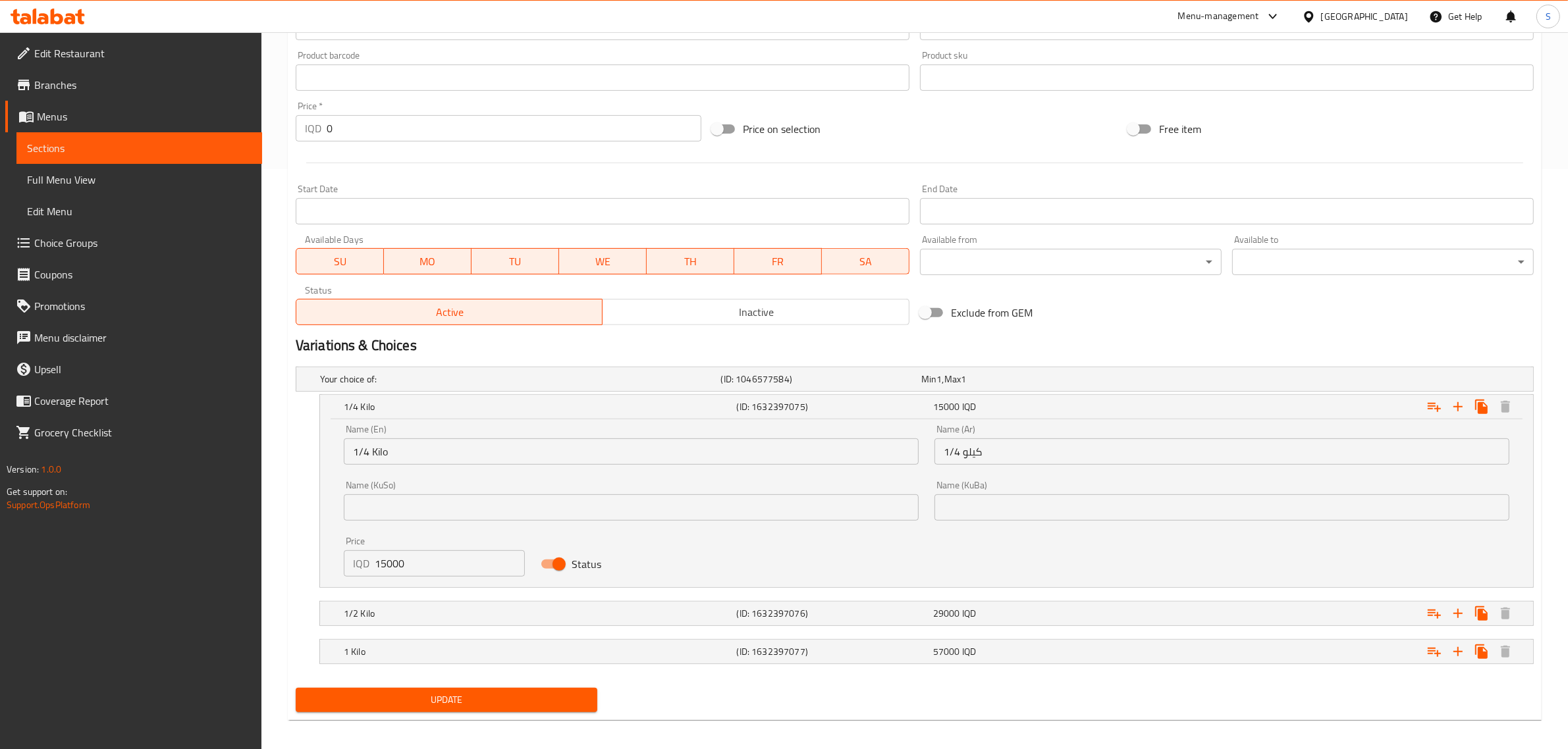
scroll to position [587, 0]
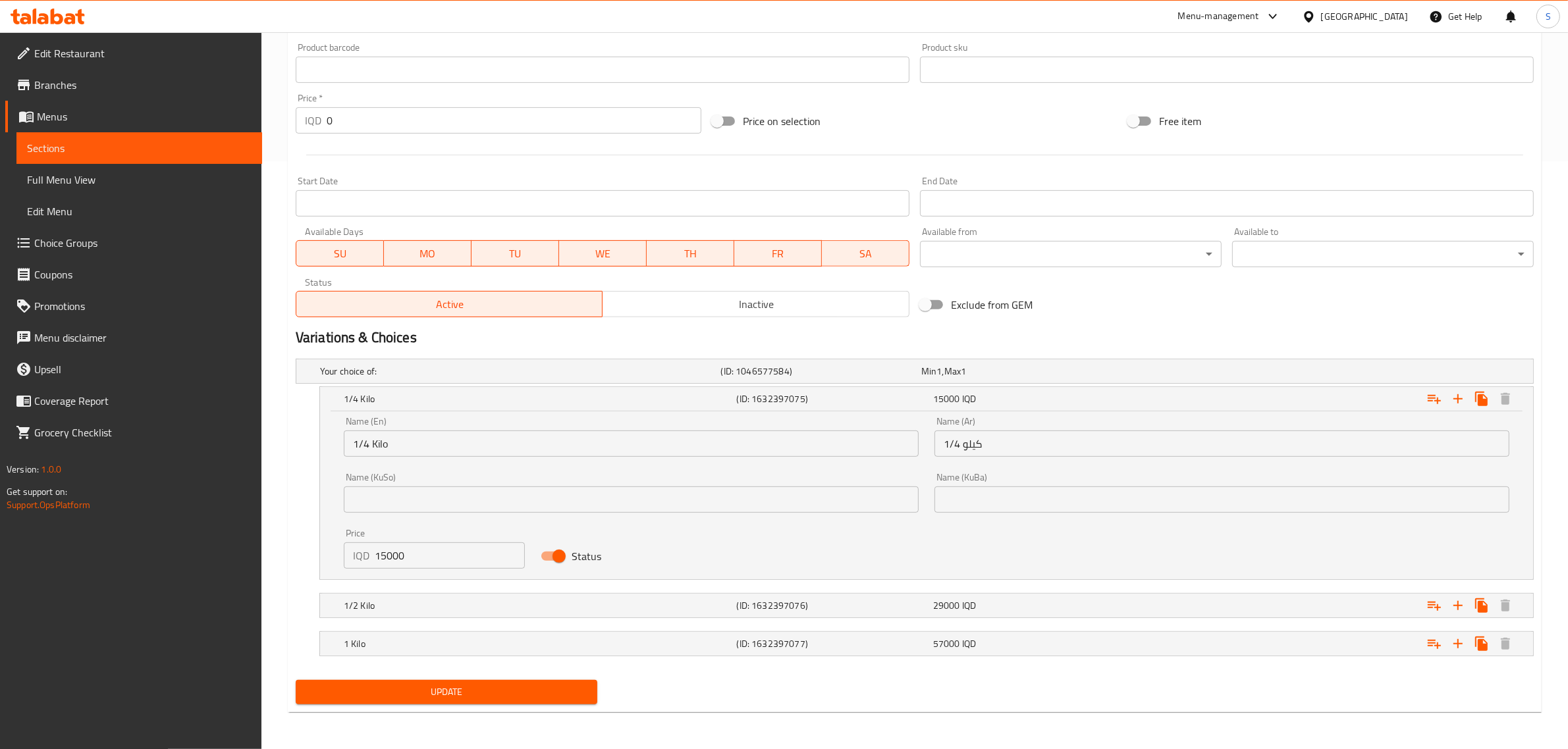
click at [372, 555] on div "IQD 15000 Price" at bounding box center [434, 555] width 181 height 26
click at [386, 556] on input "15000" at bounding box center [450, 555] width 150 height 26
type input "17500"
click at [449, 614] on div "1/2 Kilo" at bounding box center [537, 605] width 393 height 19
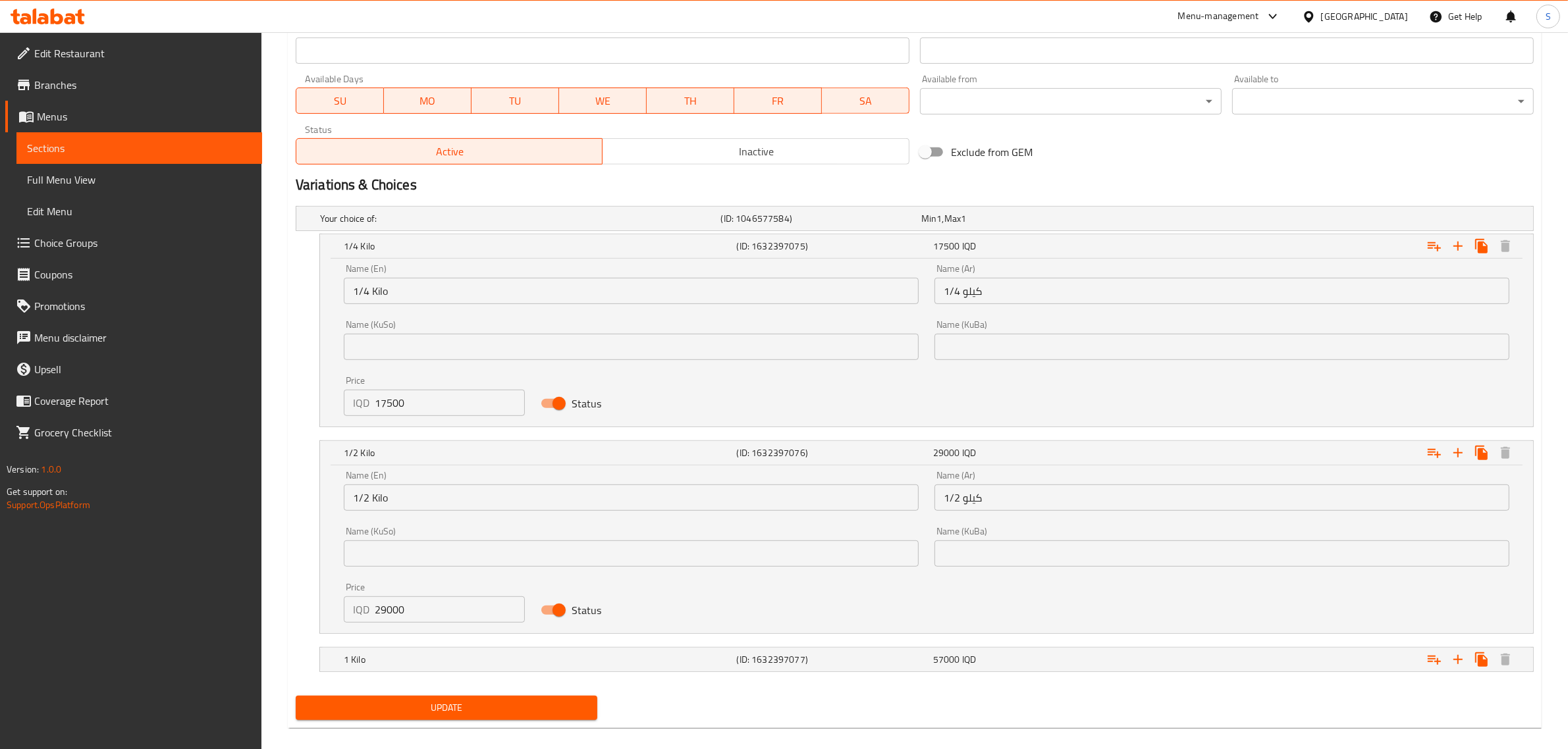
scroll to position [753, 0]
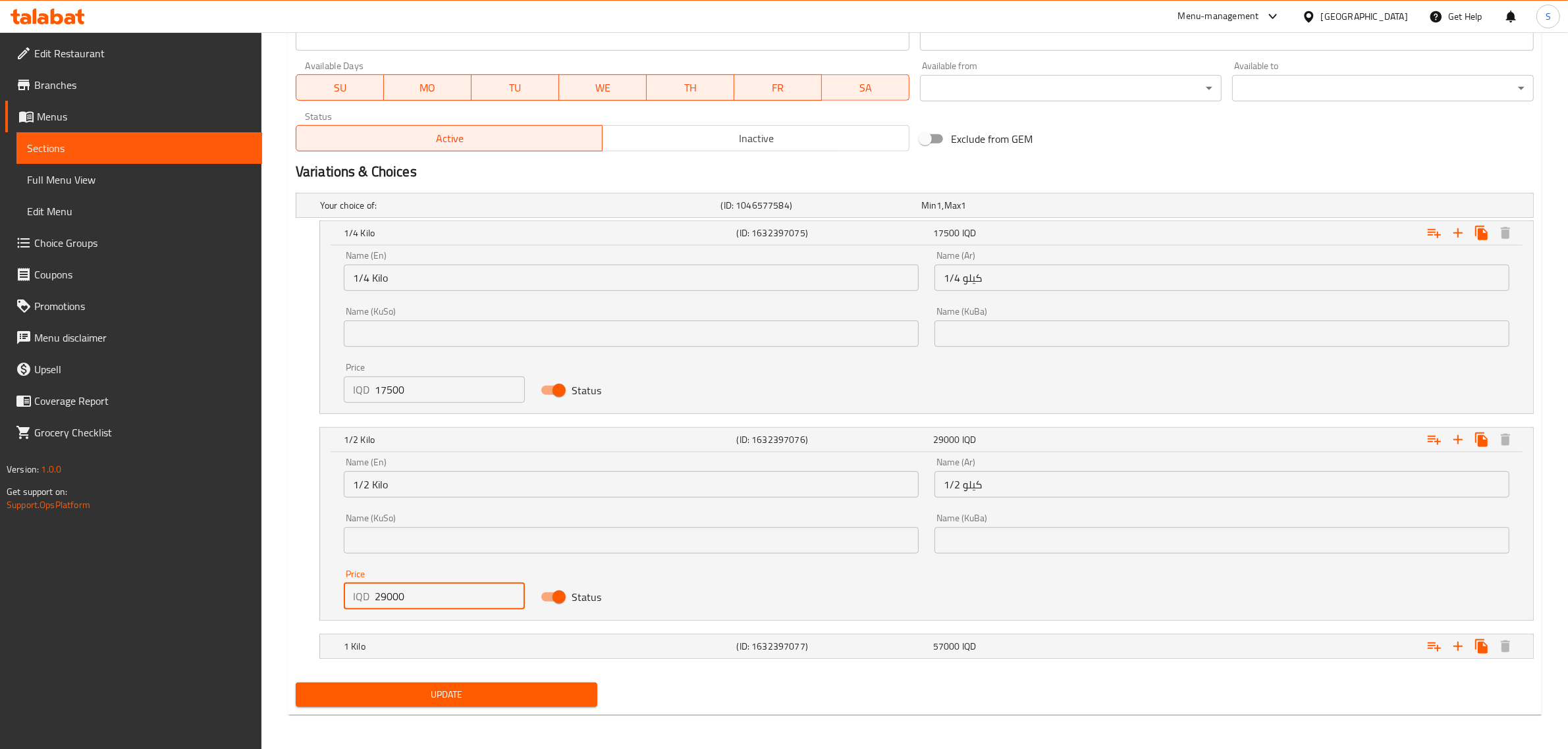
click at [396, 592] on input "29000" at bounding box center [450, 596] width 150 height 26
type input "35000"
click at [484, 647] on h5 "1 Kilo" at bounding box center [537, 646] width 388 height 13
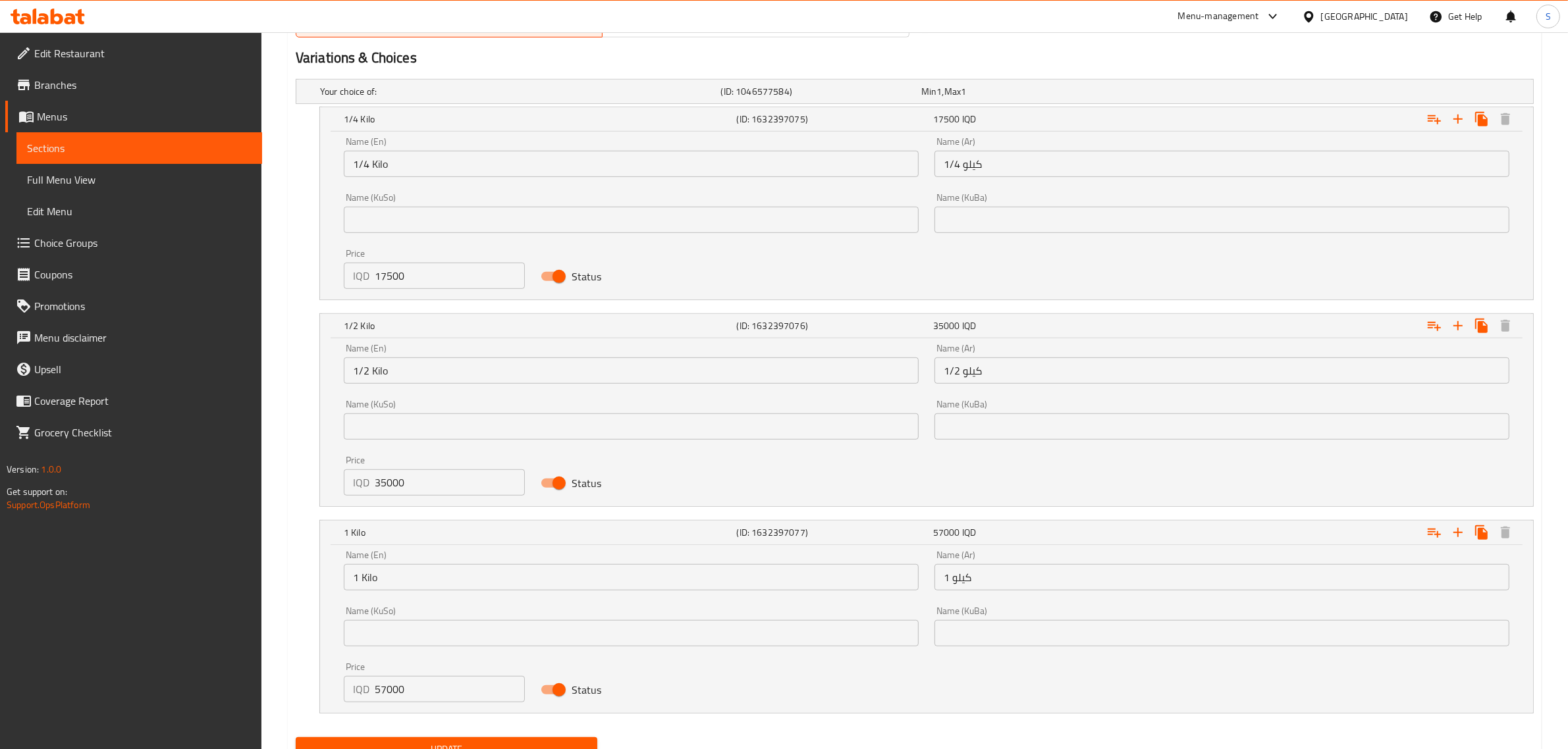
scroll to position [911, 0]
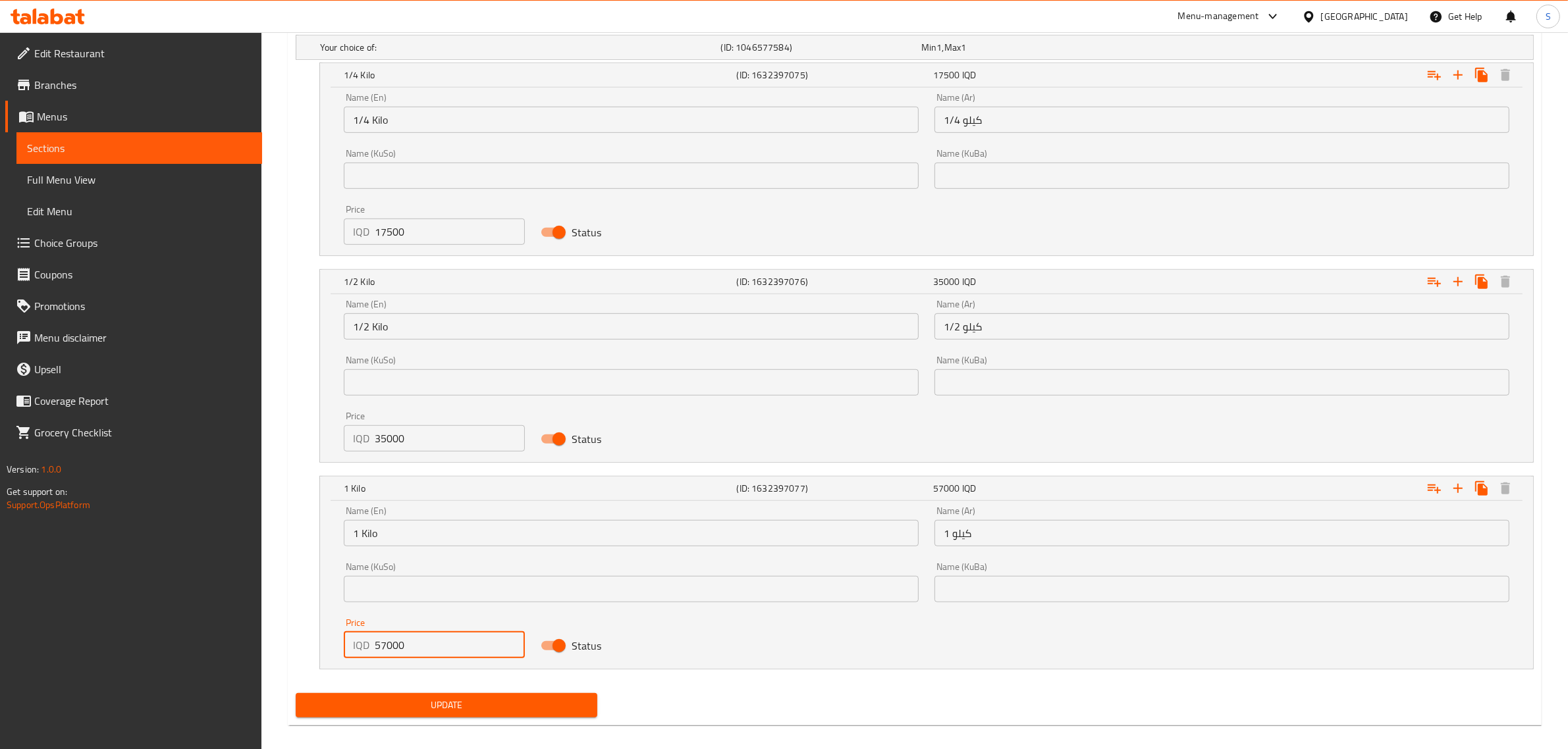
click at [387, 639] on input "57000" at bounding box center [450, 645] width 150 height 26
type input "70000"
click at [481, 709] on span "Update" at bounding box center [446, 705] width 280 height 17
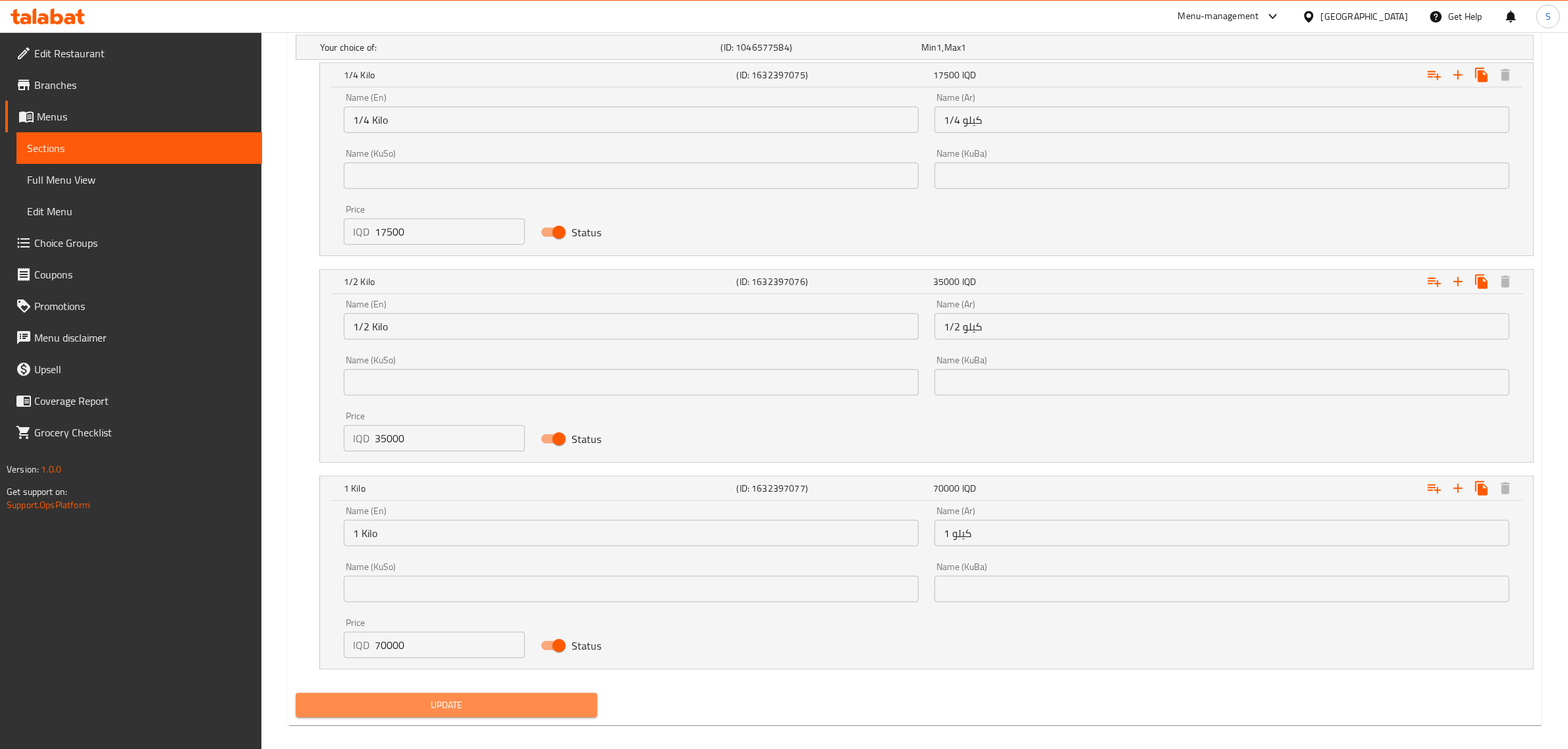
click at [495, 706] on span "Update" at bounding box center [446, 705] width 280 height 17
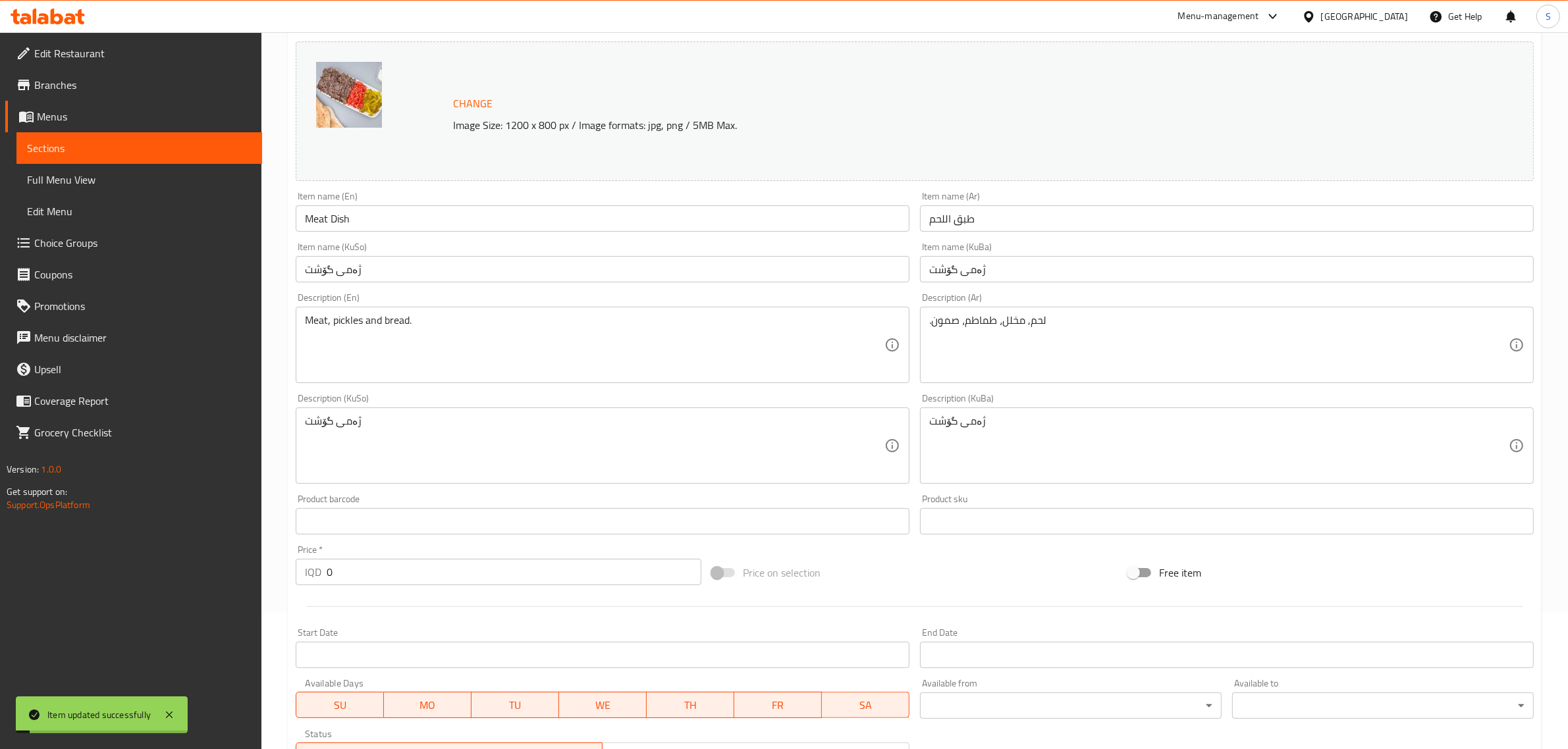
scroll to position [0, 0]
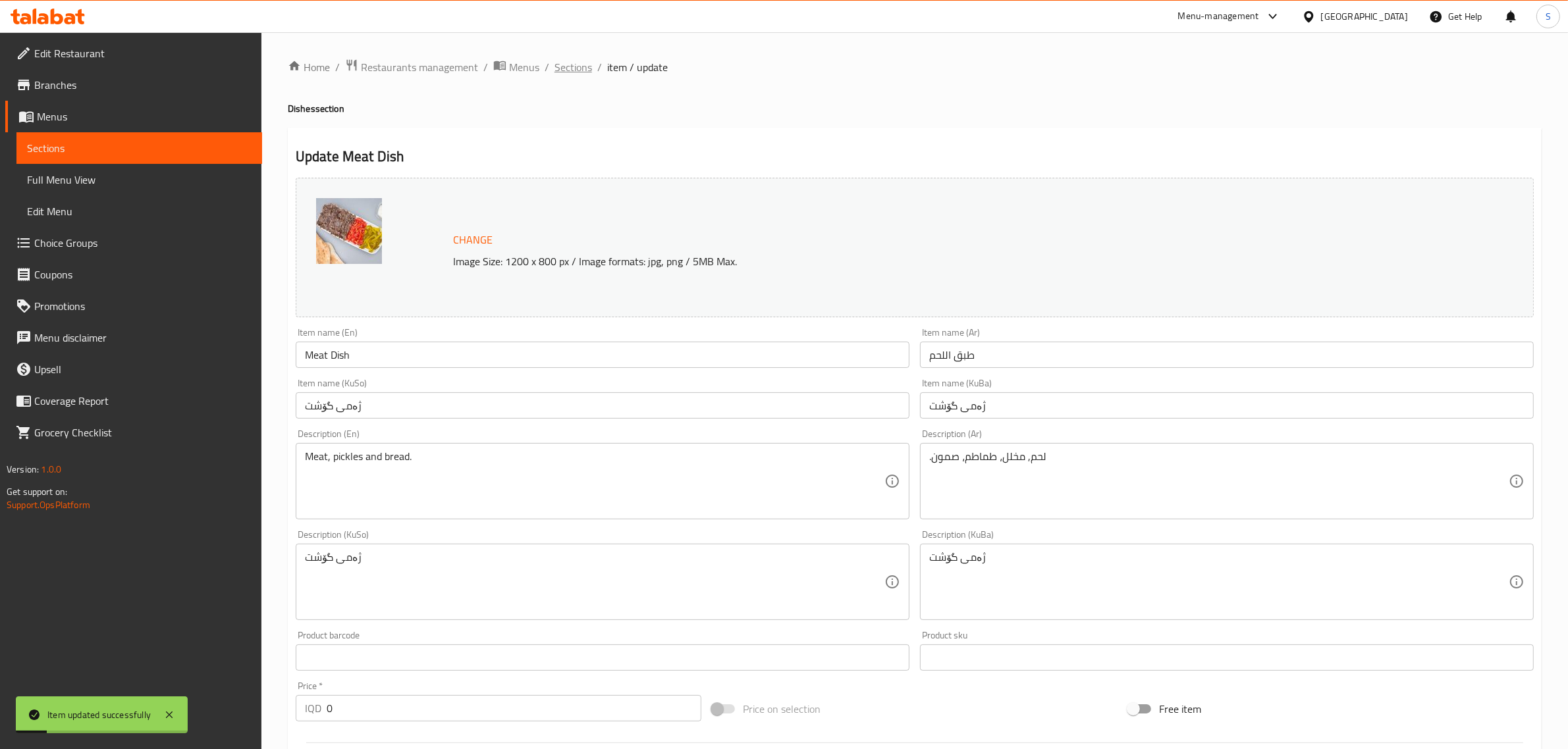
click at [557, 61] on span "Sections" at bounding box center [573, 66] width 38 height 16
